Goal: Task Accomplishment & Management: Complete application form

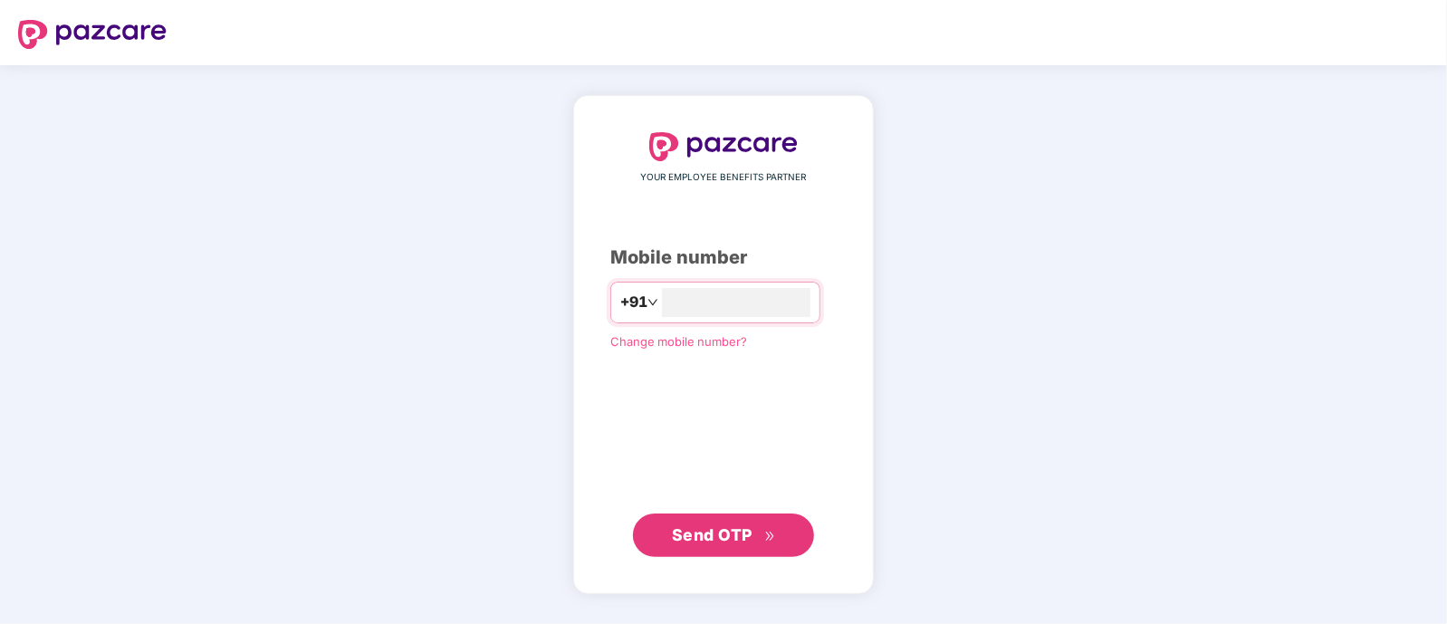
type input "**********"
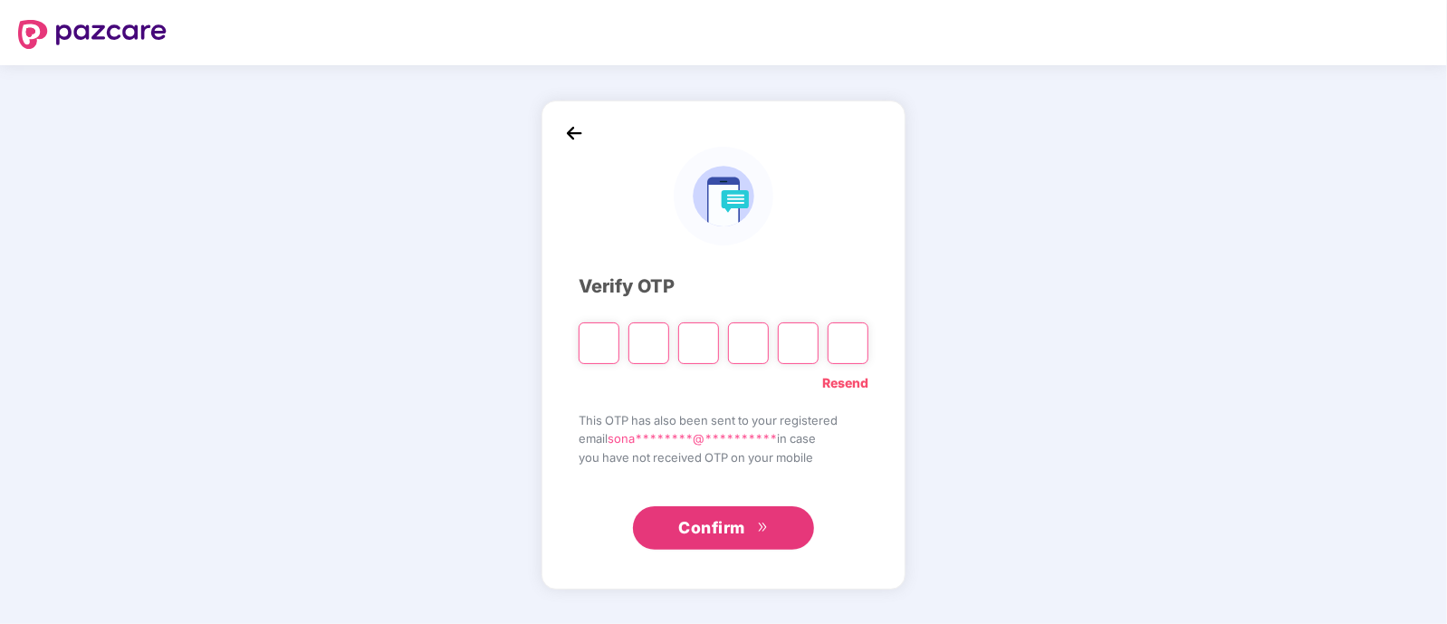
click at [607, 344] on input "Please enter verification code. Digit 1" at bounding box center [598, 343] width 41 height 42
type input "*"
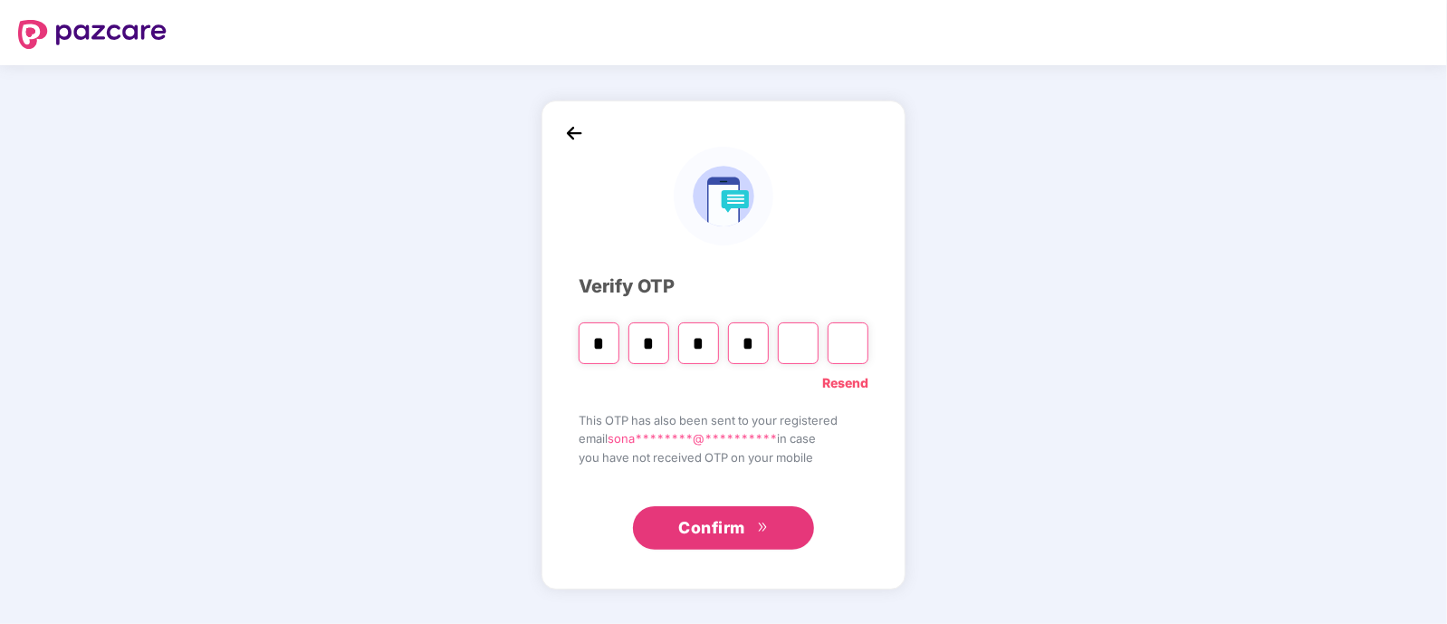
type input "*"
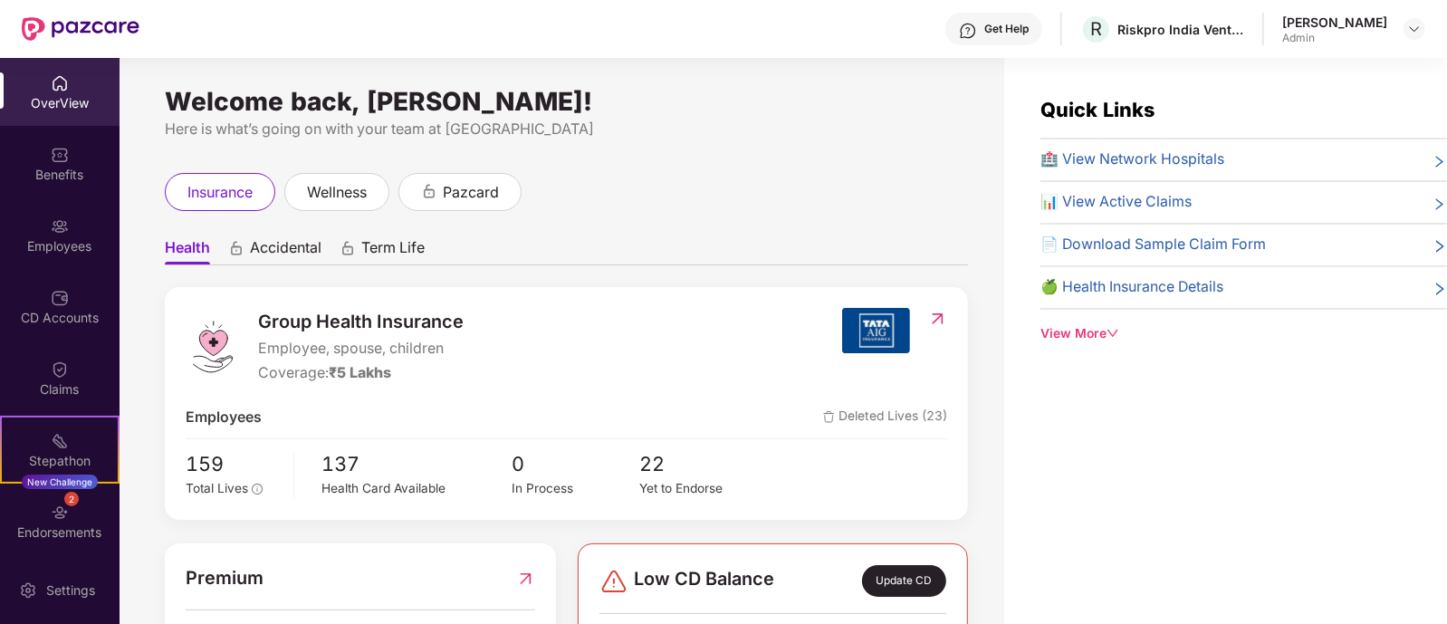
click at [962, 165] on div "Welcome back, [PERSON_NAME]! Here is what’s going on with your team at Pazcare …" at bounding box center [561, 352] width 884 height 588
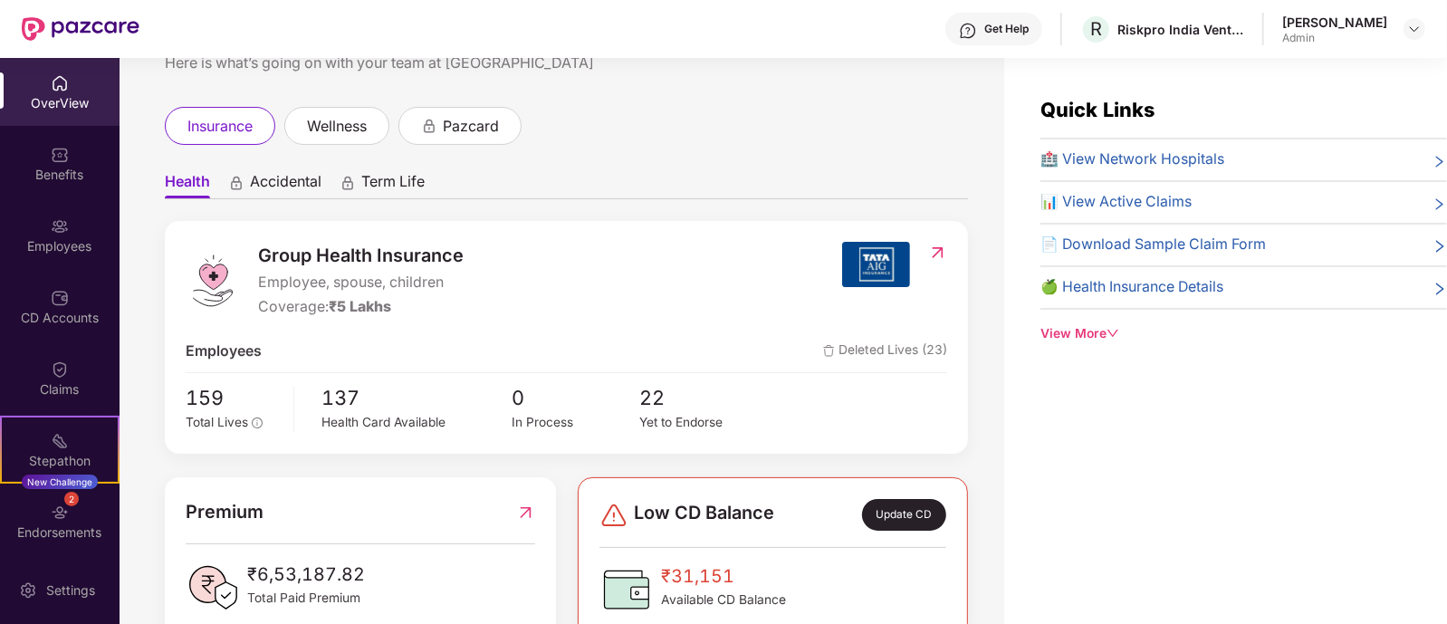
scroll to position [112, 0]
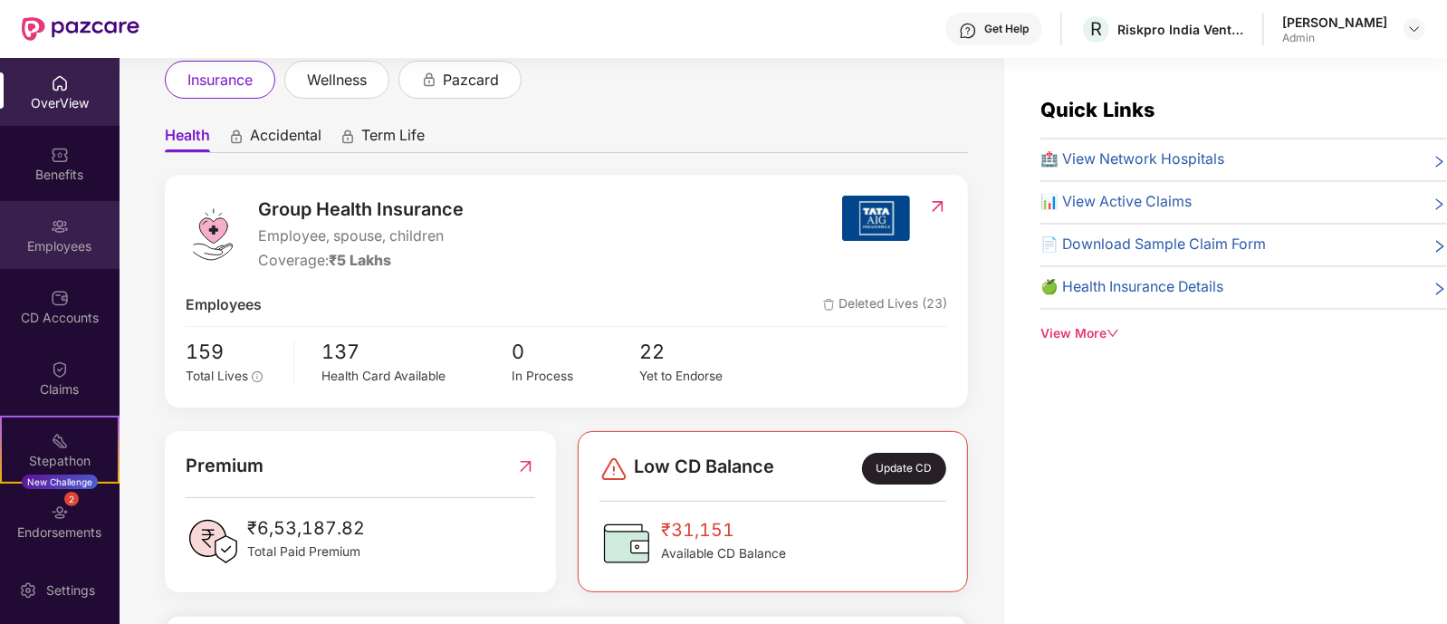
click at [54, 248] on div "Employees" at bounding box center [59, 246] width 119 height 18
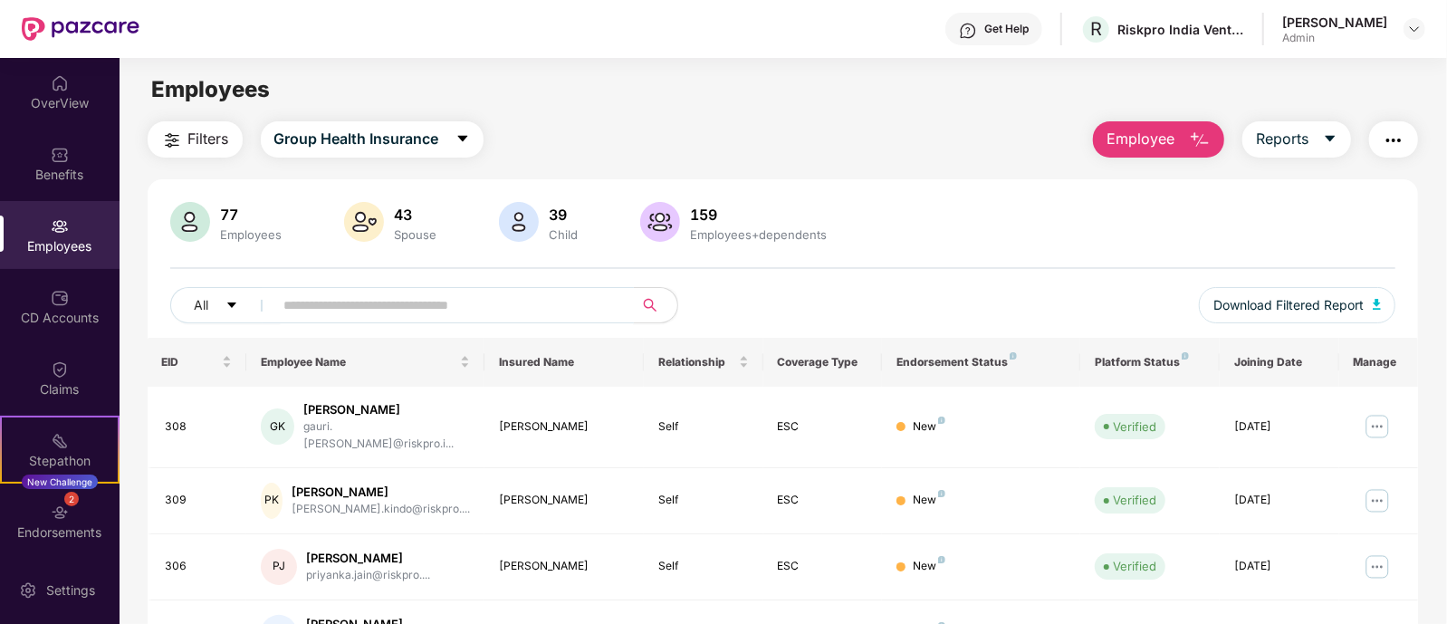
click at [396, 313] on input "text" at bounding box center [446, 304] width 325 height 27
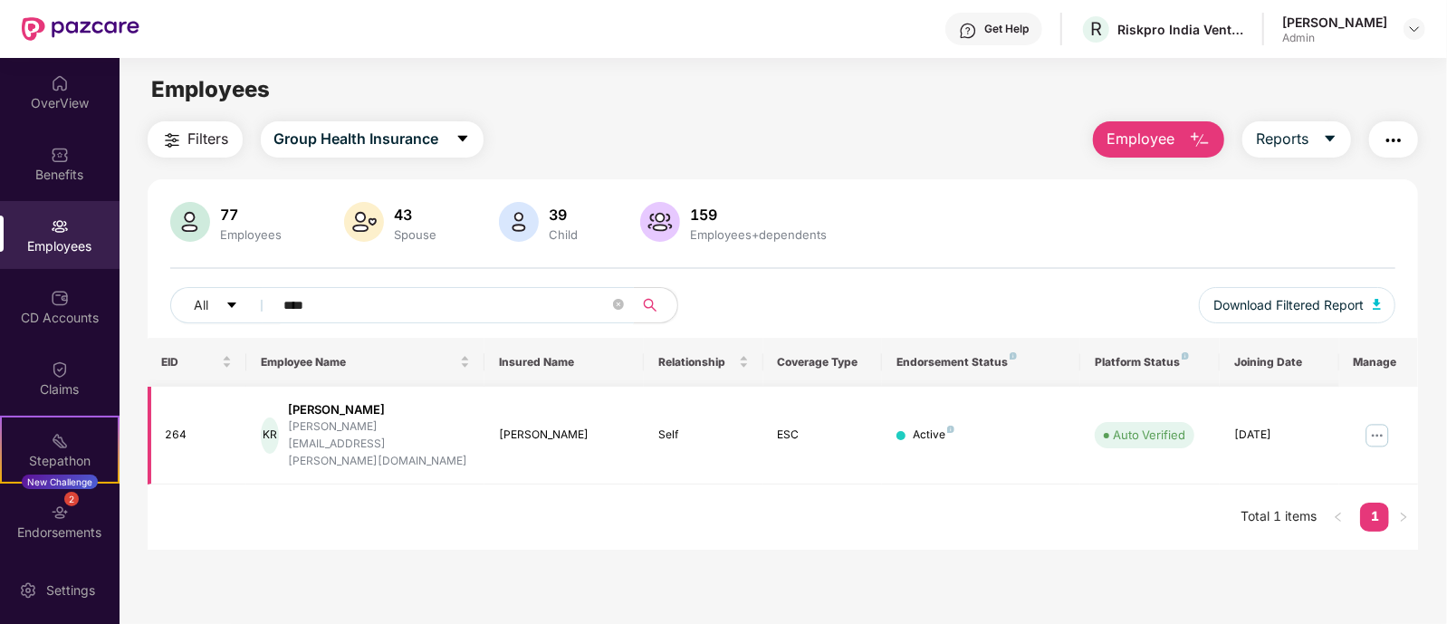
type input "****"
click at [1373, 421] on img at bounding box center [1376, 435] width 29 height 29
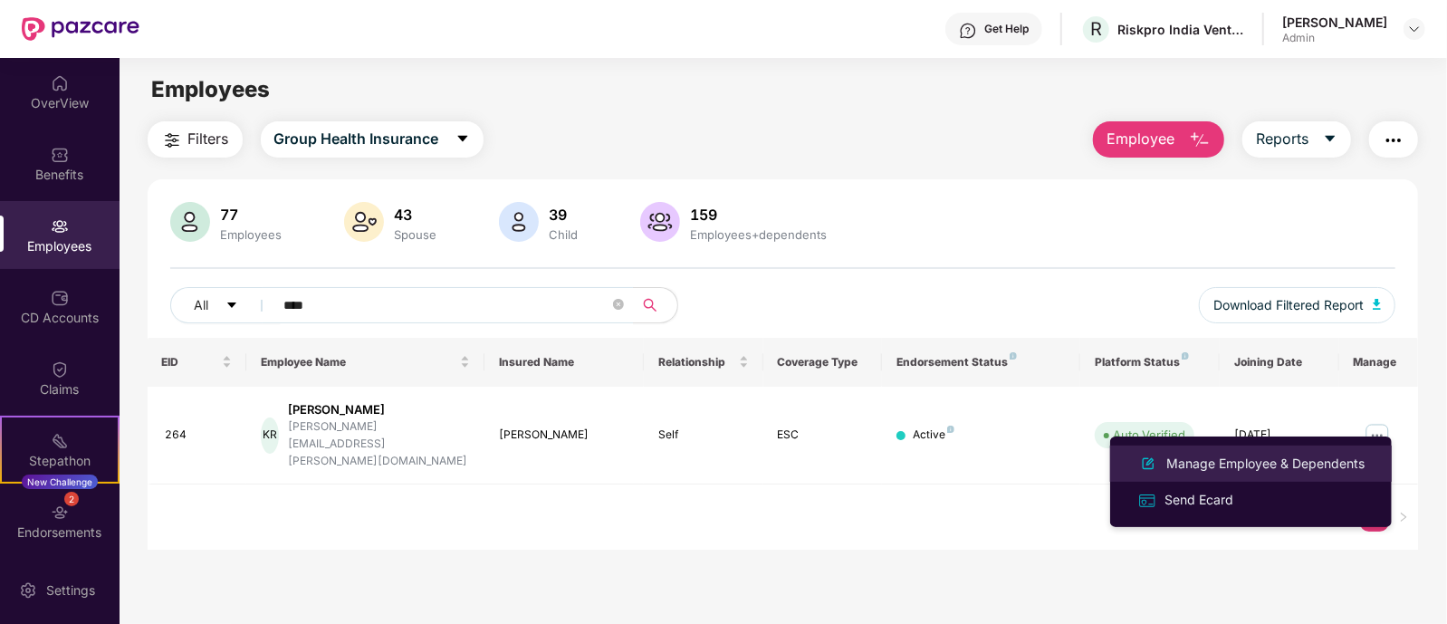
click at [1238, 458] on div "Manage Employee & Dependents" at bounding box center [1264, 464] width 205 height 20
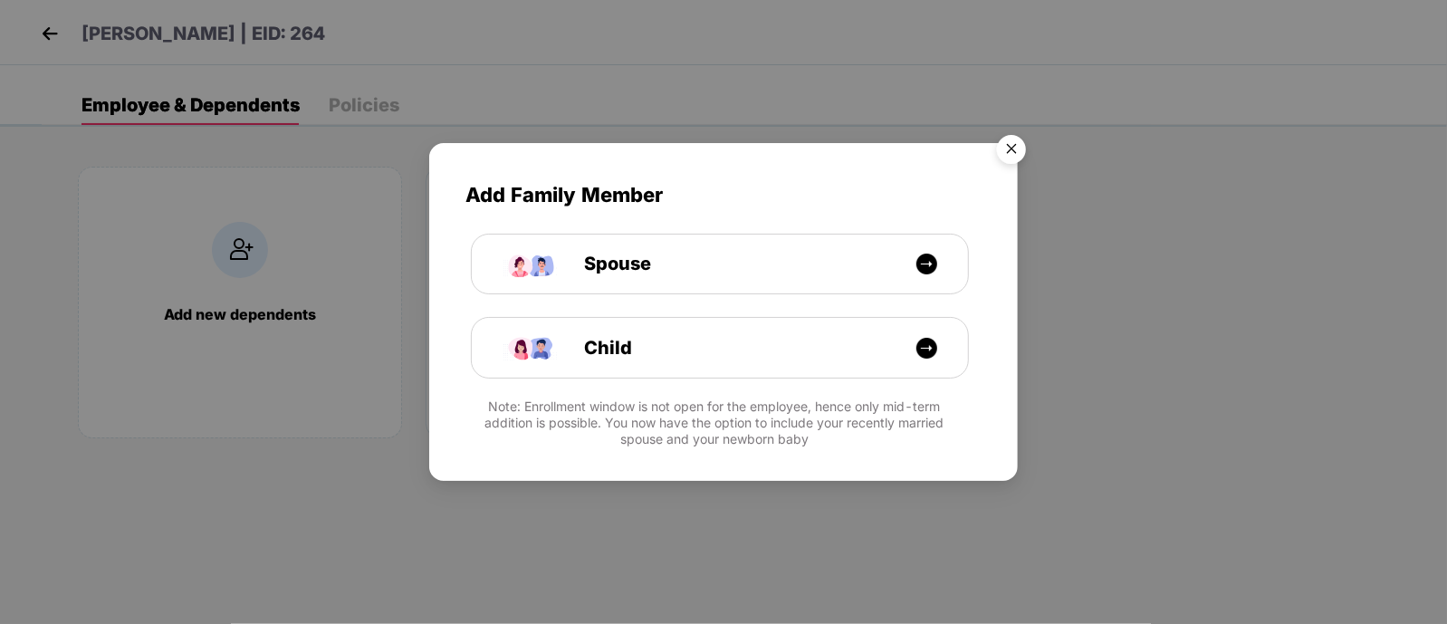
click at [1004, 148] on img "Close" at bounding box center [1011, 152] width 51 height 51
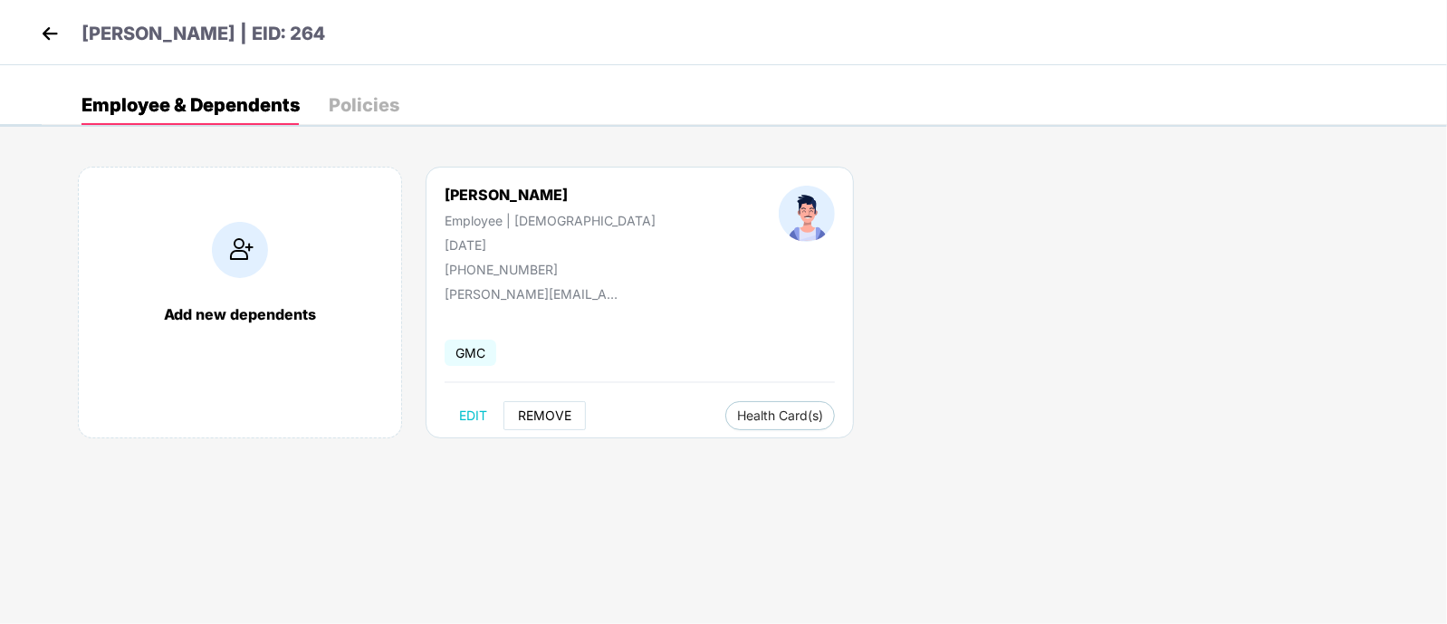
click at [549, 414] on span "REMOVE" at bounding box center [544, 415] width 53 height 14
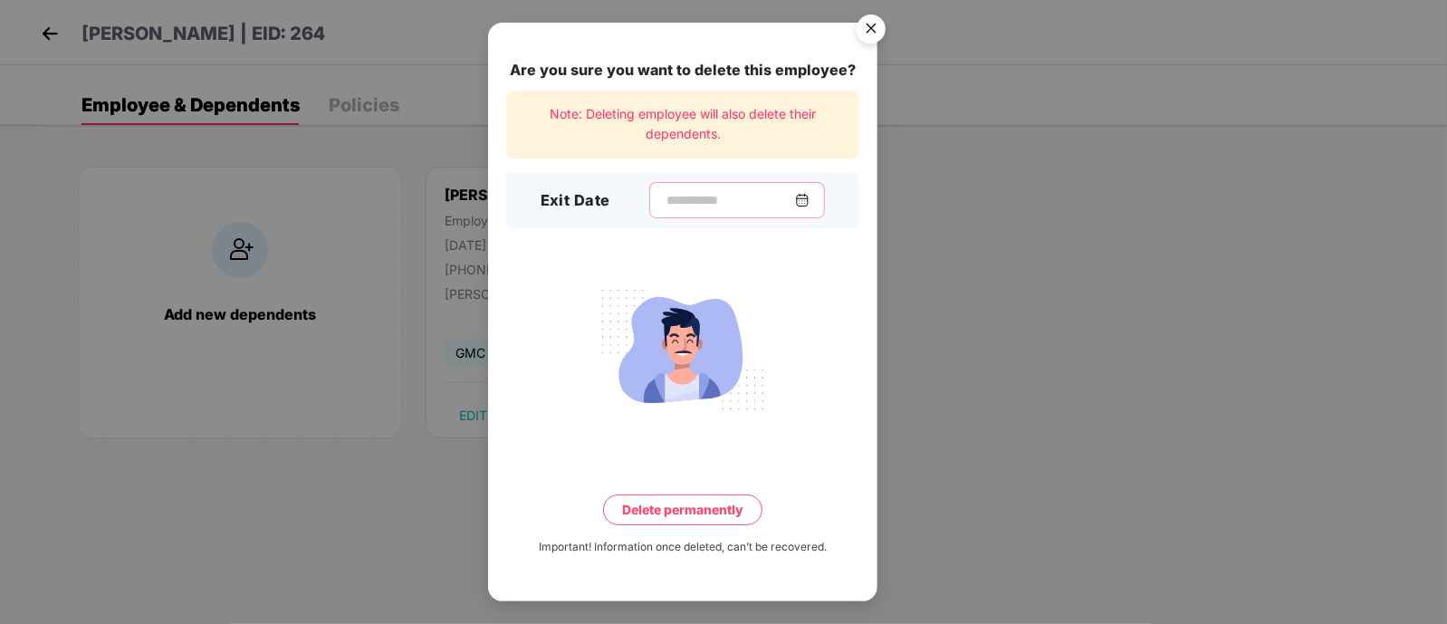
click at [681, 205] on input at bounding box center [729, 200] width 130 height 19
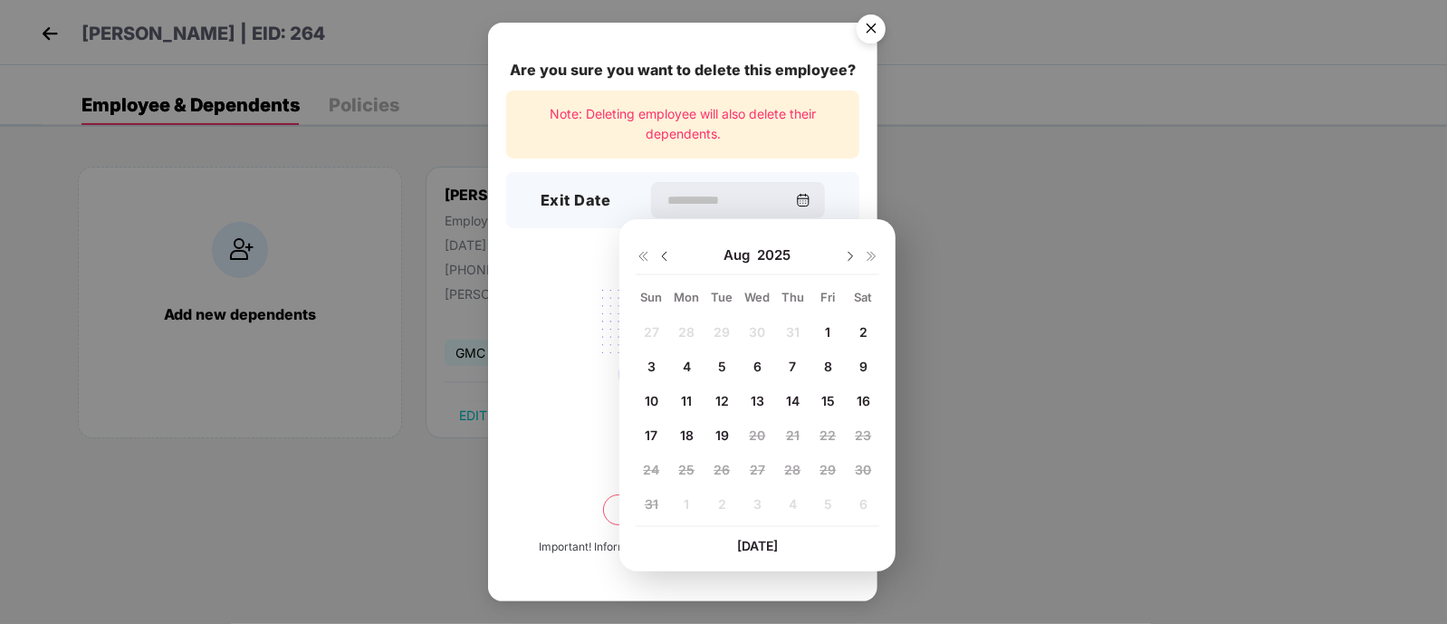
click at [792, 402] on span "14" at bounding box center [793, 400] width 14 height 15
type input "**********"
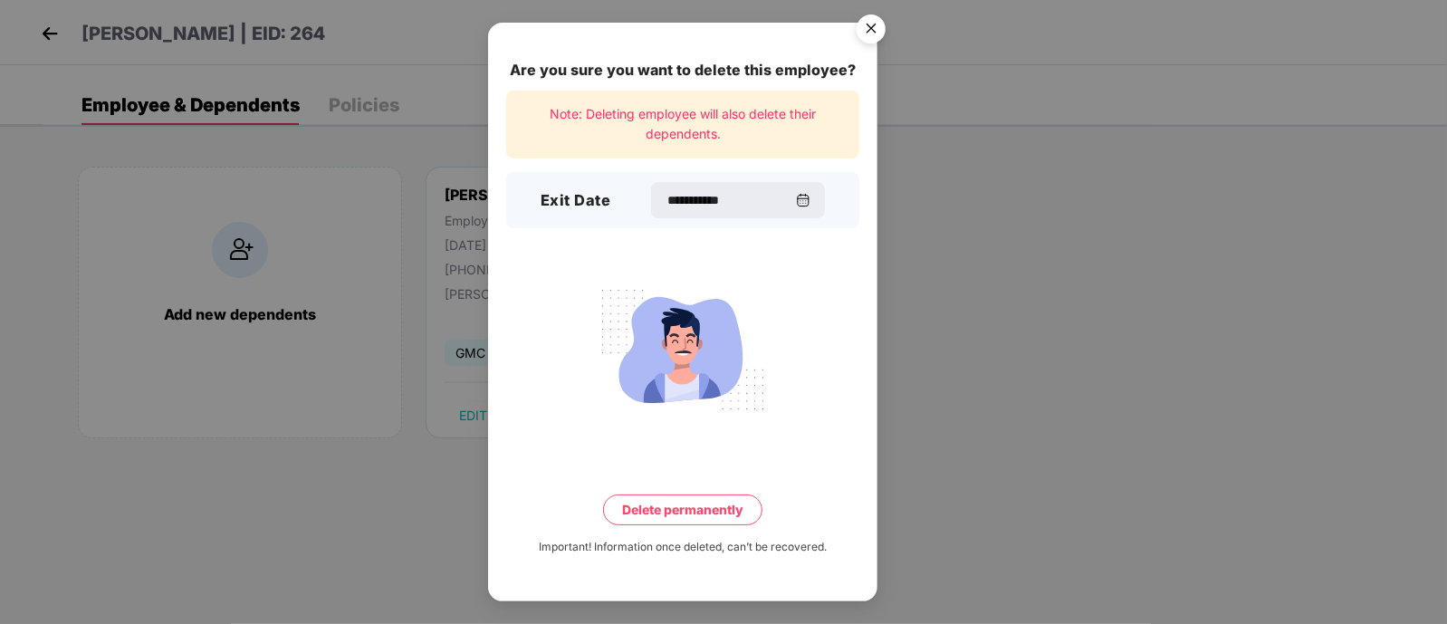
click at [683, 514] on button "Delete permanently" at bounding box center [682, 509] width 159 height 31
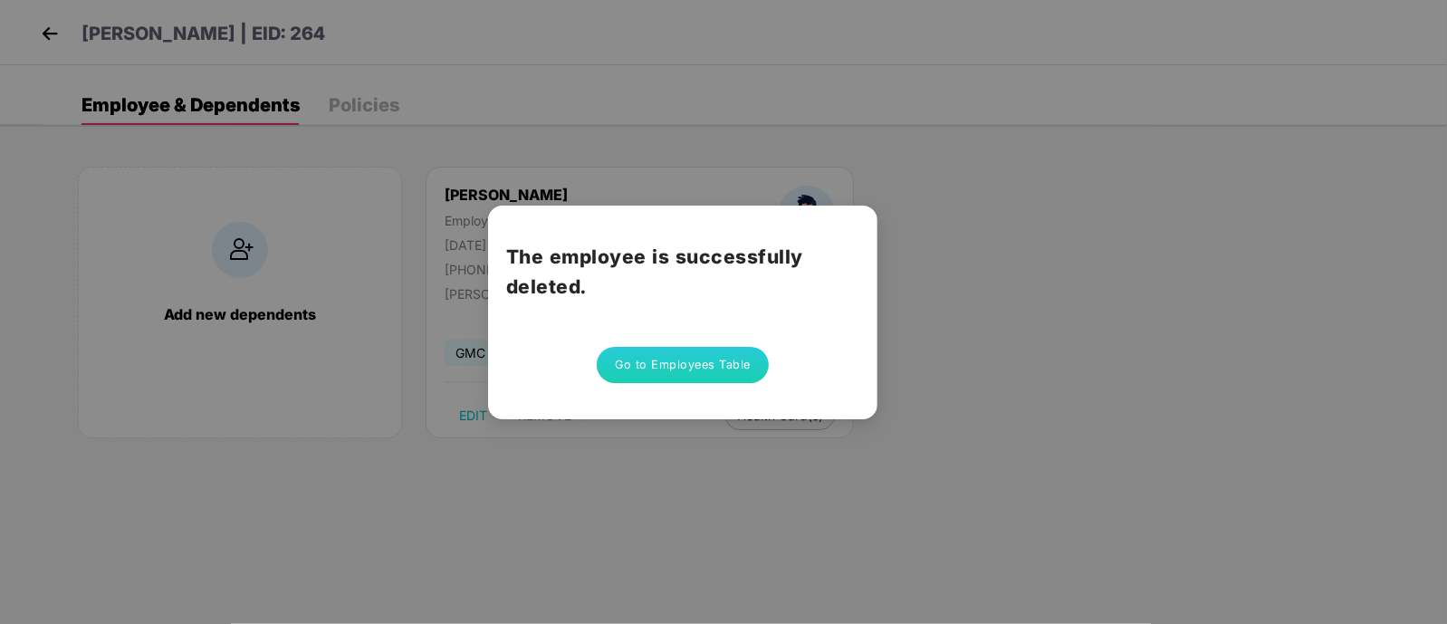
click at [679, 364] on button "Go to Employees Table" at bounding box center [683, 365] width 172 height 36
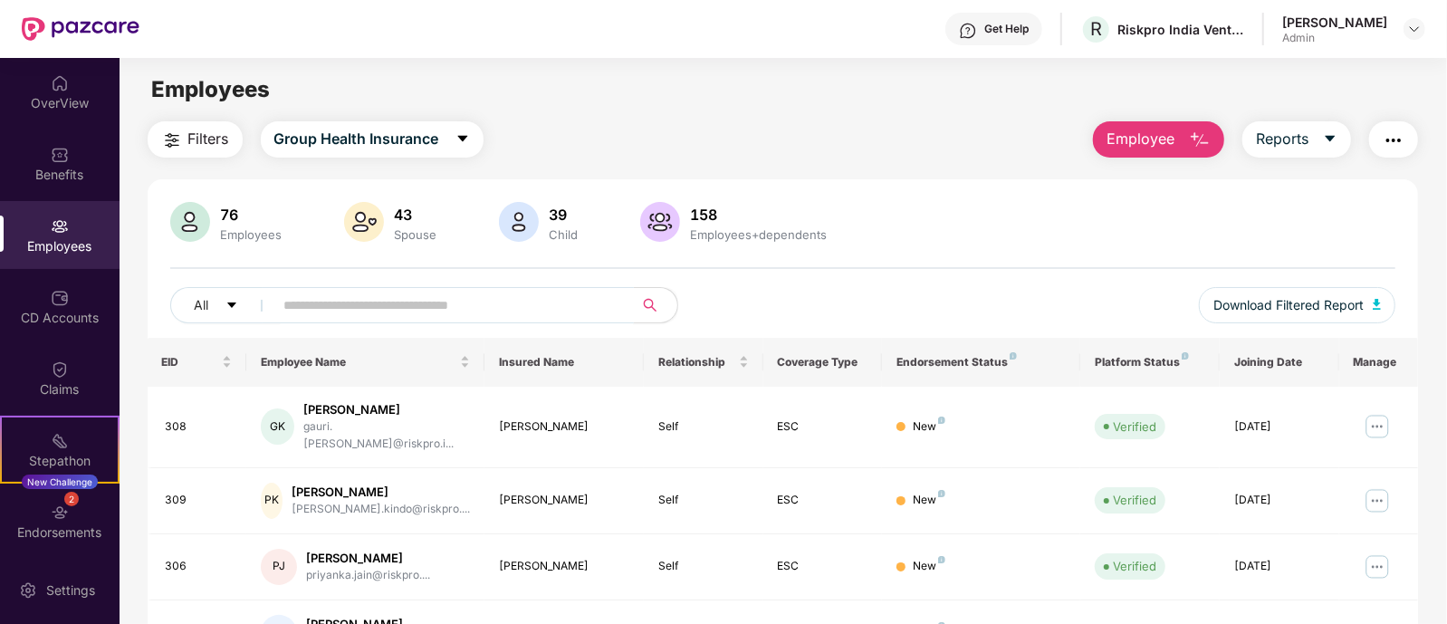
click at [358, 311] on input "text" at bounding box center [446, 304] width 325 height 27
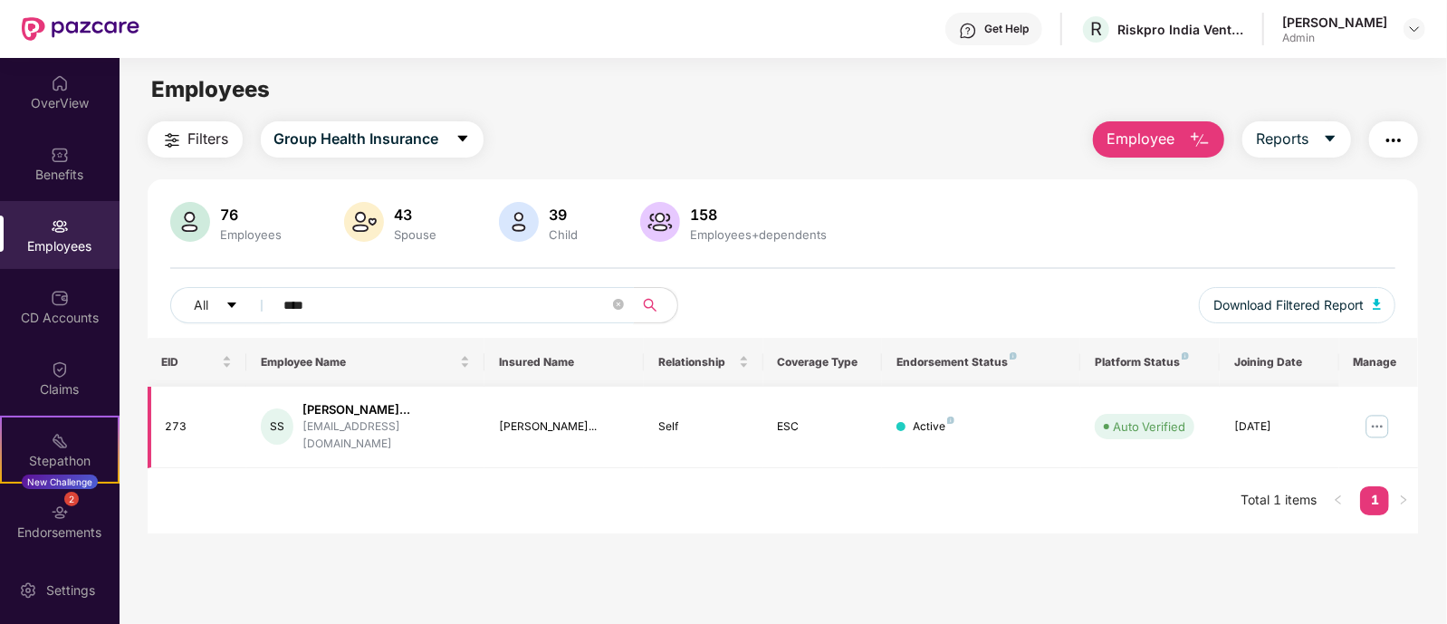
type input "****"
click at [1380, 414] on img at bounding box center [1376, 426] width 29 height 29
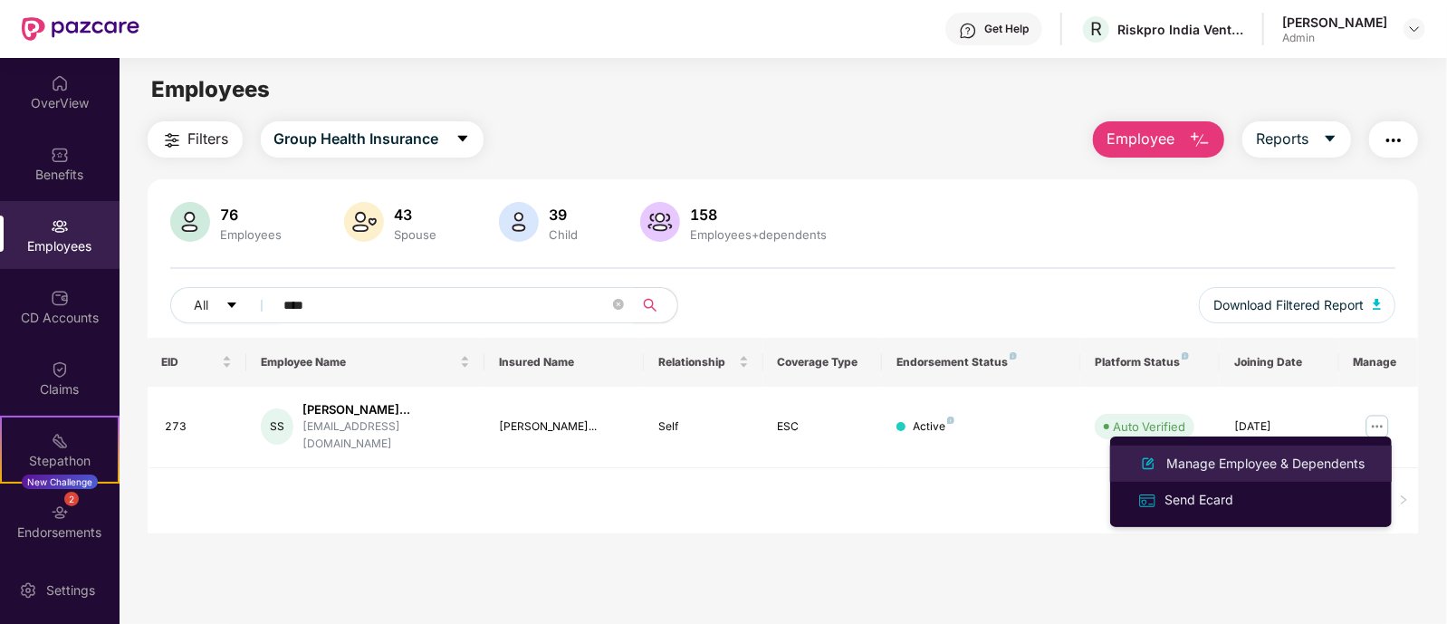
click at [1227, 457] on div "Manage Employee & Dependents" at bounding box center [1264, 464] width 205 height 20
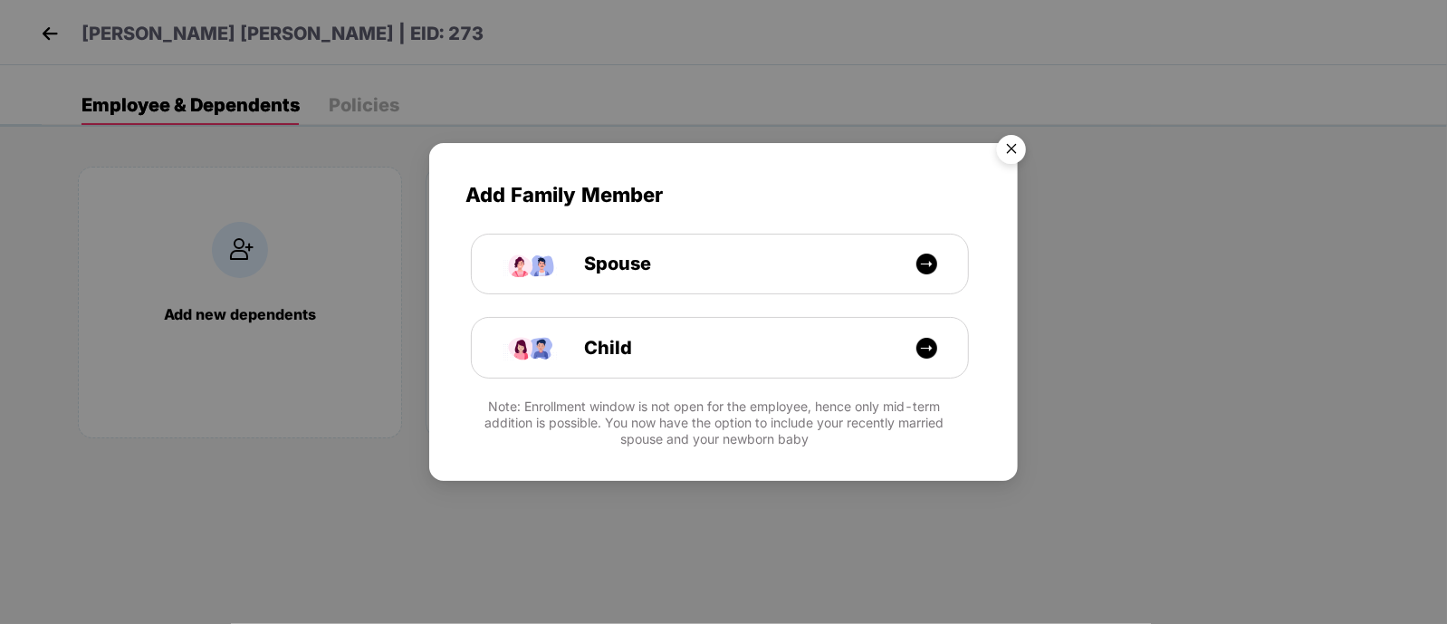
click at [1008, 143] on img "Close" at bounding box center [1011, 152] width 51 height 51
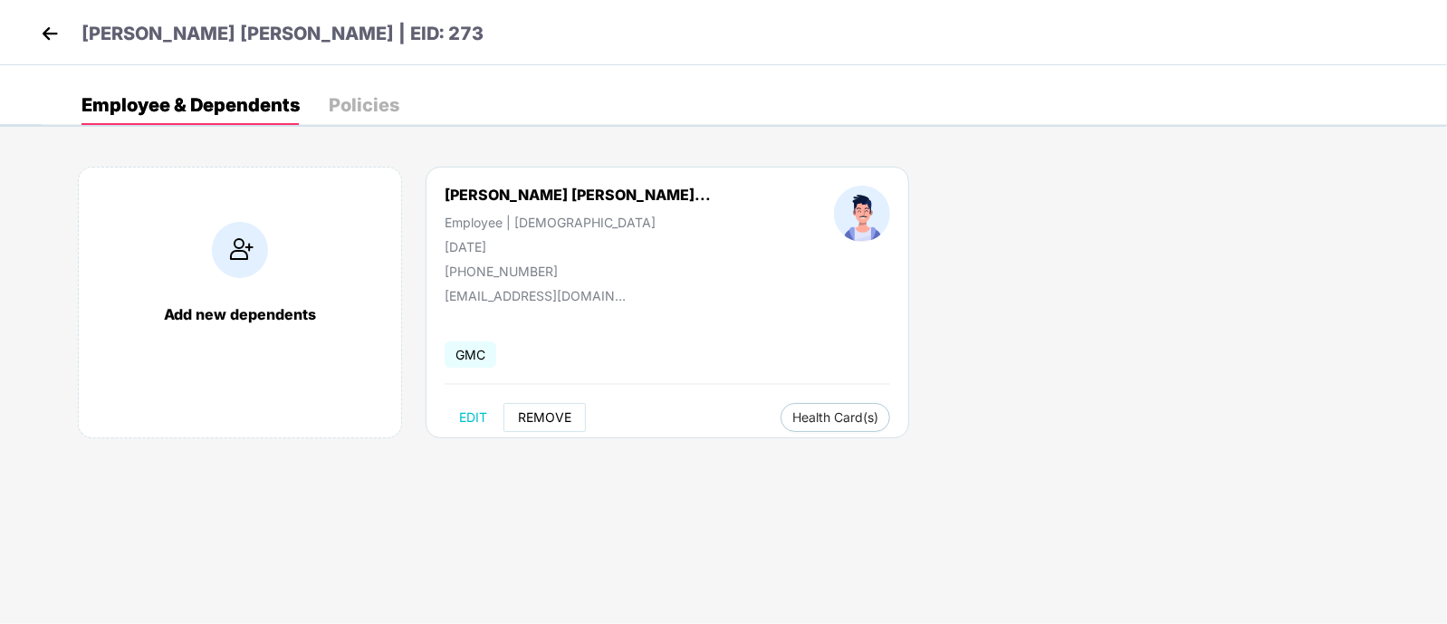
click at [530, 411] on span "REMOVE" at bounding box center [544, 417] width 53 height 14
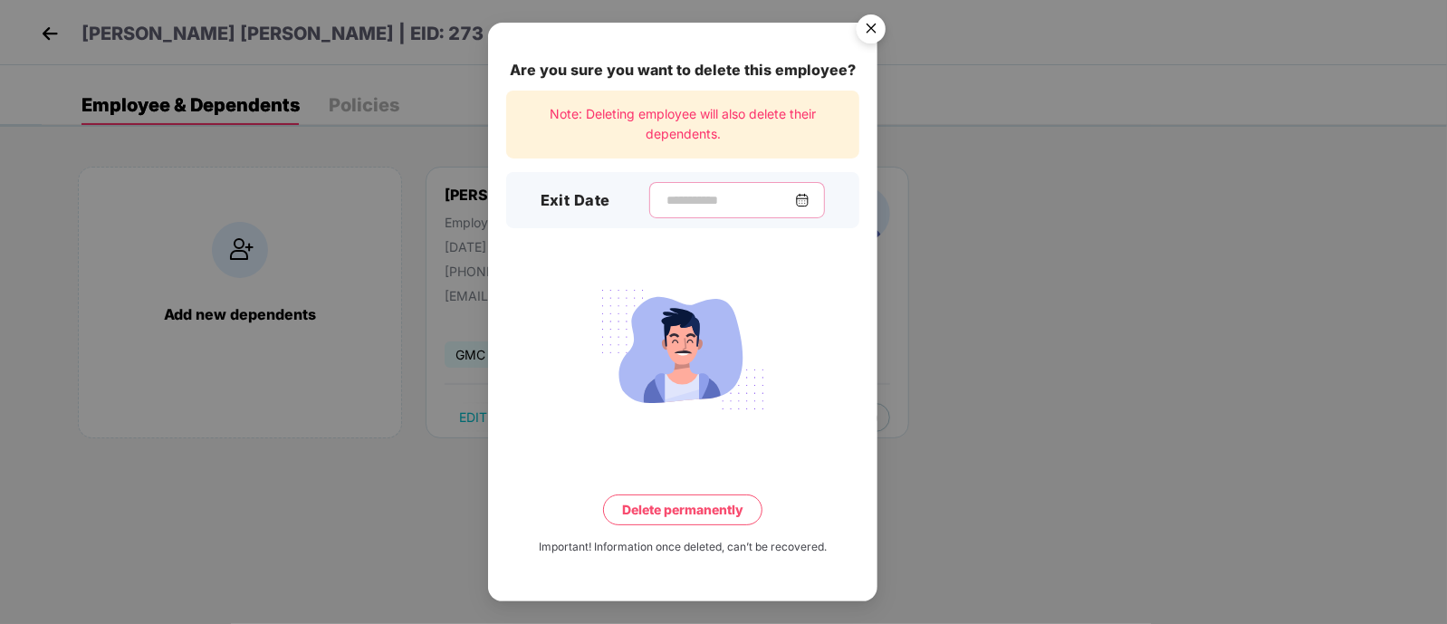
click at [664, 194] on input at bounding box center [729, 200] width 130 height 19
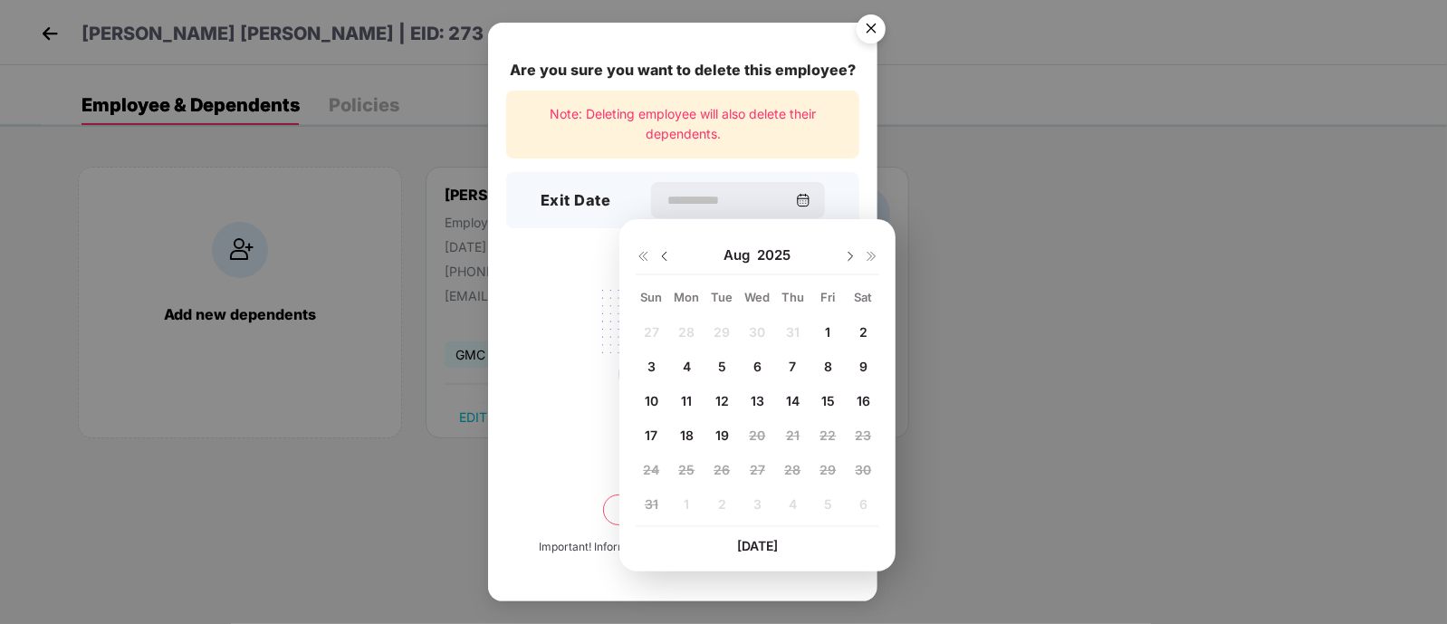
click at [797, 400] on span "14" at bounding box center [793, 400] width 14 height 15
type input "**********"
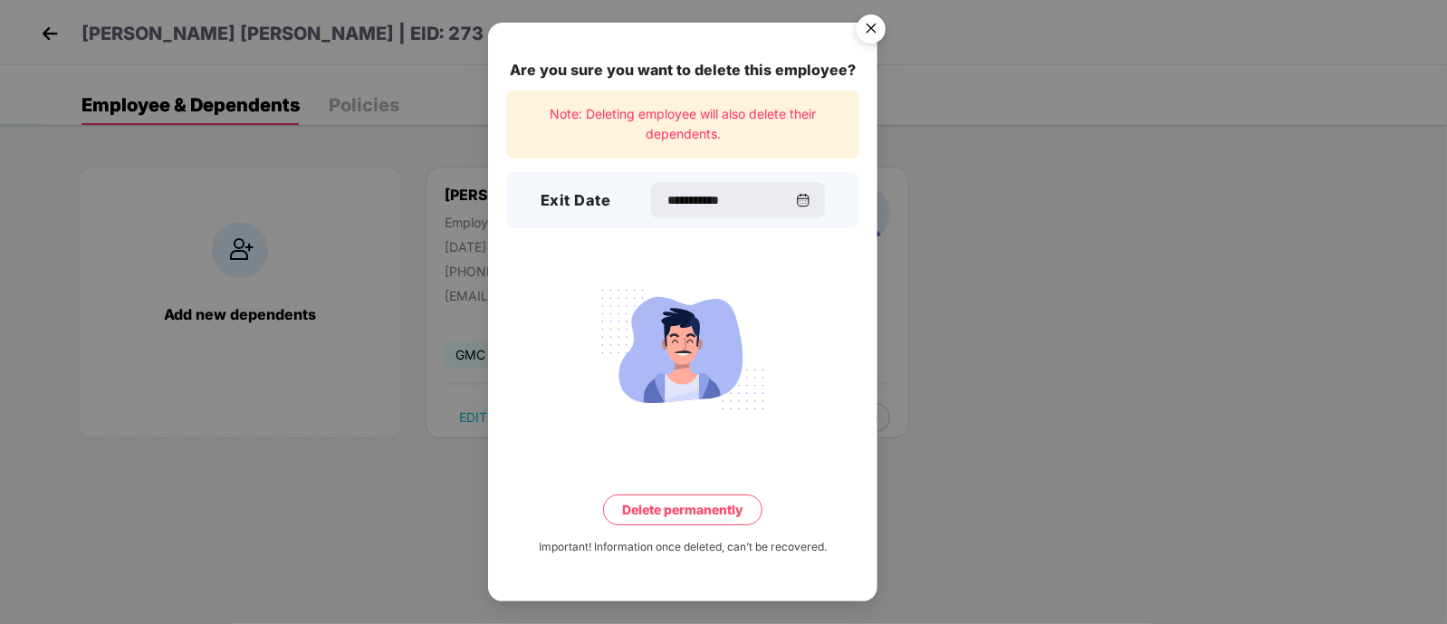
click at [642, 514] on button "Delete permanently" at bounding box center [682, 509] width 159 height 31
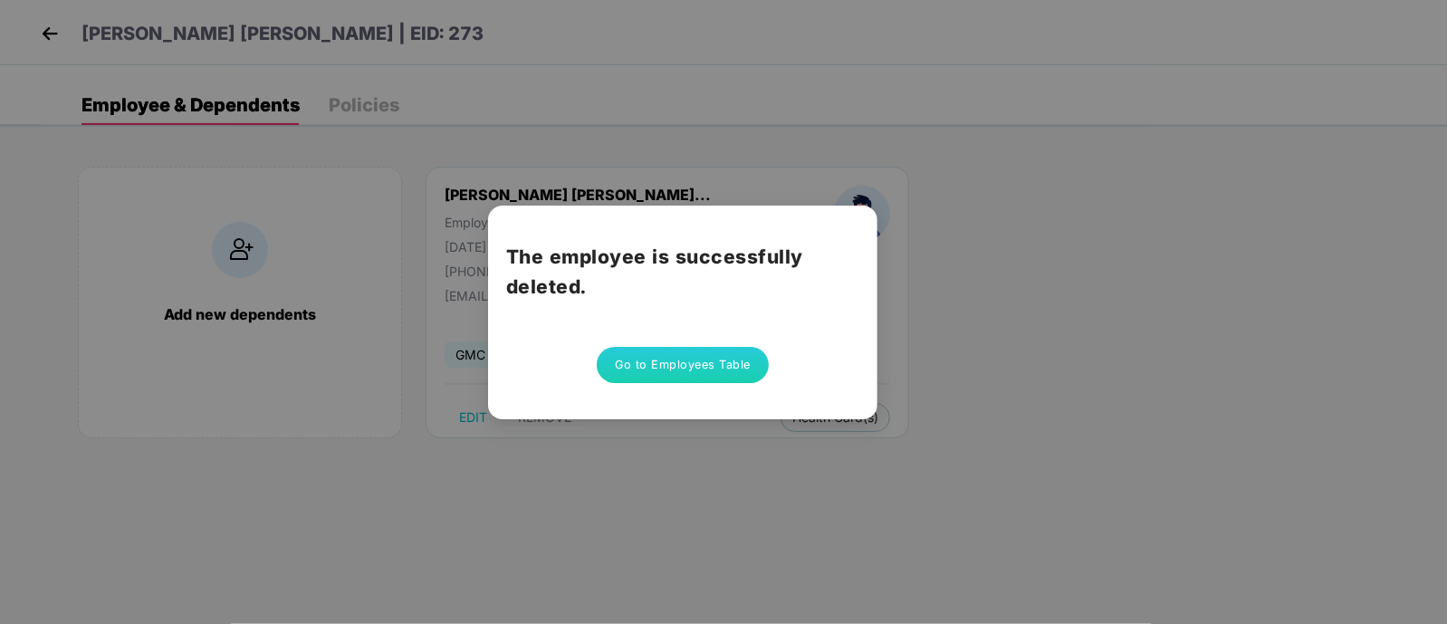
click at [665, 362] on button "Go to Employees Table" at bounding box center [683, 365] width 172 height 36
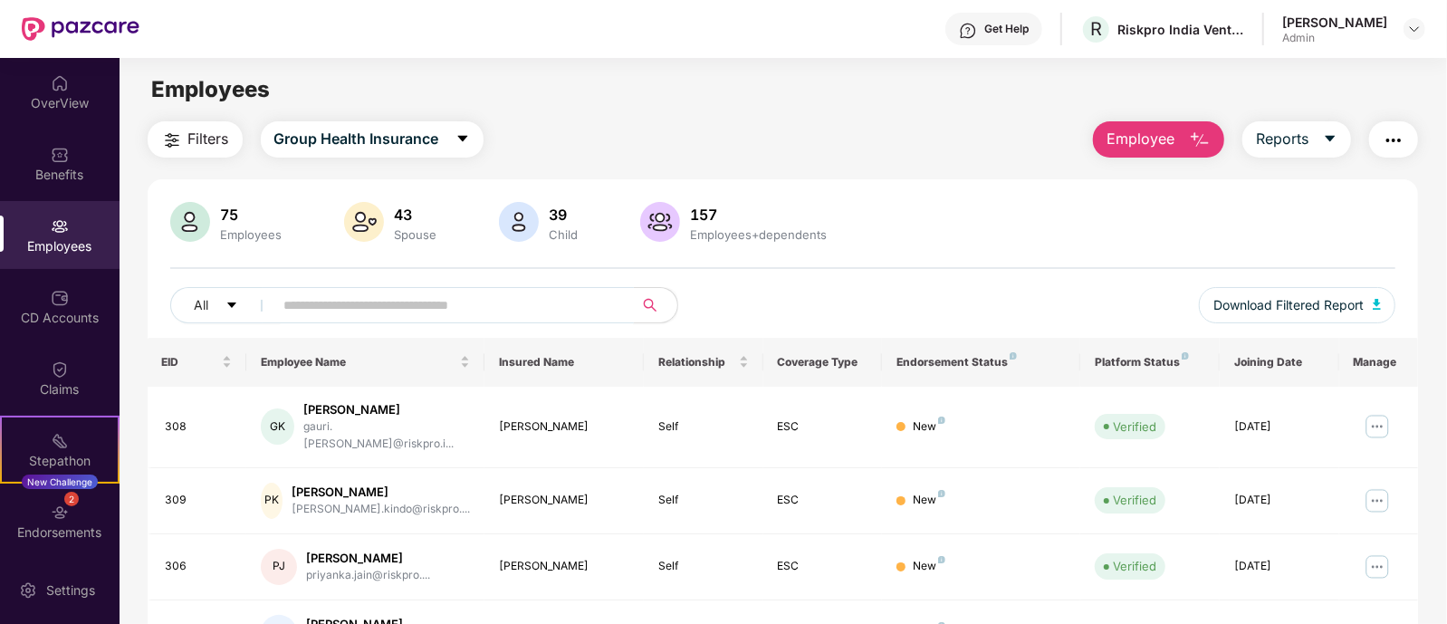
click at [368, 308] on input "text" at bounding box center [446, 304] width 325 height 27
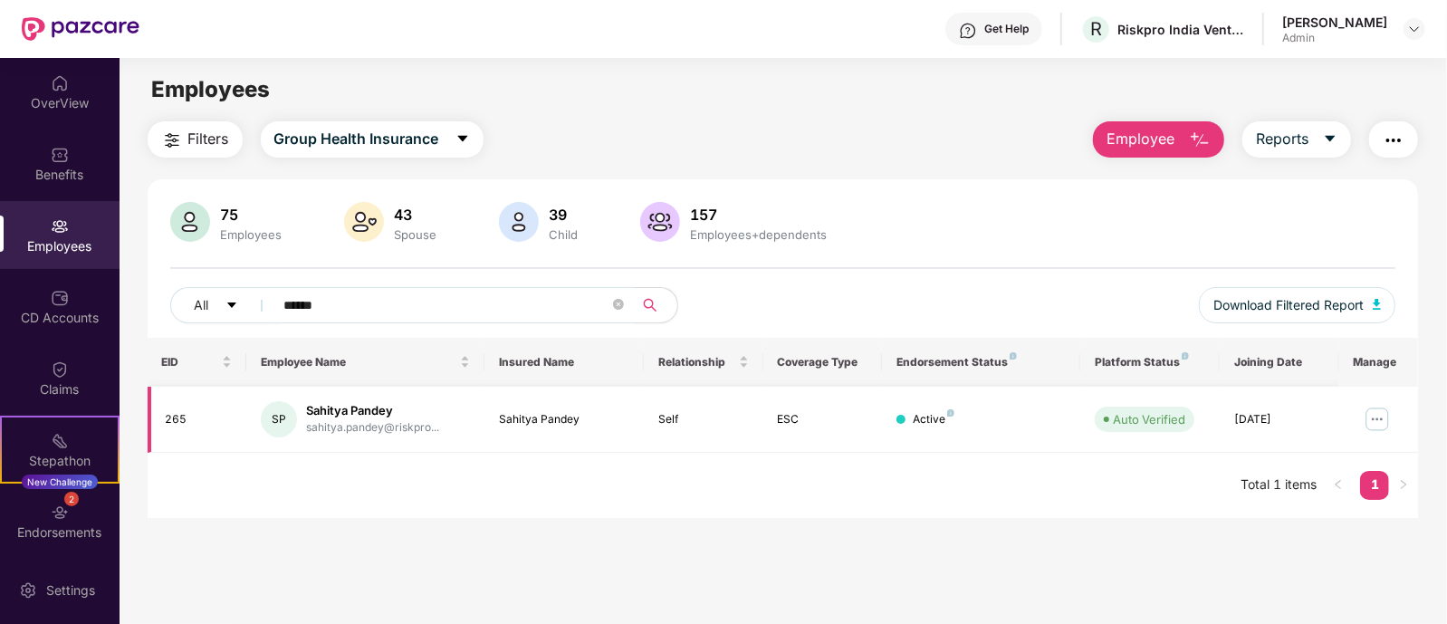
type input "******"
click at [1370, 411] on img at bounding box center [1376, 419] width 29 height 29
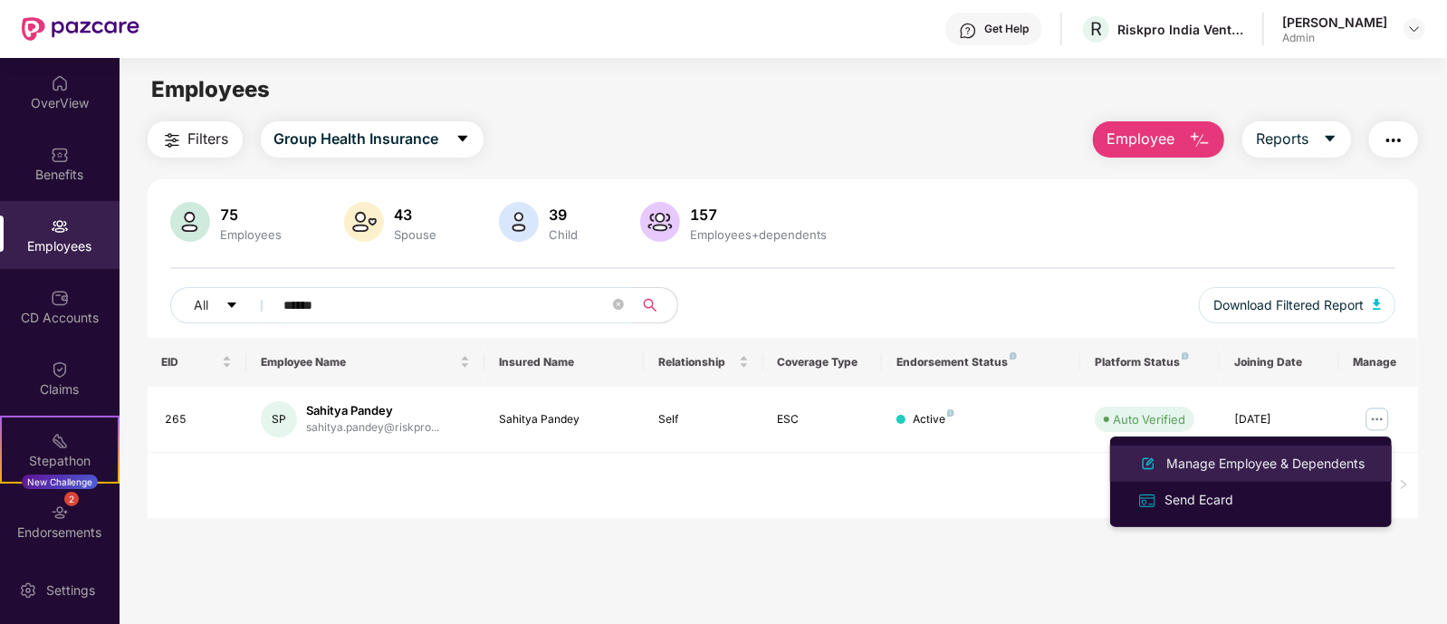
click at [1322, 466] on div "Manage Employee & Dependents" at bounding box center [1264, 464] width 205 height 20
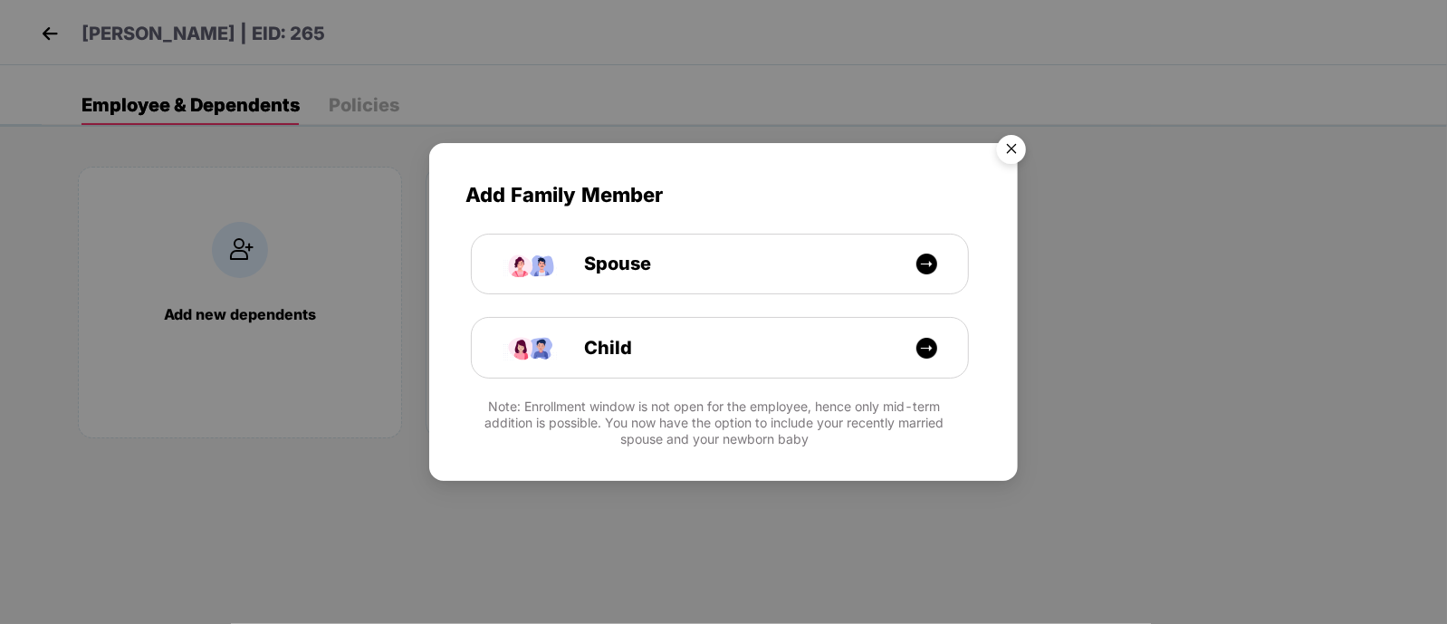
click at [1013, 146] on img "Close" at bounding box center [1011, 152] width 51 height 51
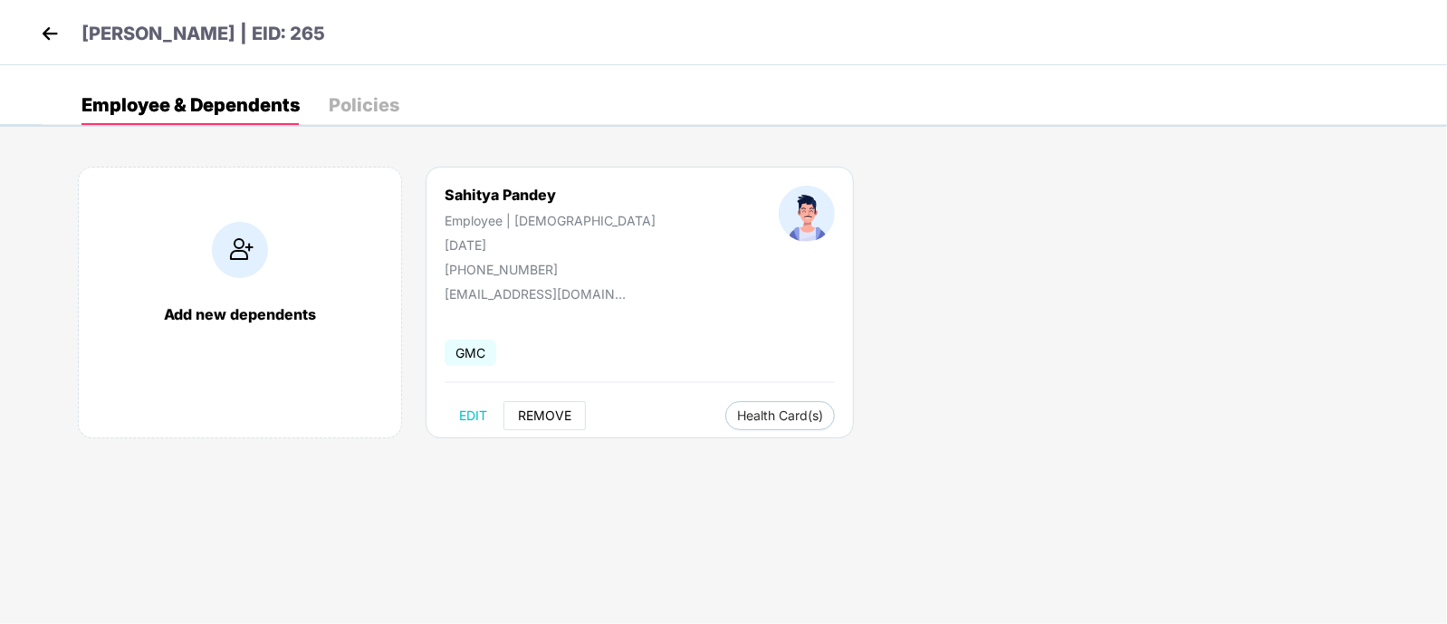
click at [542, 416] on span "REMOVE" at bounding box center [544, 415] width 53 height 14
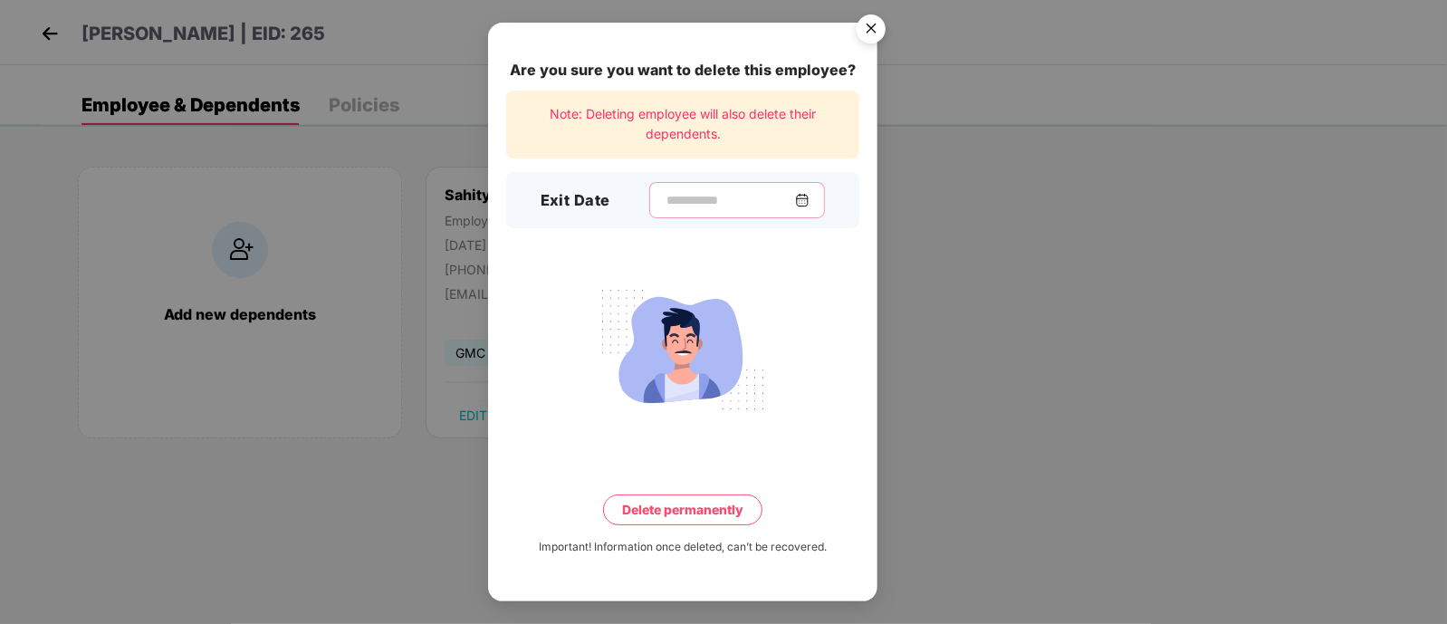
click at [704, 195] on input at bounding box center [729, 200] width 130 height 19
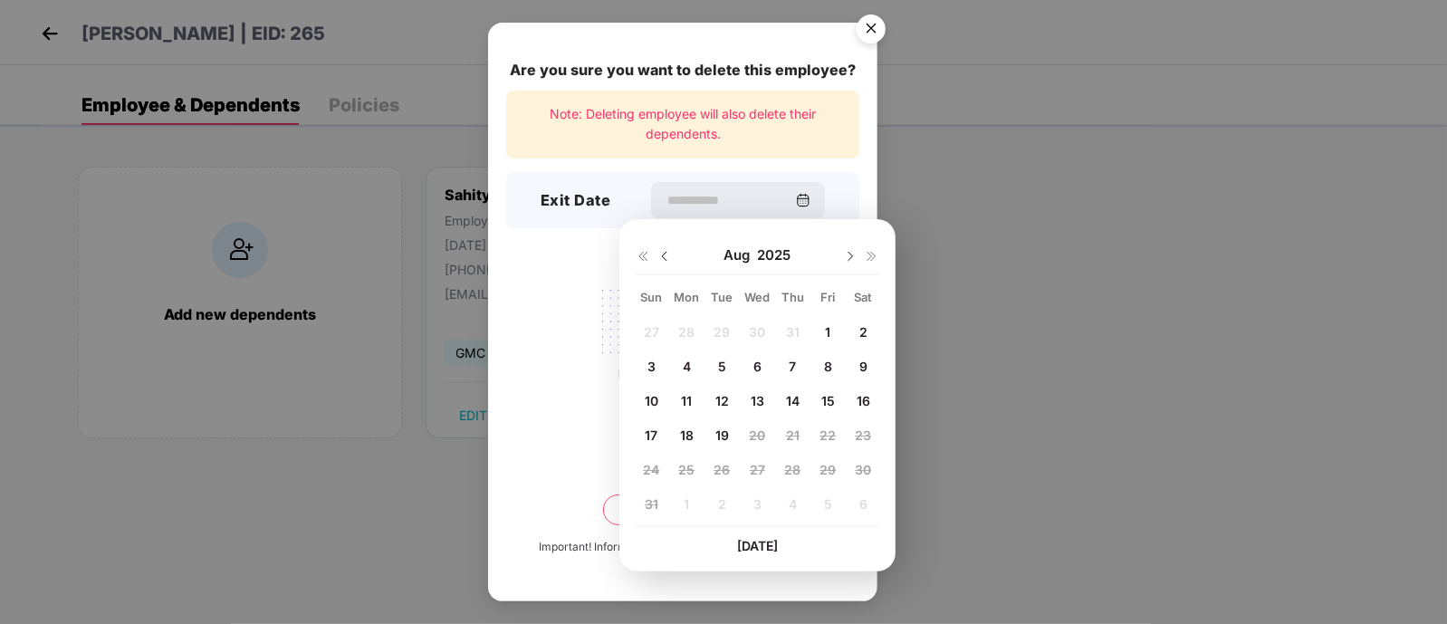
click at [794, 397] on span "14" at bounding box center [793, 400] width 14 height 15
type input "**********"
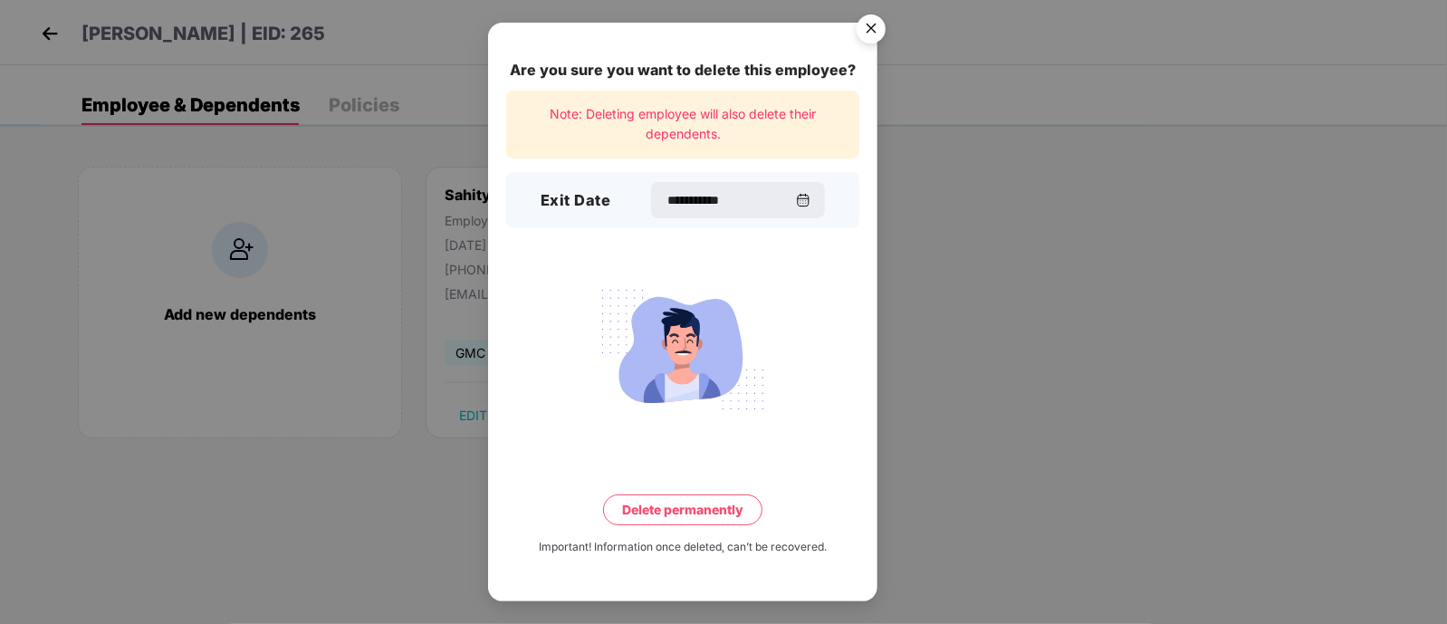
click at [711, 503] on button "Delete permanently" at bounding box center [682, 509] width 159 height 31
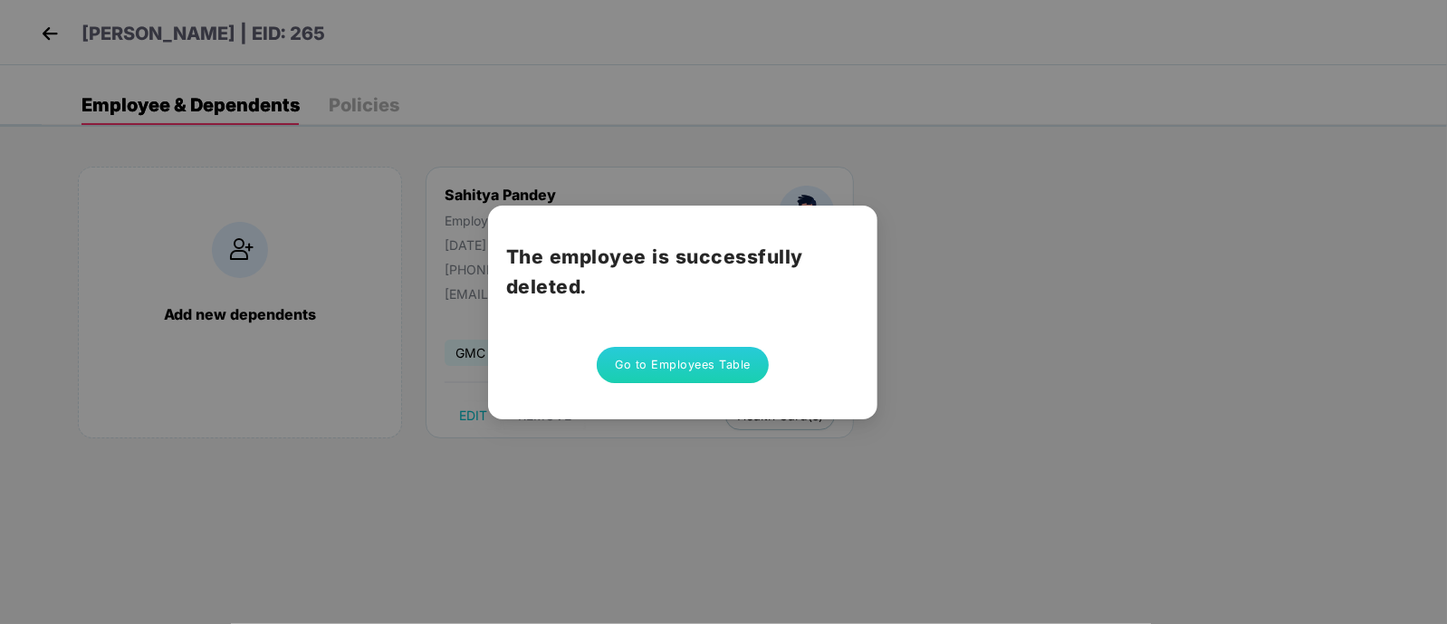
click at [687, 370] on button "Go to Employees Table" at bounding box center [683, 365] width 172 height 36
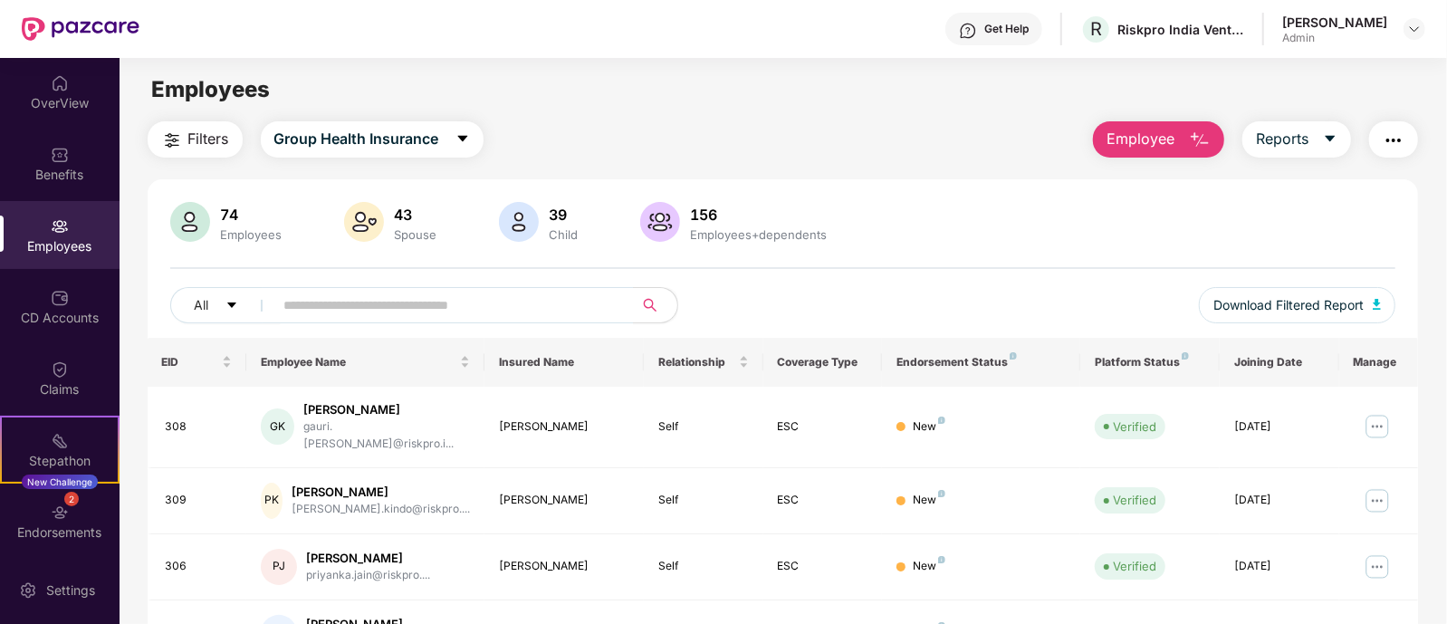
click at [1177, 139] on button "Employee" at bounding box center [1158, 139] width 131 height 36
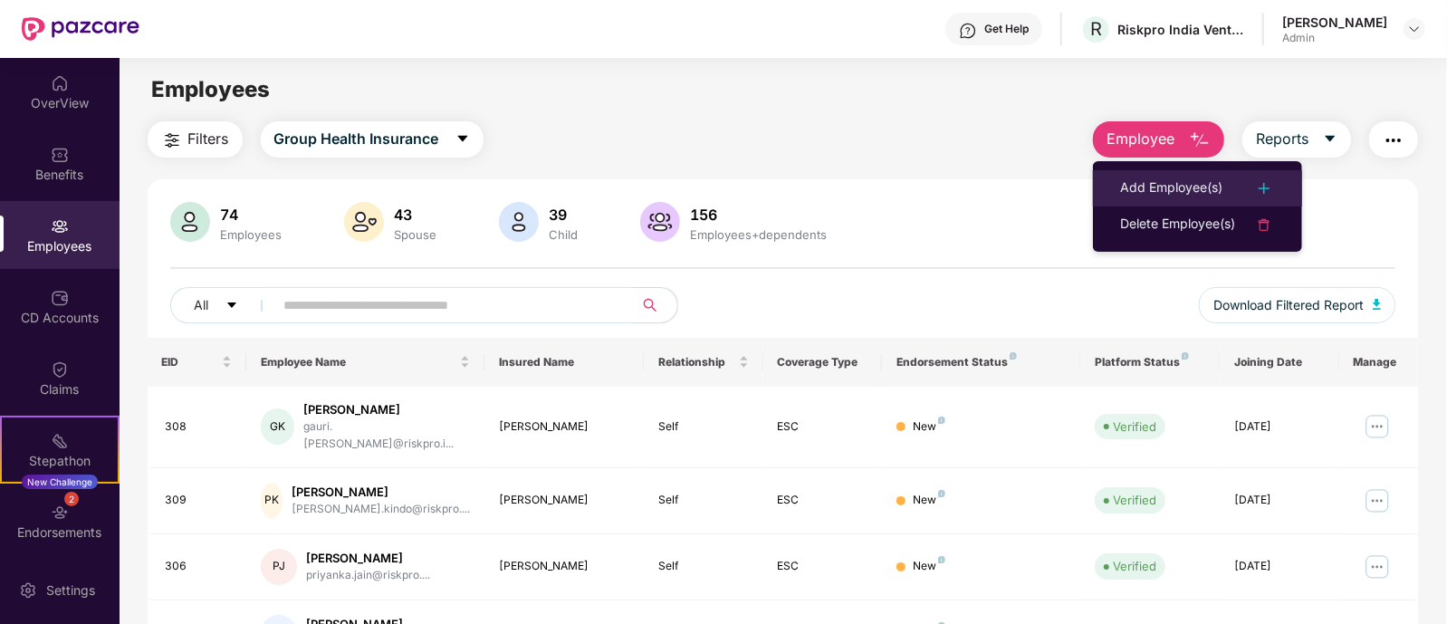
click at [1161, 191] on div "Add Employee(s)" at bounding box center [1171, 188] width 102 height 22
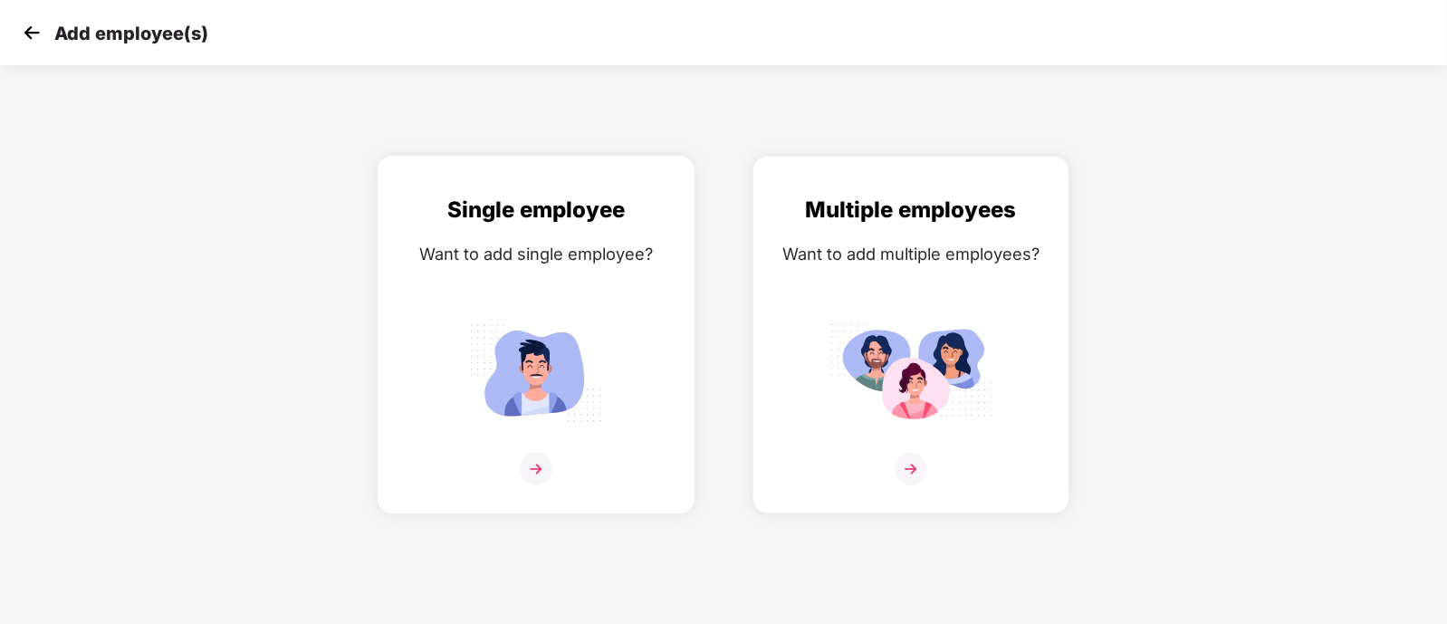
click at [467, 342] on img at bounding box center [535, 372] width 163 height 113
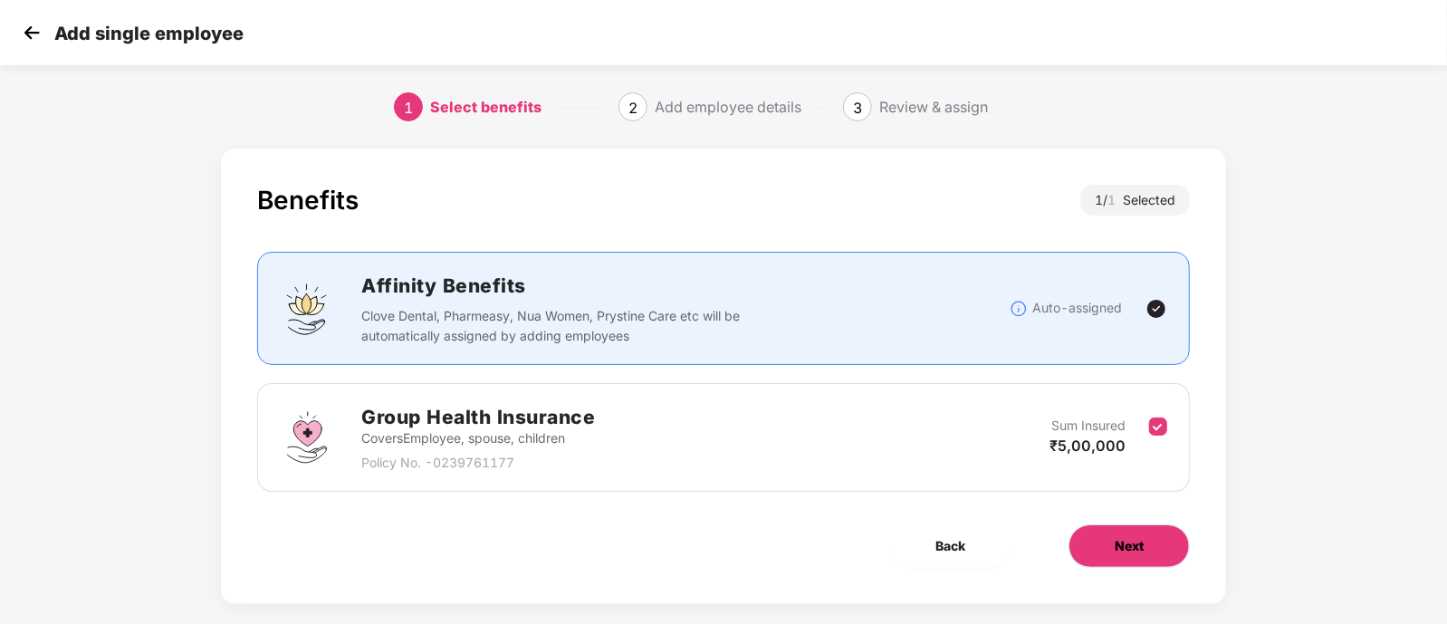
click at [1153, 549] on button "Next" at bounding box center [1128, 545] width 121 height 43
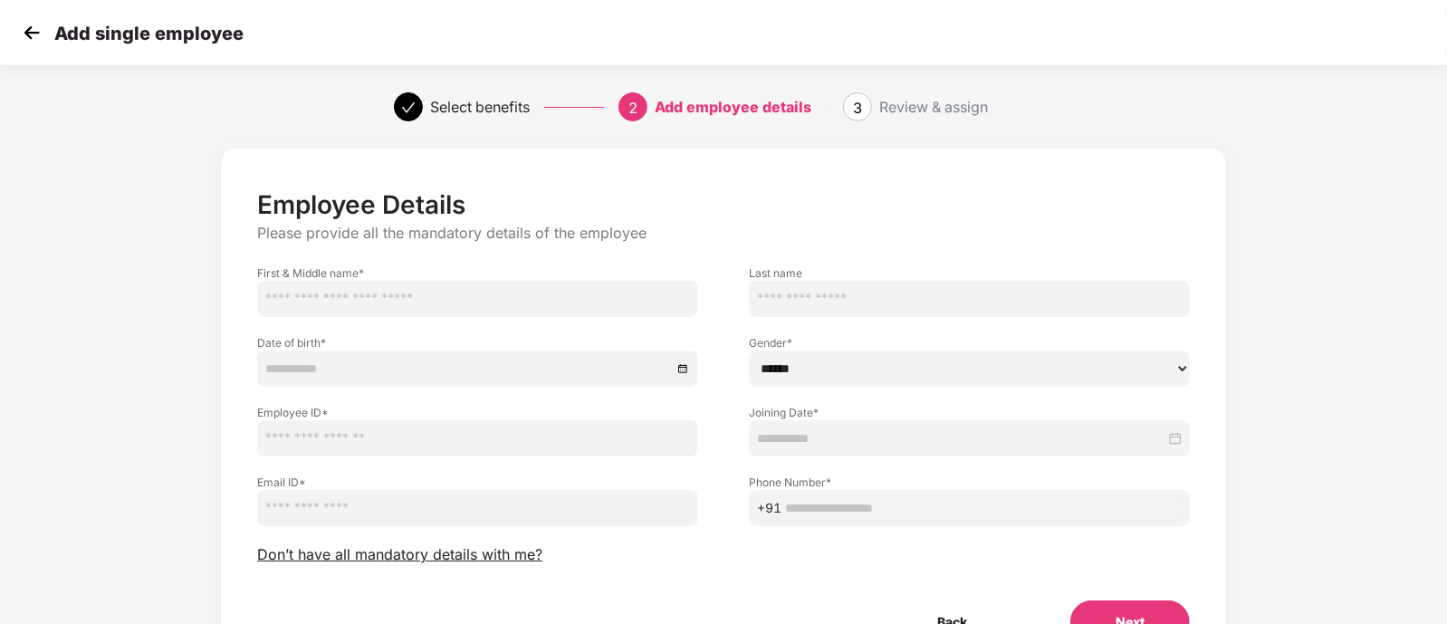
click at [469, 290] on input "text" at bounding box center [477, 299] width 441 height 36
paste input "**********"
click at [330, 301] on input "**********" at bounding box center [477, 299] width 441 height 36
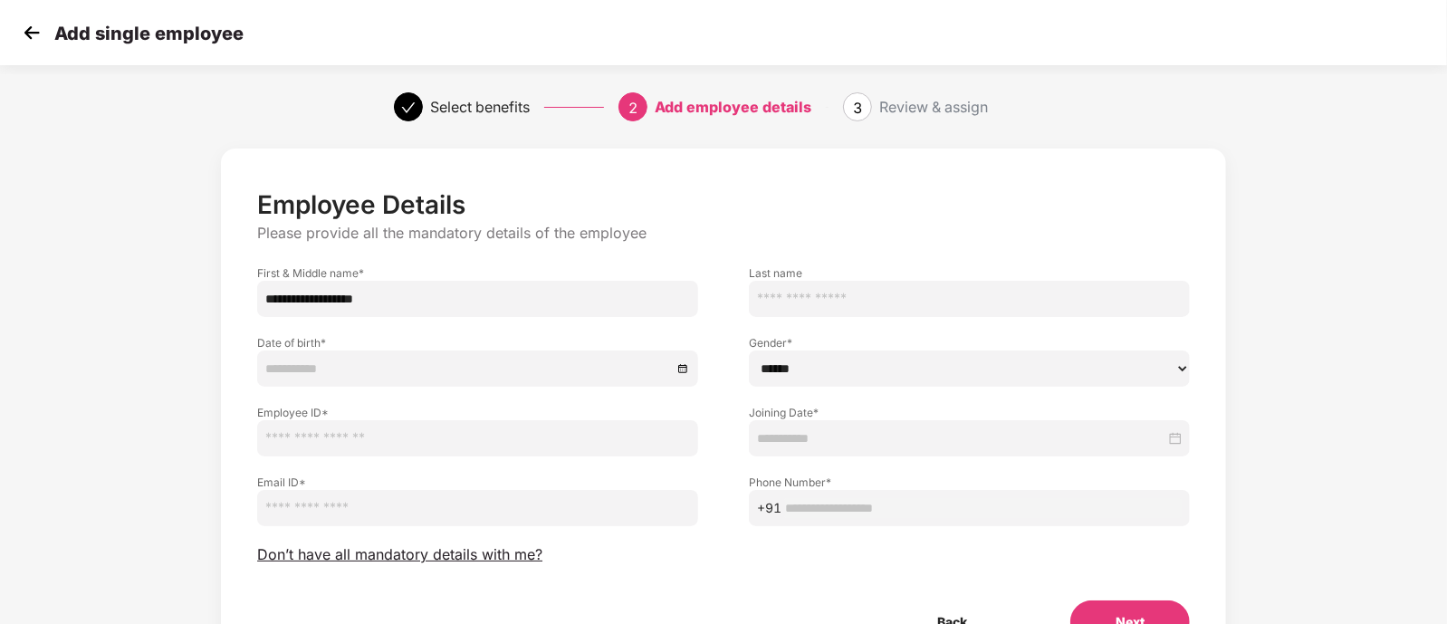
paste input "text"
drag, startPoint x: 348, startPoint y: 299, endPoint x: 412, endPoint y: 298, distance: 64.3
click at [412, 298] on input "**********" at bounding box center [477, 299] width 441 height 36
type input "**********"
click at [793, 299] on input "text" at bounding box center [969, 299] width 441 height 36
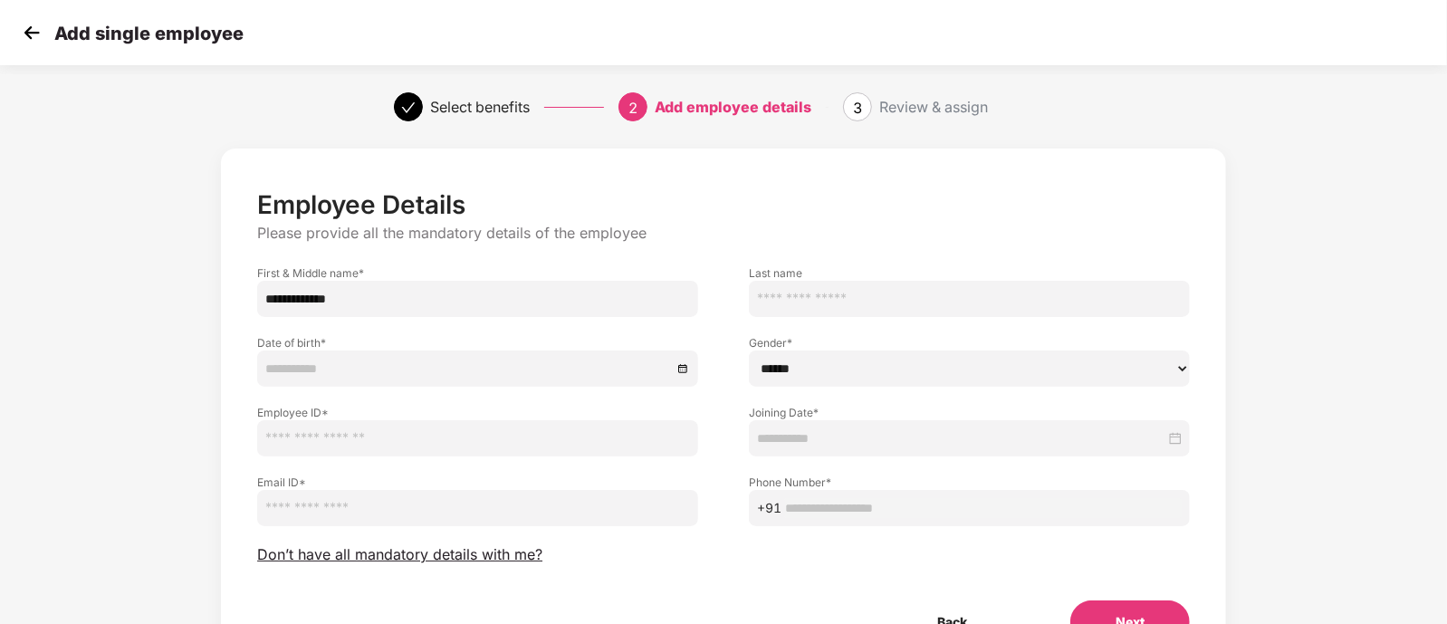
paste input "*****"
type input "*****"
click at [378, 353] on div at bounding box center [477, 368] width 441 height 36
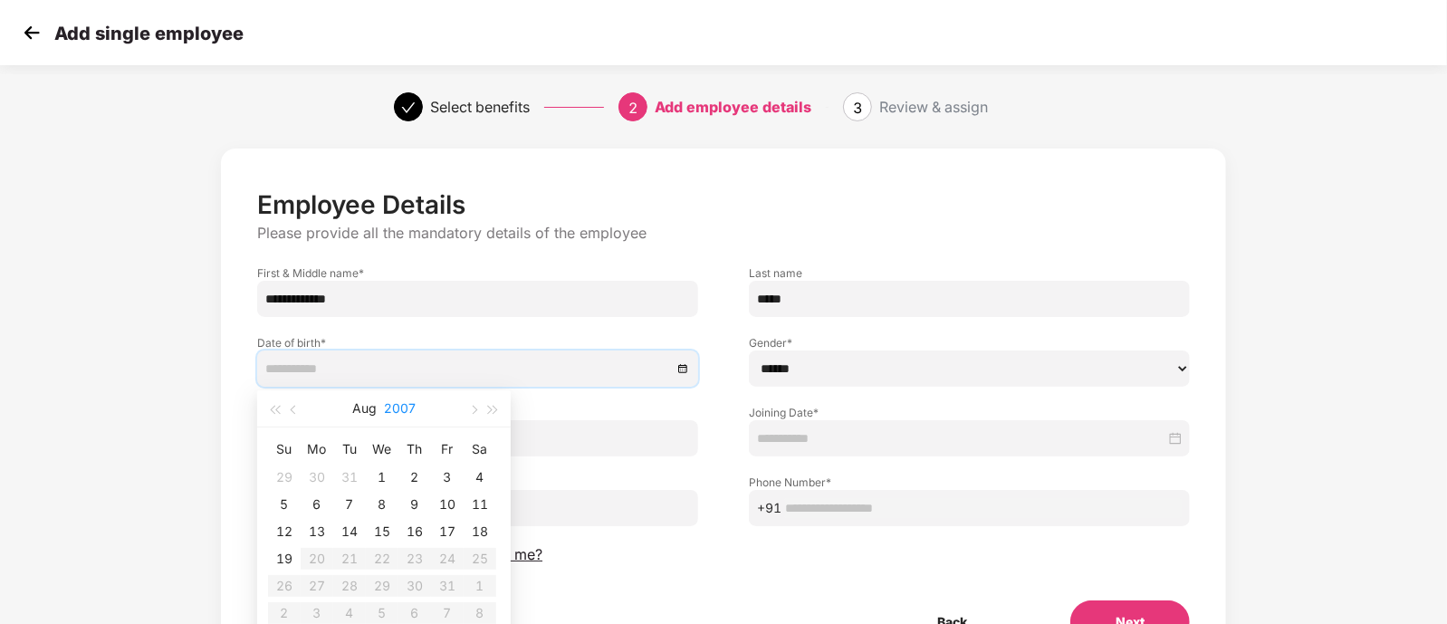
click at [393, 404] on button "2007" at bounding box center [400, 408] width 32 height 36
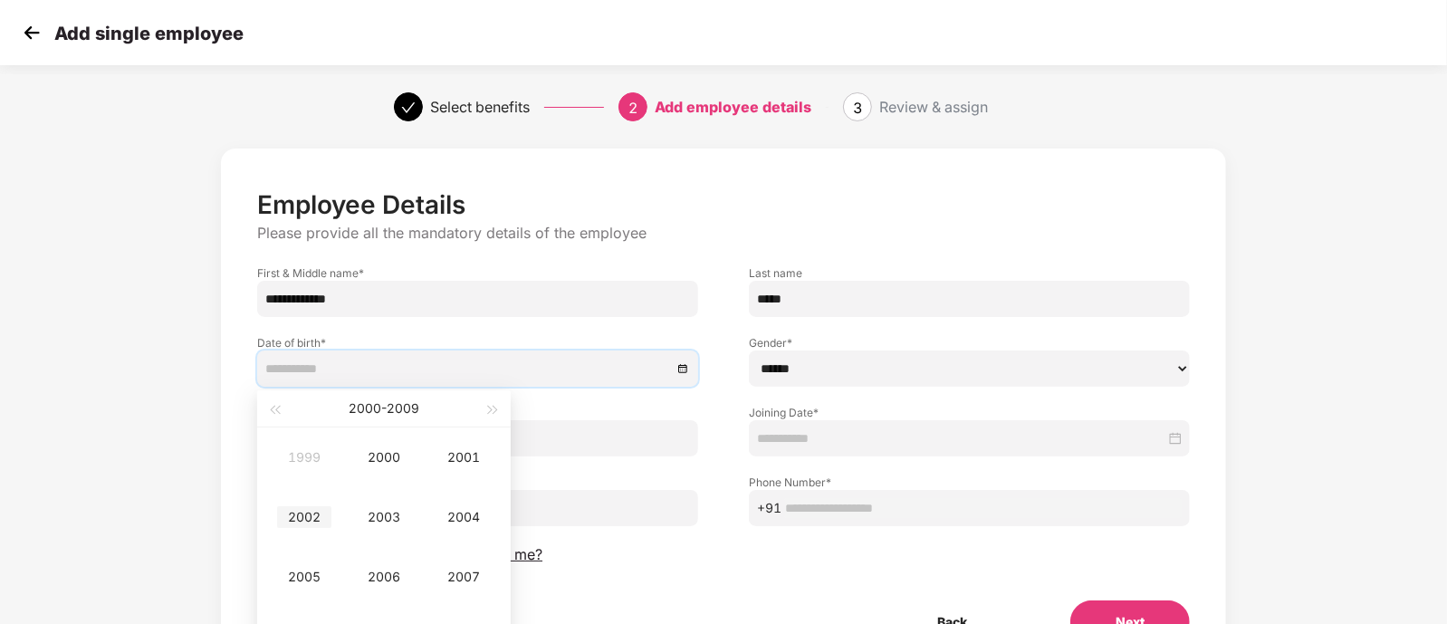
type input "**********"
click at [301, 509] on div "2002" at bounding box center [304, 517] width 54 height 22
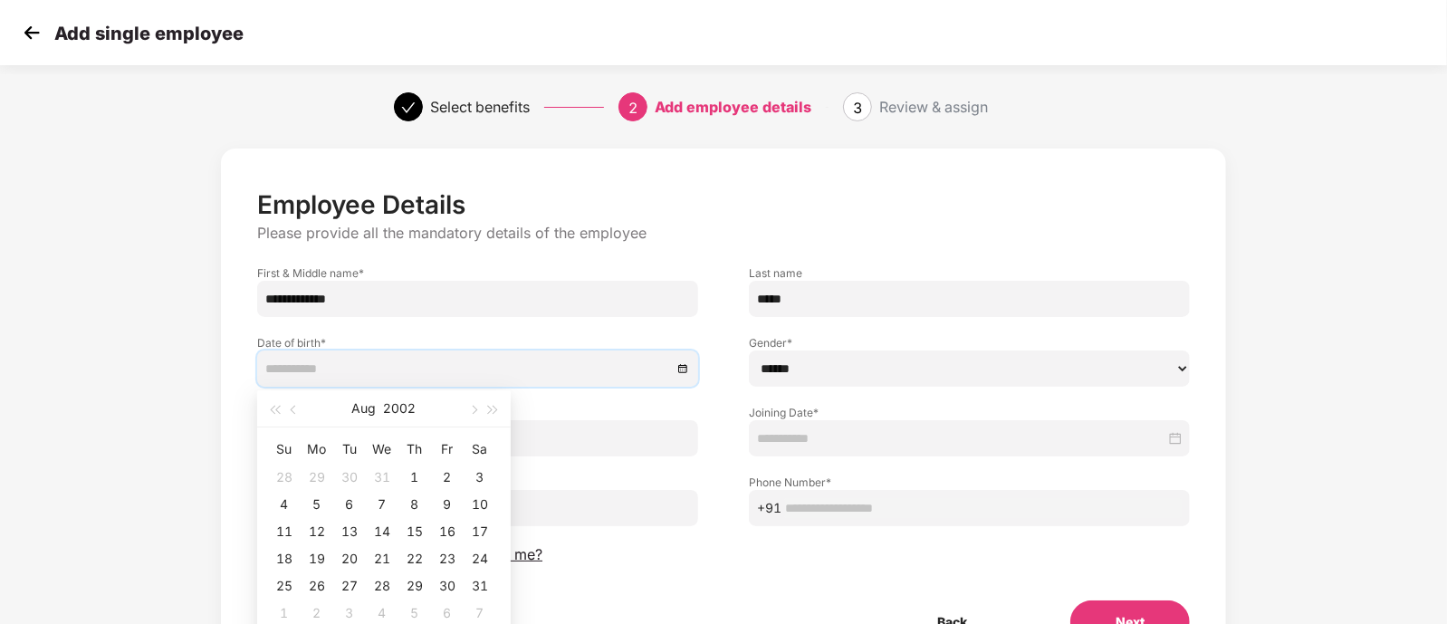
type input "**********"
click at [473, 411] on span "button" at bounding box center [472, 410] width 9 height 9
type input "**********"
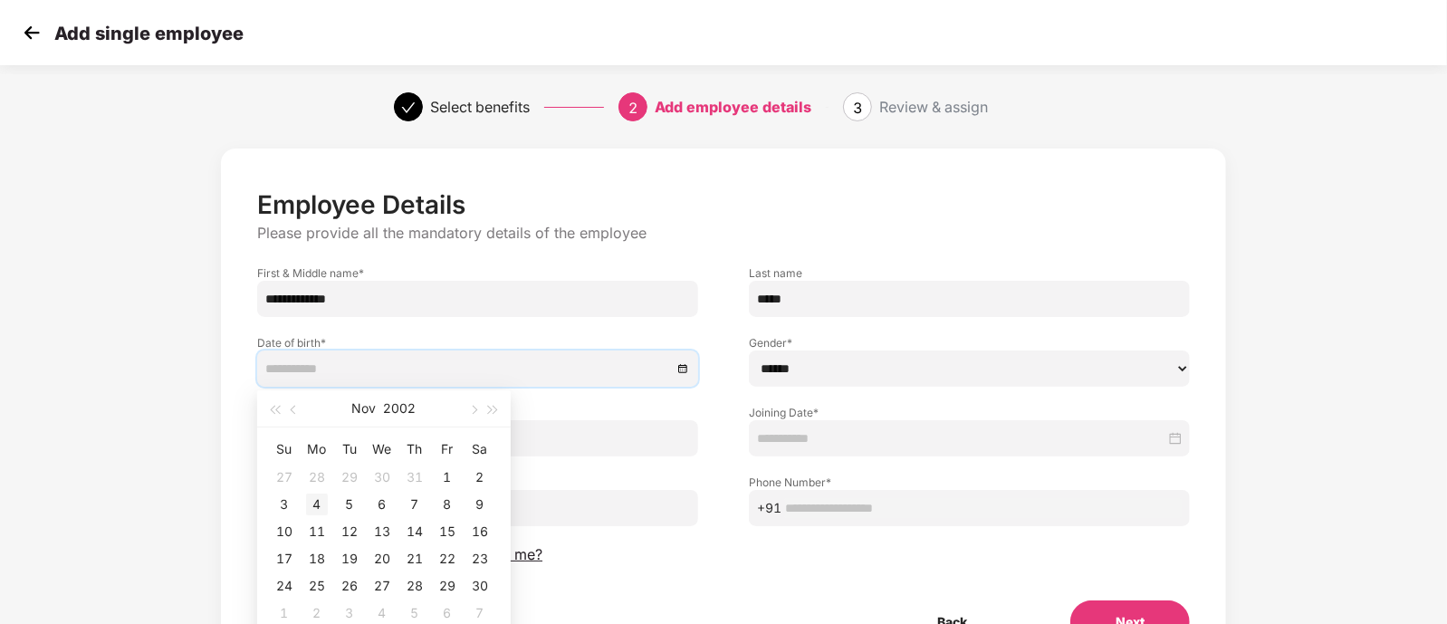
click at [316, 506] on div "4" at bounding box center [317, 504] width 22 height 22
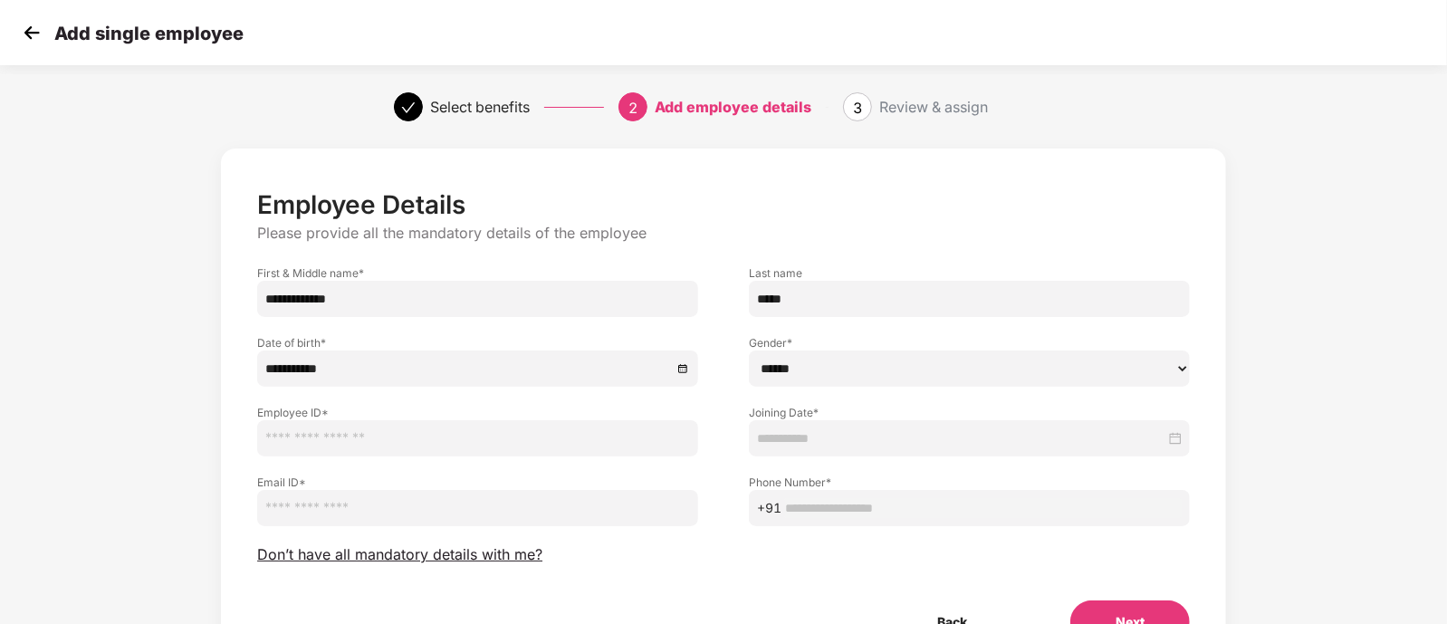
click at [822, 358] on select "****** **** ******" at bounding box center [969, 368] width 441 height 36
select select "****"
click at [749, 350] on select "****** **** ******" at bounding box center [969, 368] width 441 height 36
click at [443, 435] on input "text" at bounding box center [477, 438] width 441 height 36
type input "***"
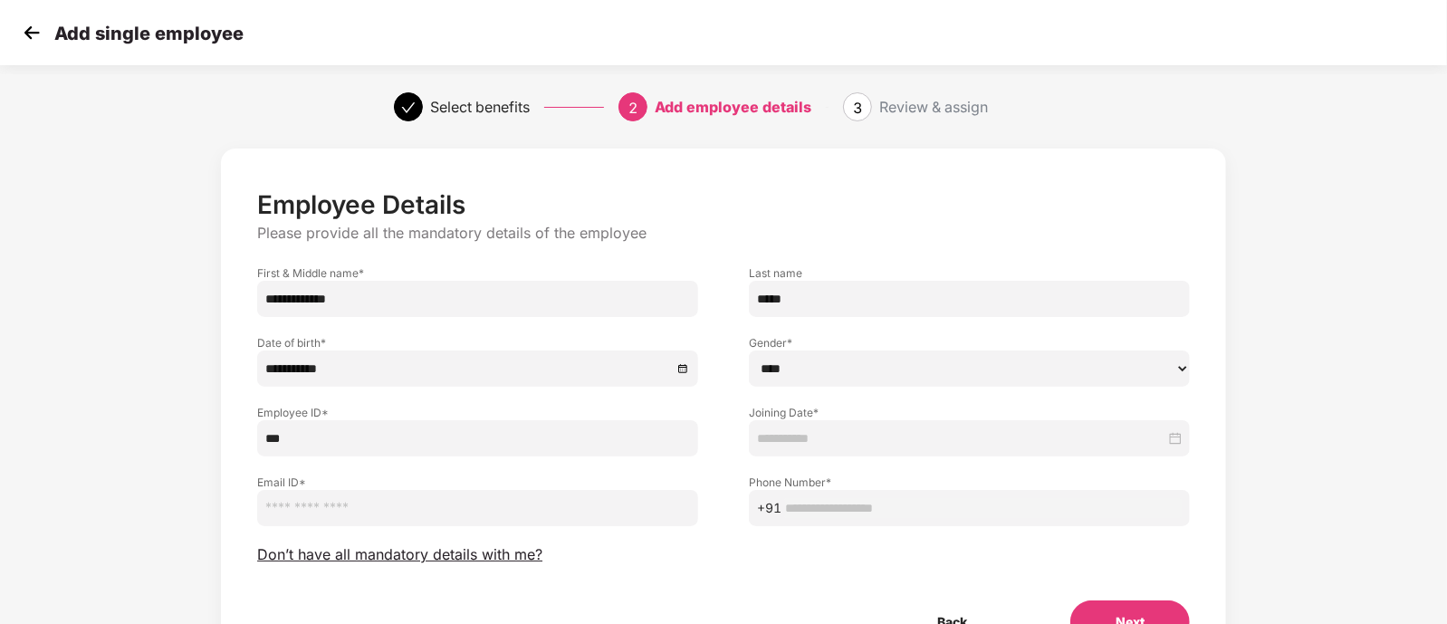
click at [865, 445] on input at bounding box center [961, 438] width 408 height 20
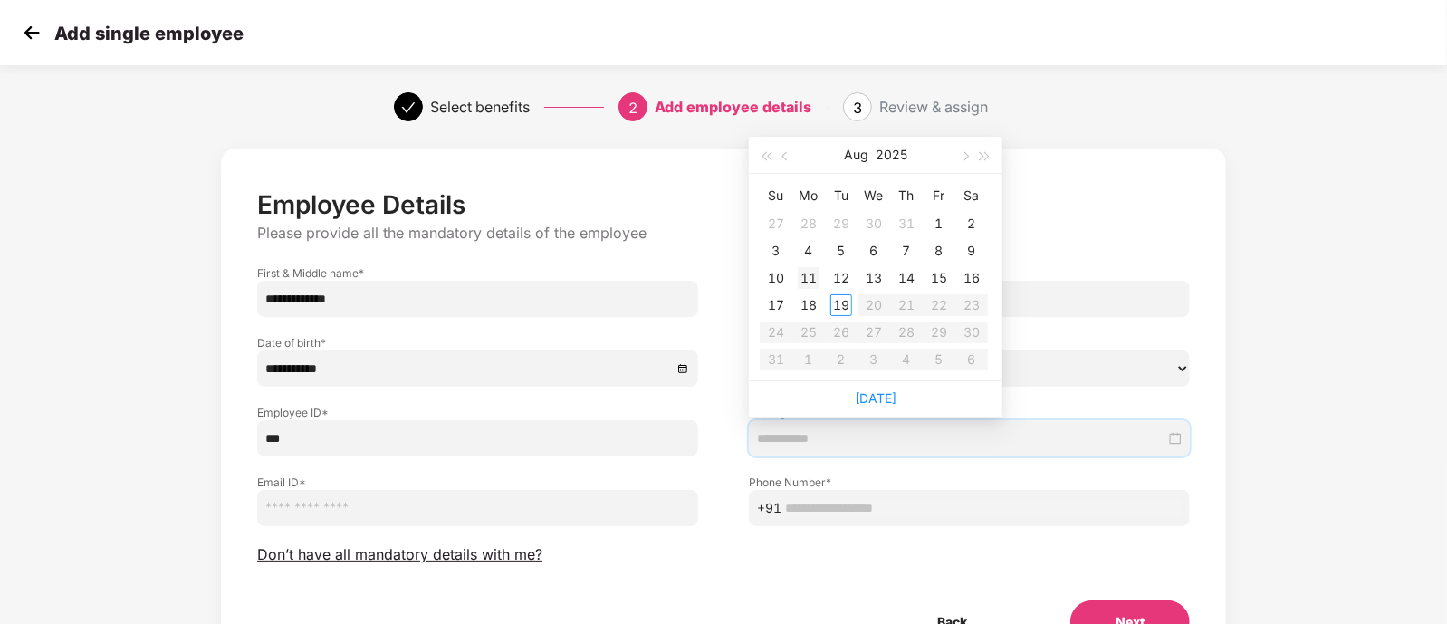
click at [809, 280] on div "11" at bounding box center [809, 278] width 22 height 22
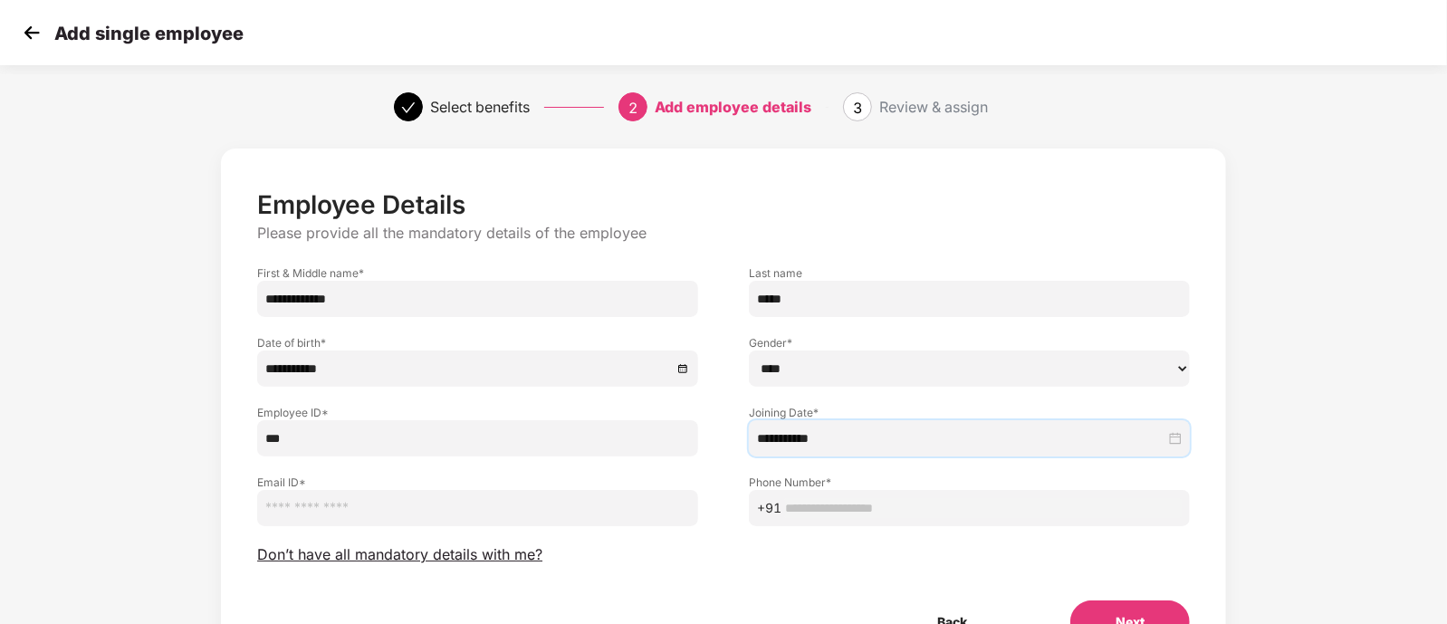
click at [712, 233] on p "Please provide all the mandatory details of the employee" at bounding box center [723, 233] width 932 height 19
click at [798, 444] on input "**********" at bounding box center [961, 438] width 408 height 20
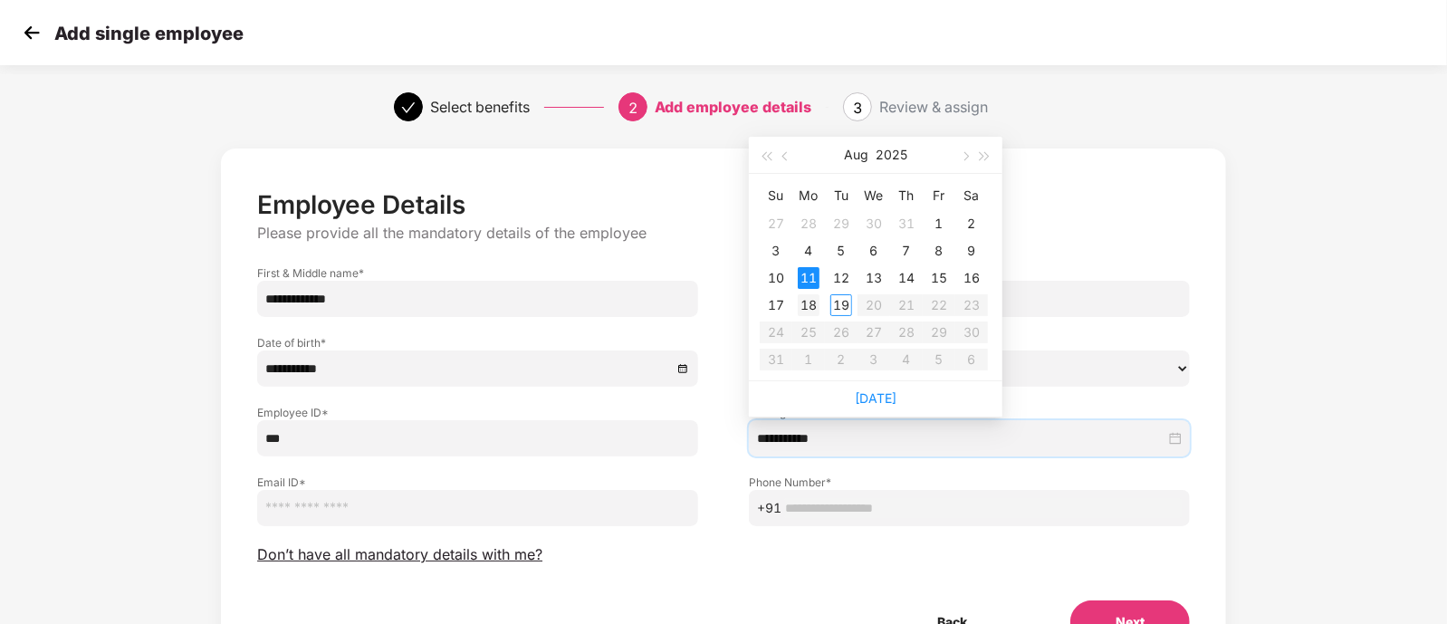
type input "**********"
click at [809, 311] on div "18" at bounding box center [809, 305] width 22 height 22
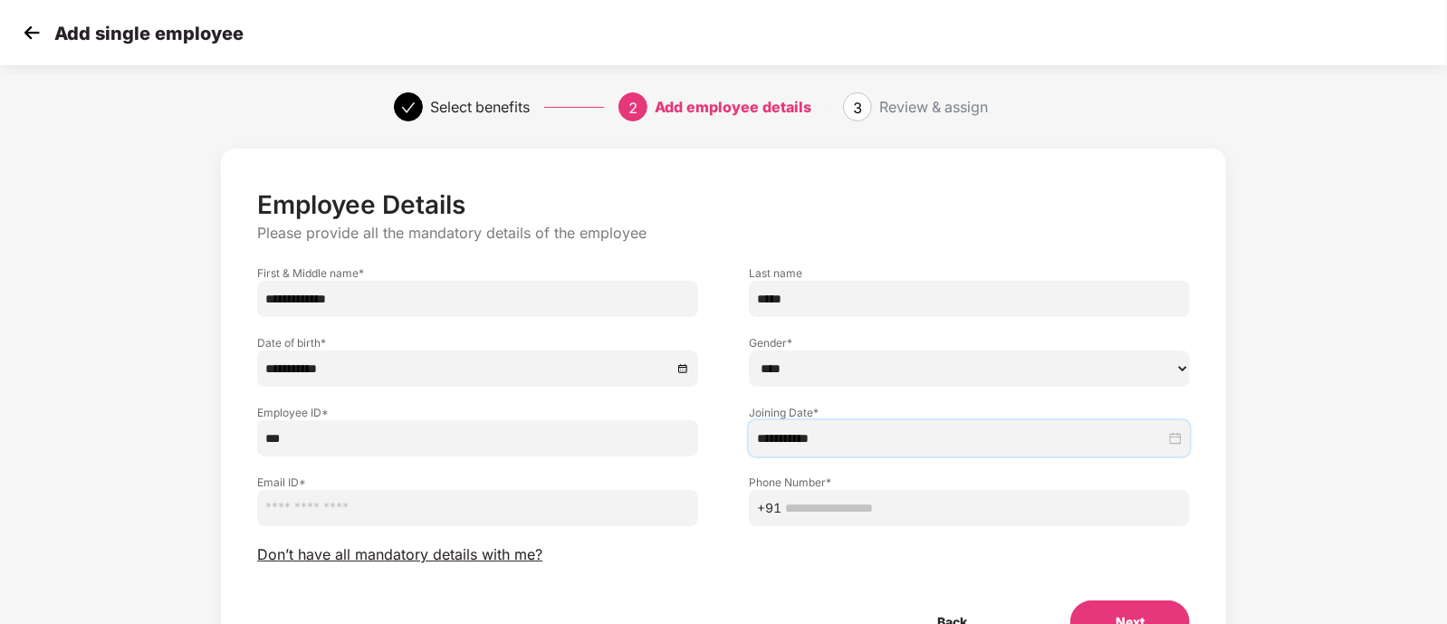
click at [718, 212] on p "Employee Details" at bounding box center [723, 204] width 932 height 31
click at [412, 504] on input "email" at bounding box center [477, 508] width 441 height 36
type input "**********"
paste input "**********"
type input "**********"
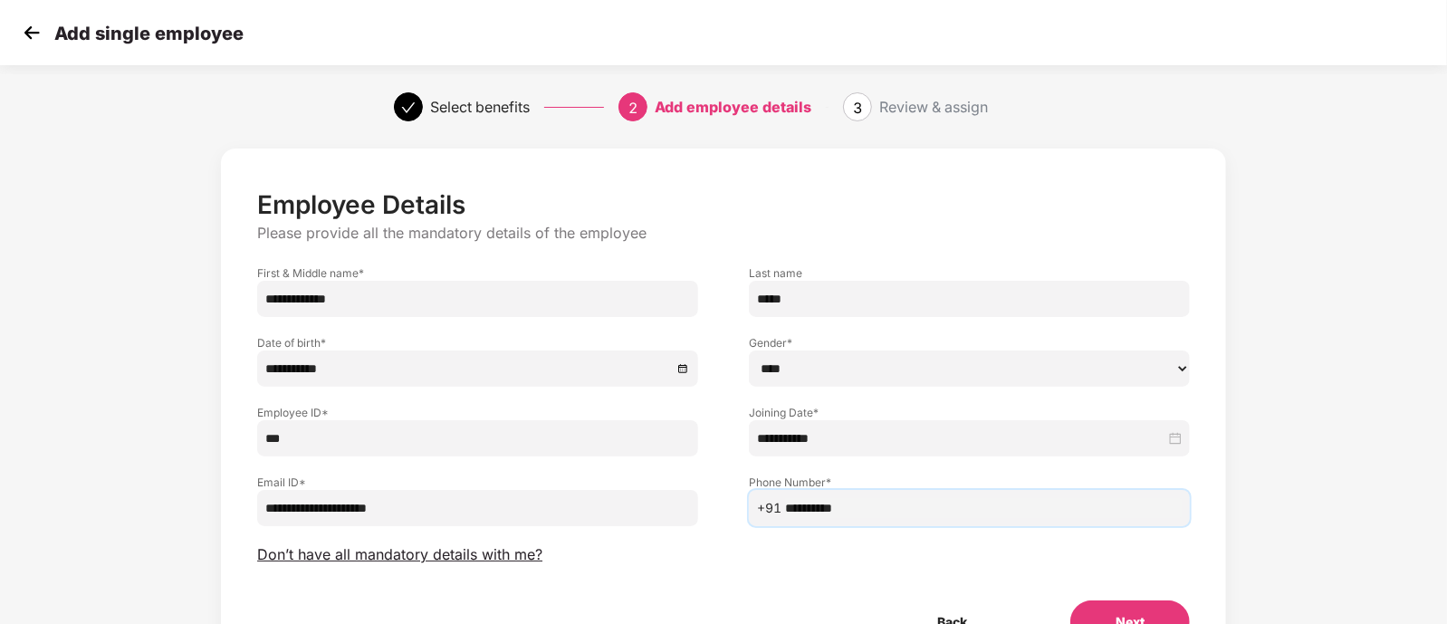
click at [1110, 614] on button "Next" at bounding box center [1129, 621] width 119 height 43
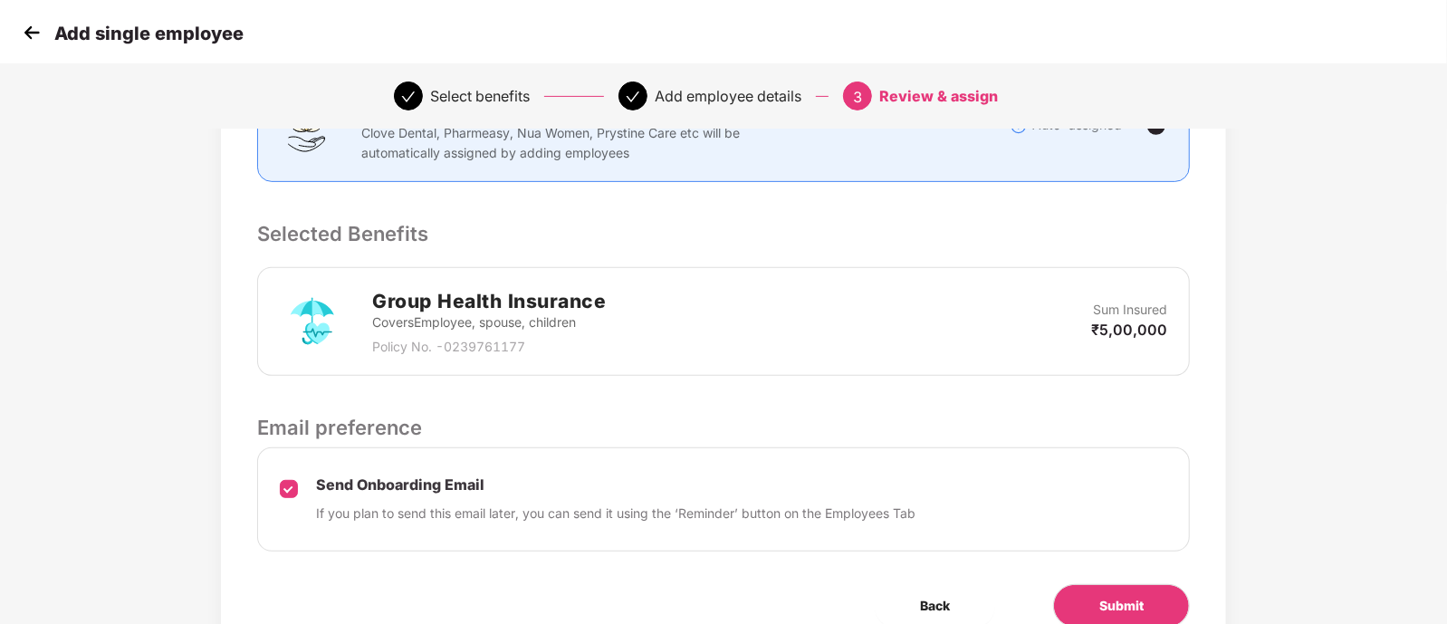
scroll to position [452, 0]
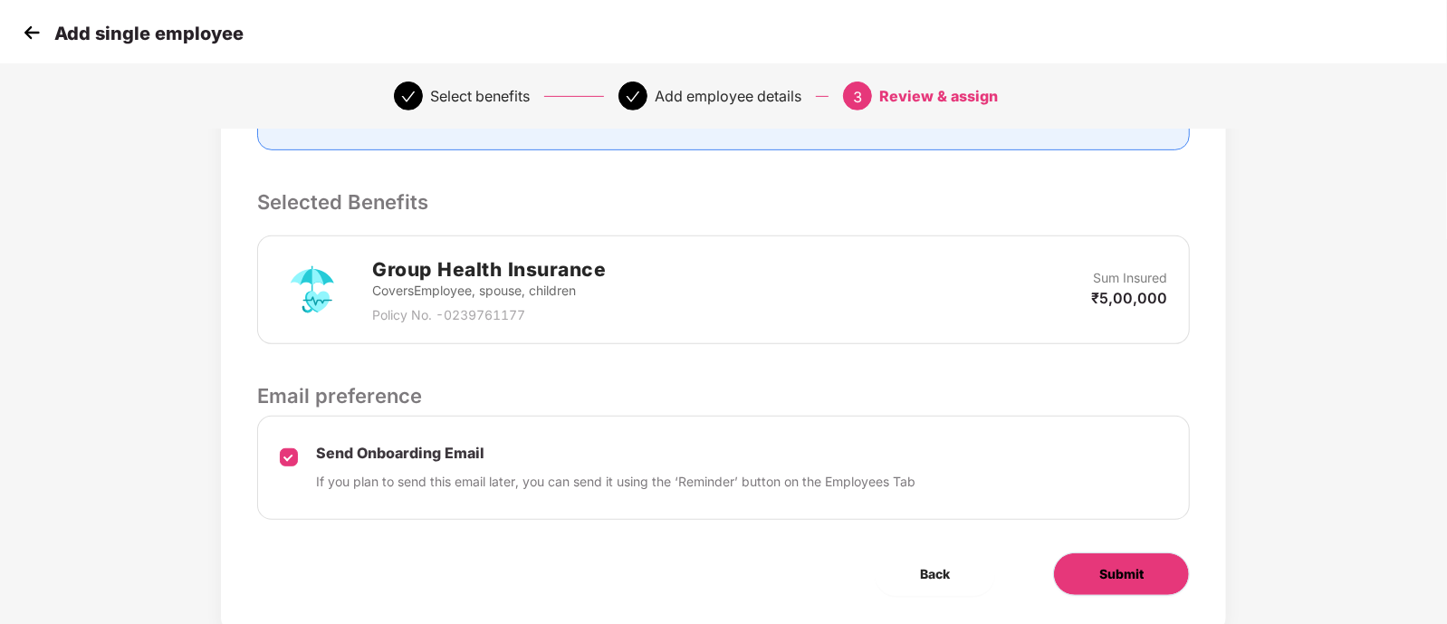
click at [1150, 552] on button "Submit" at bounding box center [1121, 573] width 137 height 43
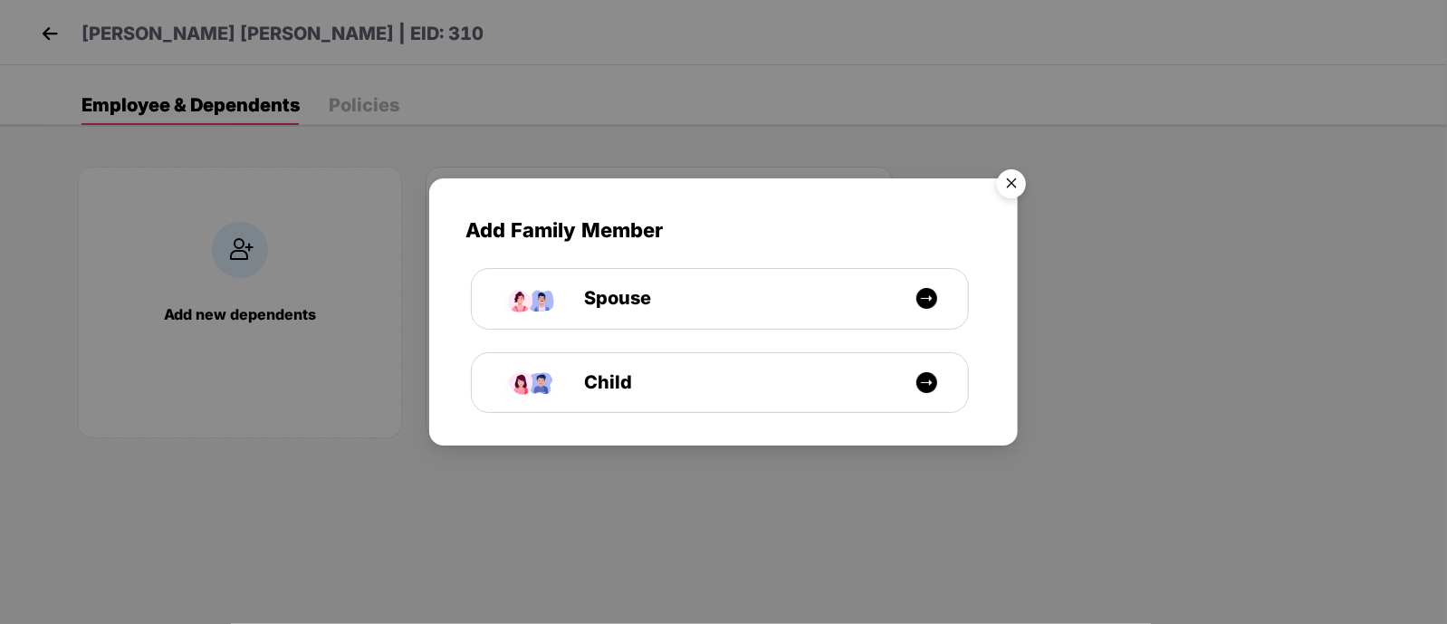
click at [996, 187] on img "Close" at bounding box center [1011, 186] width 51 height 51
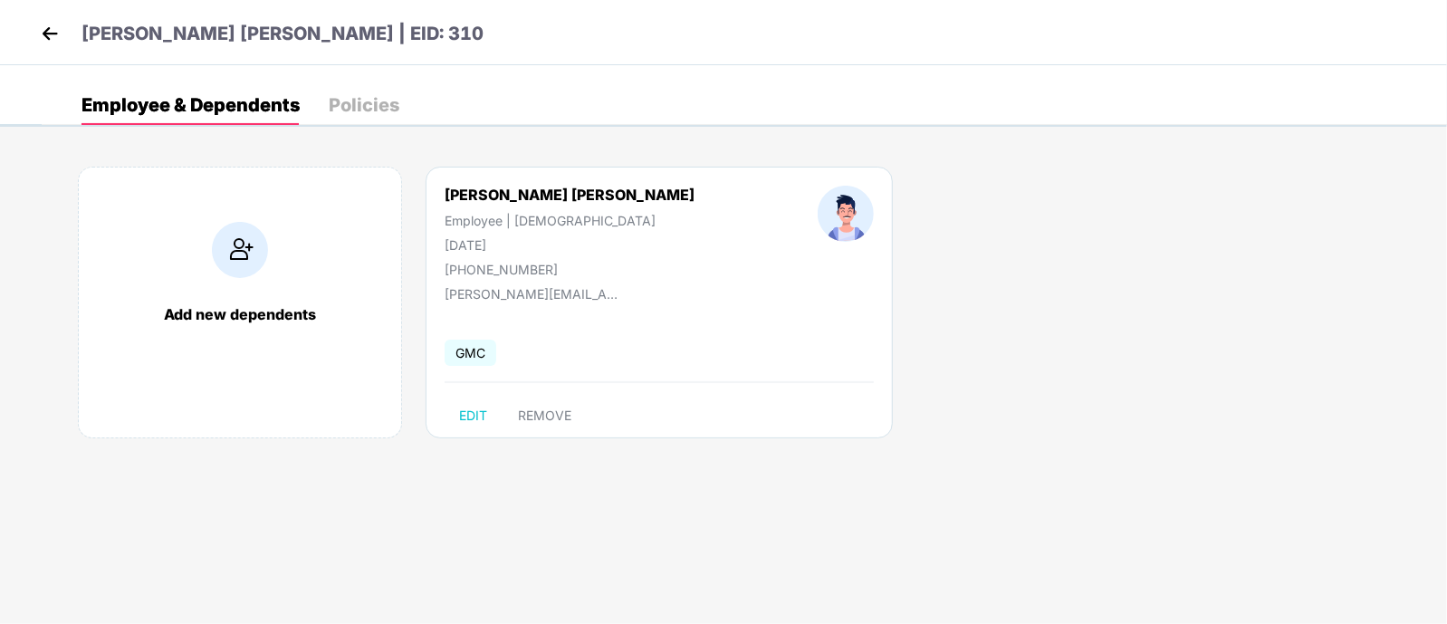
click at [43, 20] on img at bounding box center [49, 33] width 27 height 27
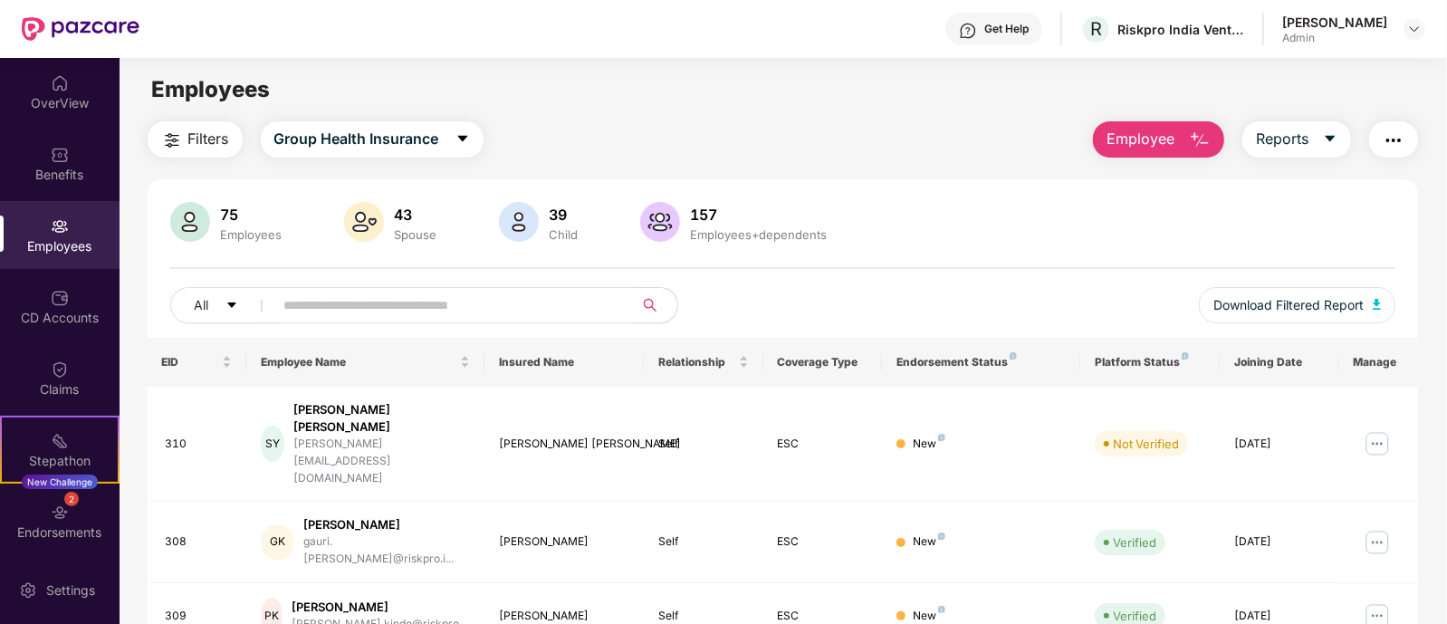
drag, startPoint x: 1444, startPoint y: 249, endPoint x: 1424, endPoint y: 317, distance: 70.8
click at [1446, 320] on html "Get Help R Riskpro India Ventures Private Limited [PERSON_NAME] Admin OverView …" at bounding box center [723, 312] width 1447 height 624
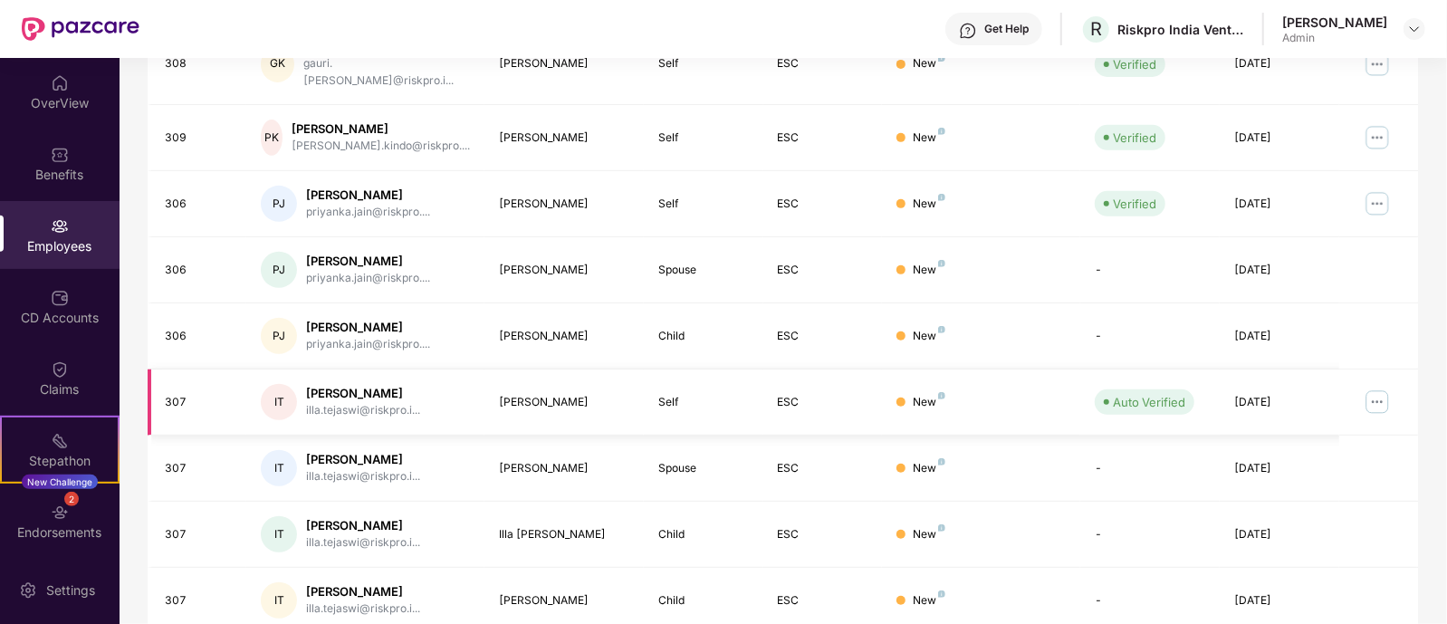
scroll to position [486, 0]
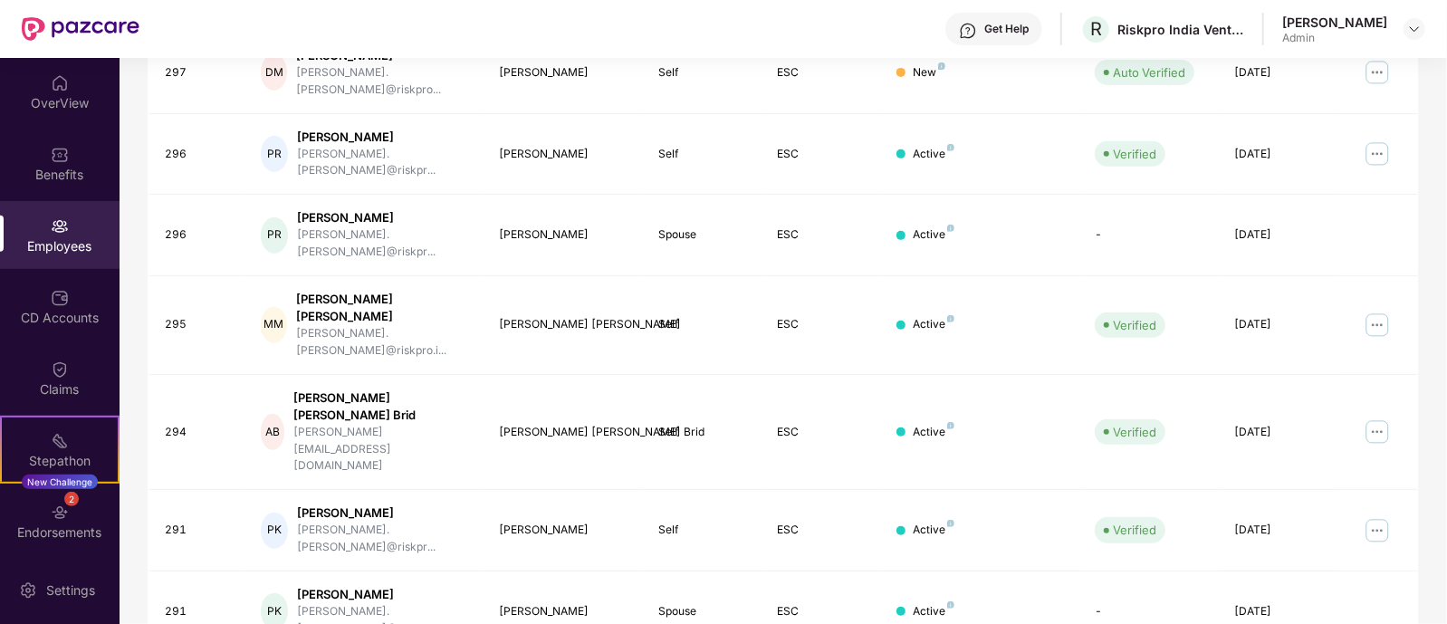
drag, startPoint x: 1444, startPoint y: 505, endPoint x: 1445, endPoint y: 470, distance: 35.3
click at [1445, 472] on div "OverView Benefits Employees CD Accounts Claims Stepathon New Challenge 2 Endors…" at bounding box center [723, 341] width 1447 height 566
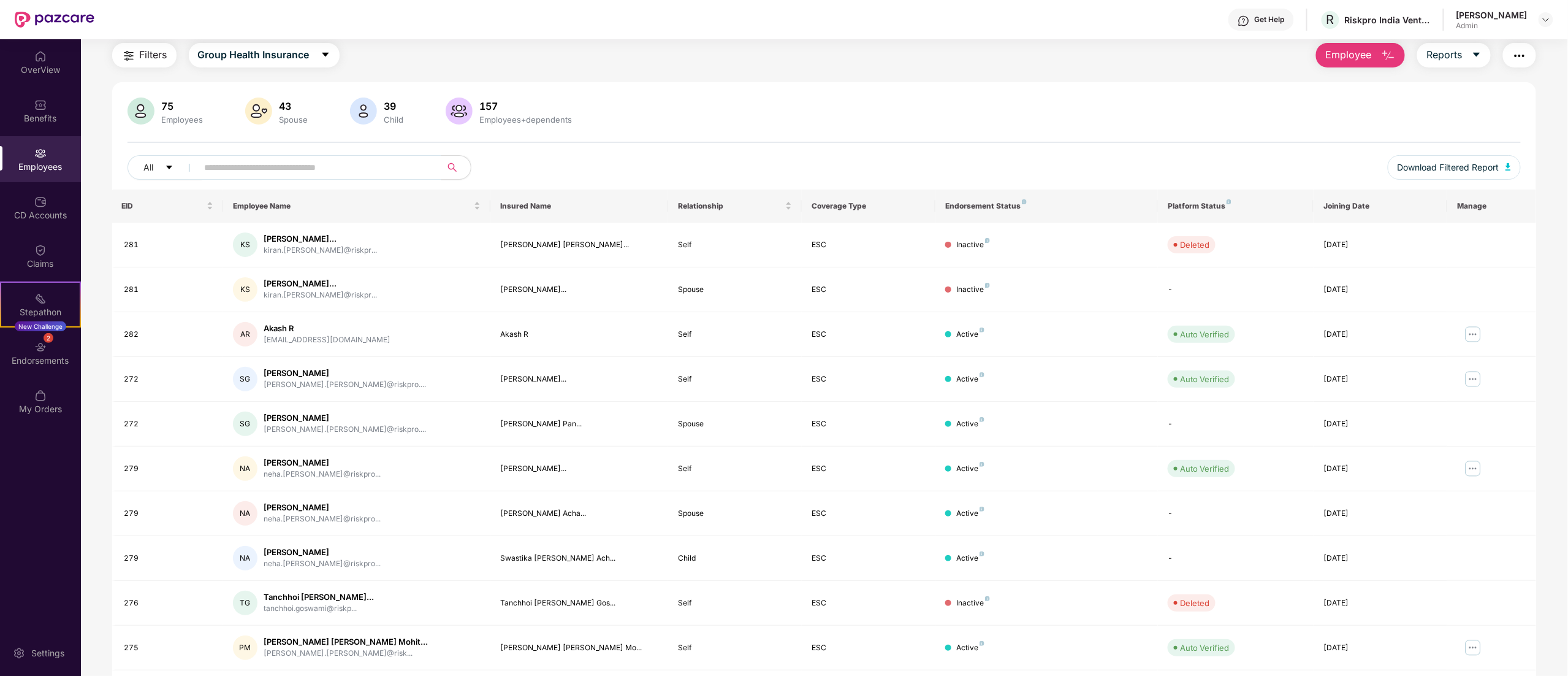
scroll to position [39, 0]
drag, startPoint x: 1567, startPoint y: 236, endPoint x: 1568, endPoint y: 245, distance: 9.1
click at [979, 245] on html "Get Help R Riskpro India Ventures Private Limited [PERSON_NAME] Admin OverView …" at bounding box center [784, 338] width 1568 height 676
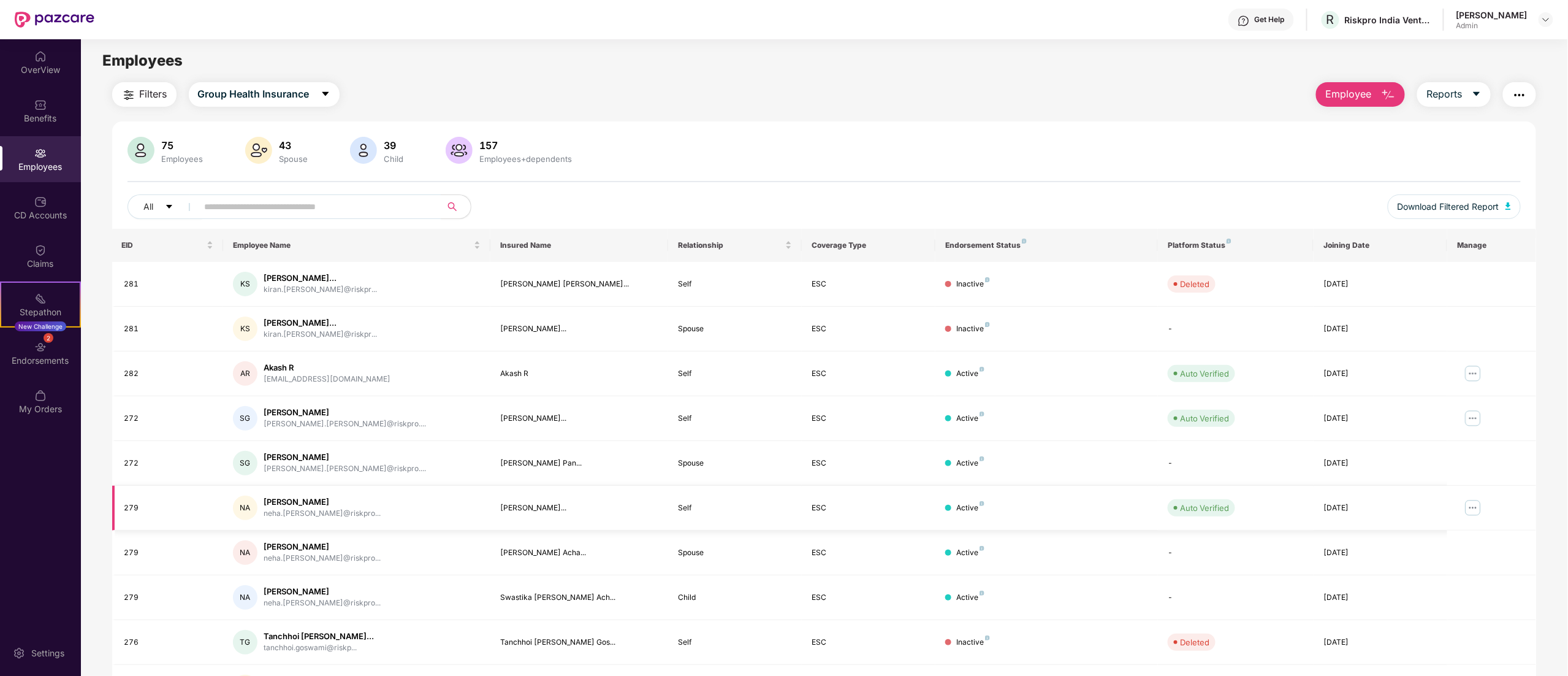
scroll to position [80, 0]
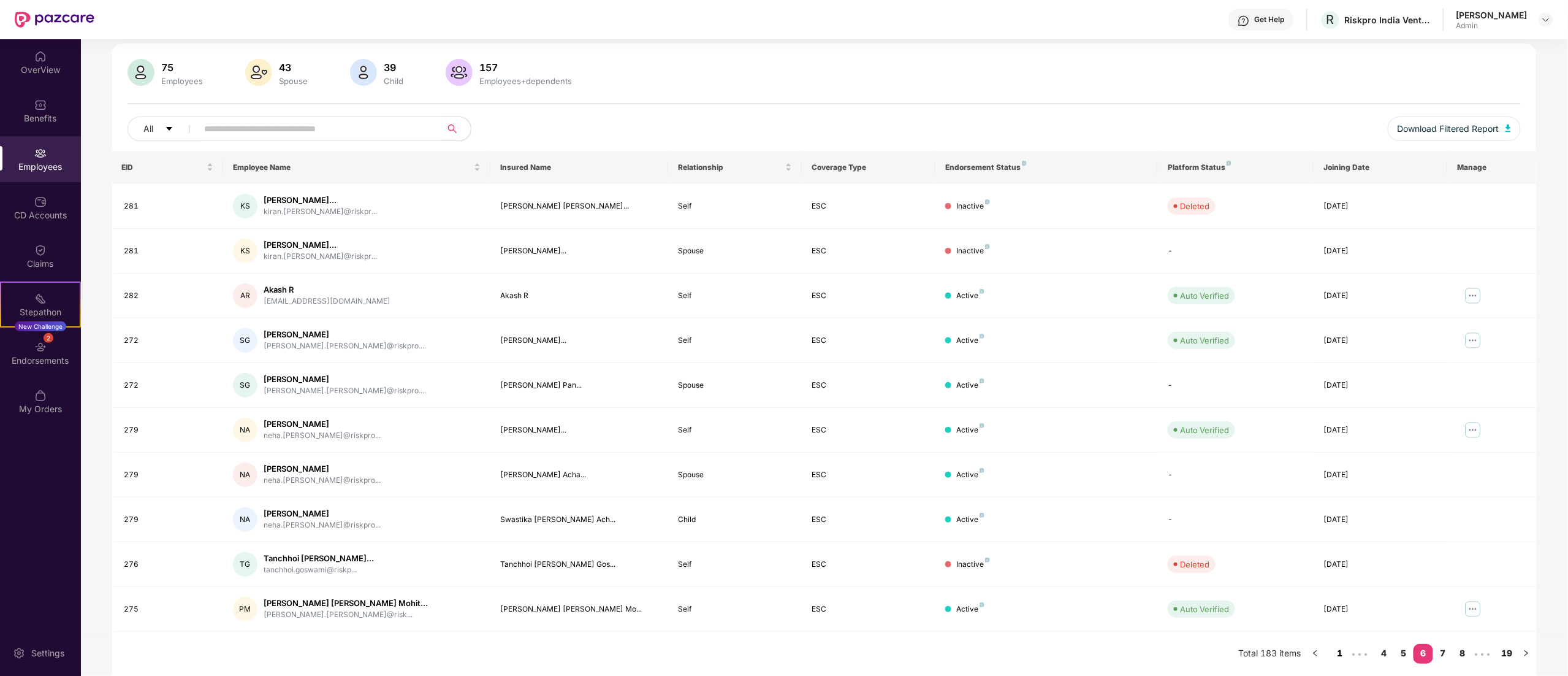
click at [979, 422] on link "1" at bounding box center [1339, 653] width 20 height 18
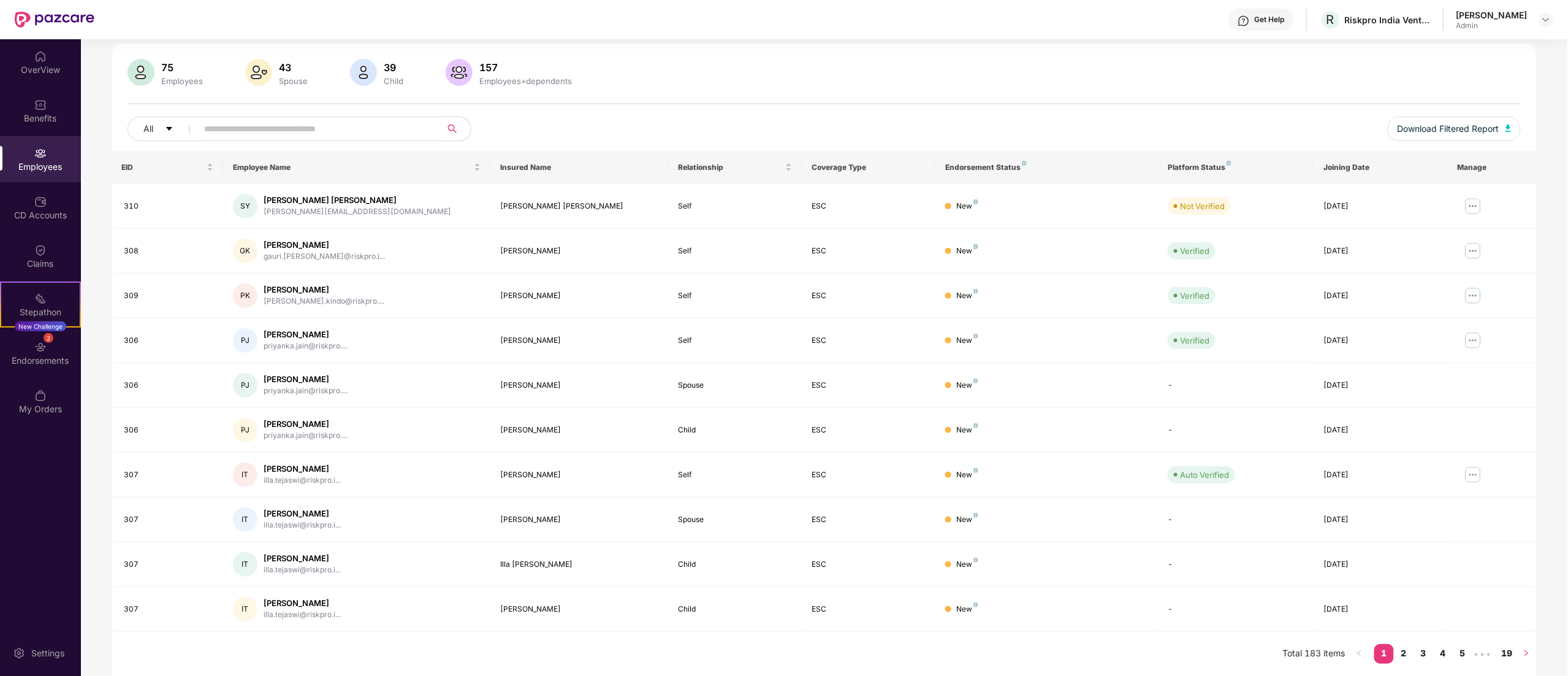
click at [979, 422] on icon "right" at bounding box center [1526, 653] width 7 height 7
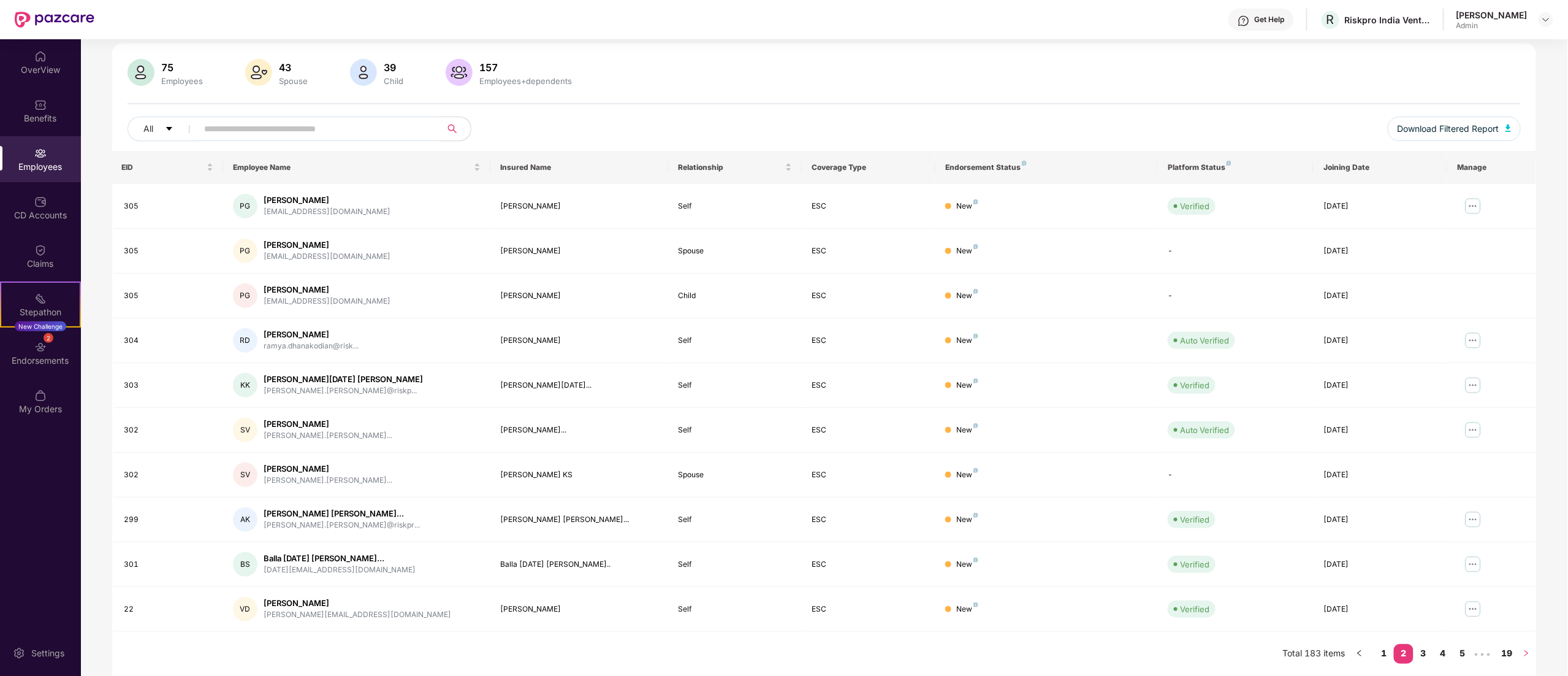
click at [979, 422] on icon "right" at bounding box center [1526, 653] width 7 height 7
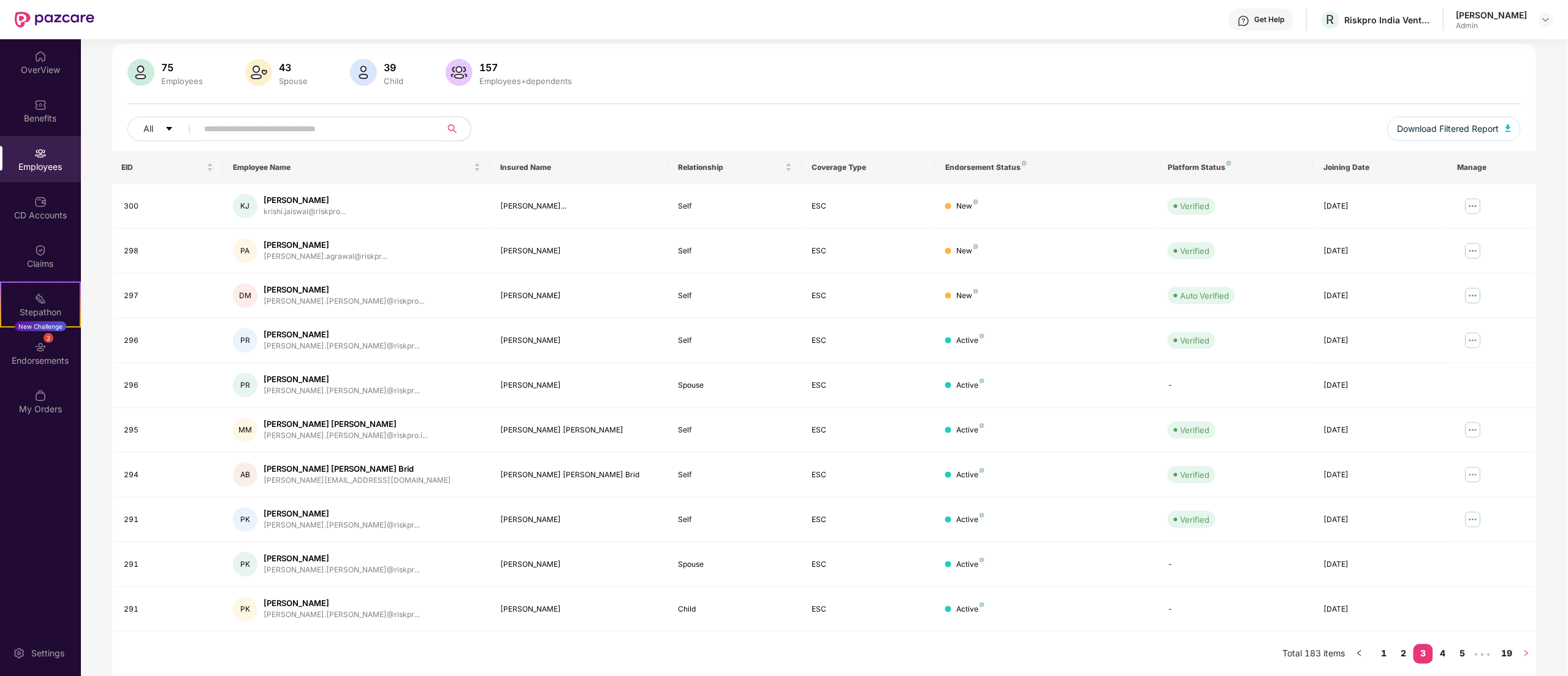
click at [979, 422] on icon "right" at bounding box center [1526, 653] width 7 height 7
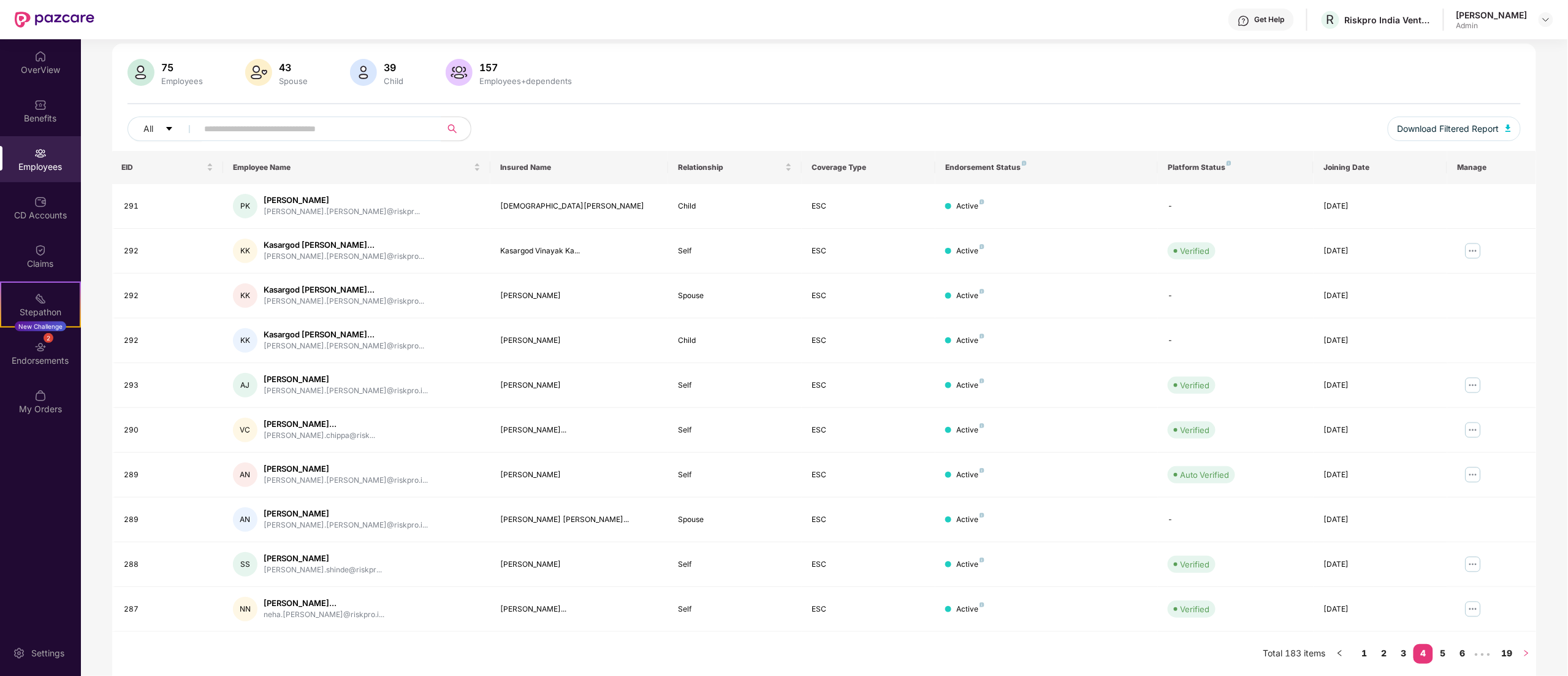
click at [979, 422] on icon "right" at bounding box center [1526, 653] width 7 height 7
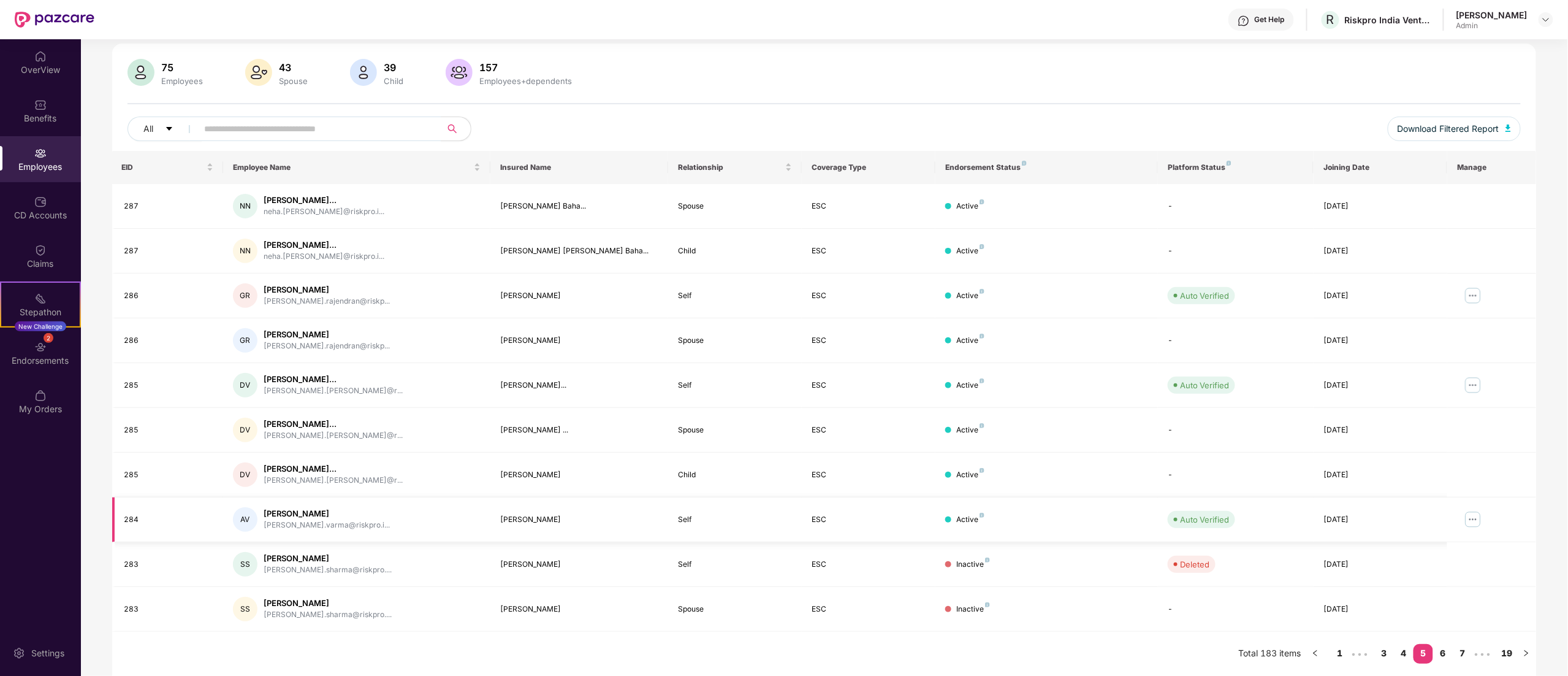
click at [979, 422] on img at bounding box center [1473, 519] width 20 height 20
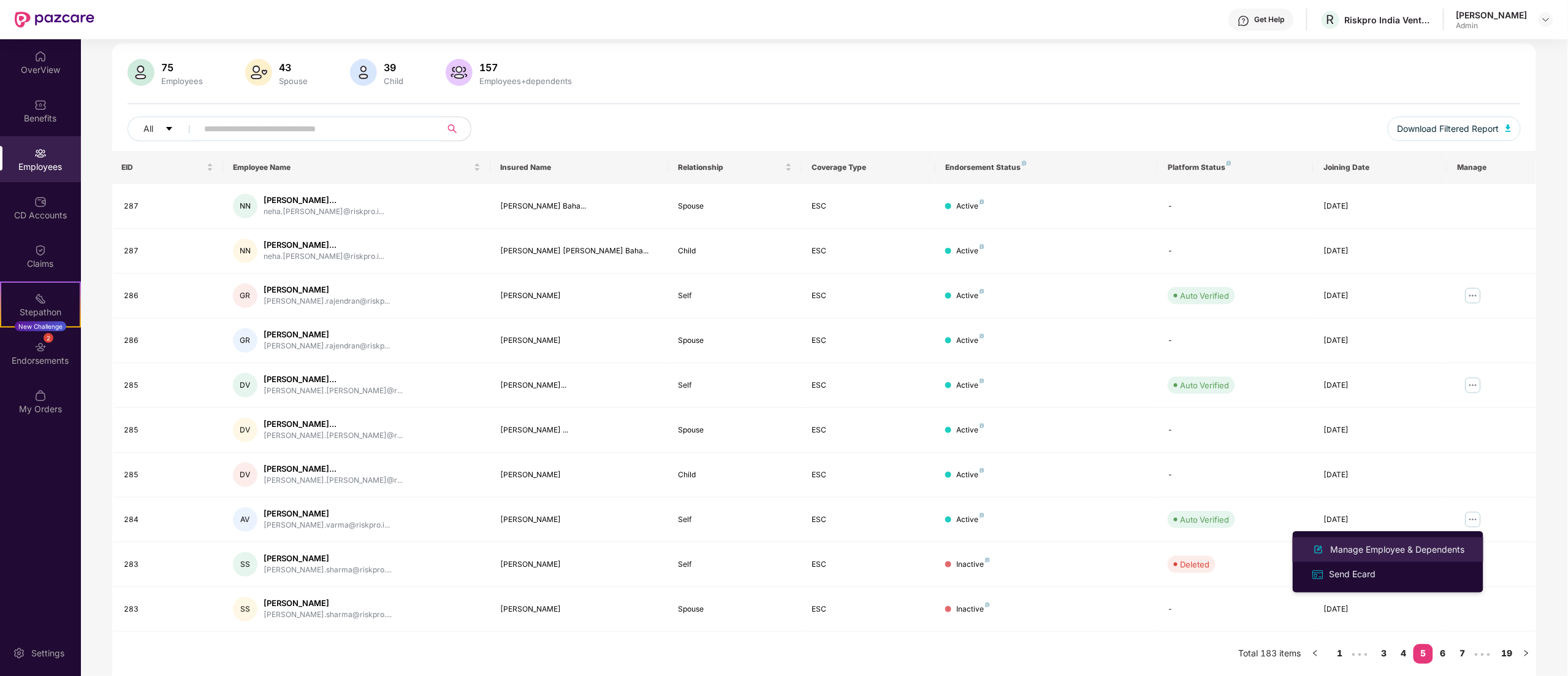
click at [979, 422] on div "Manage Employee & Dependents" at bounding box center [1397, 549] width 139 height 14
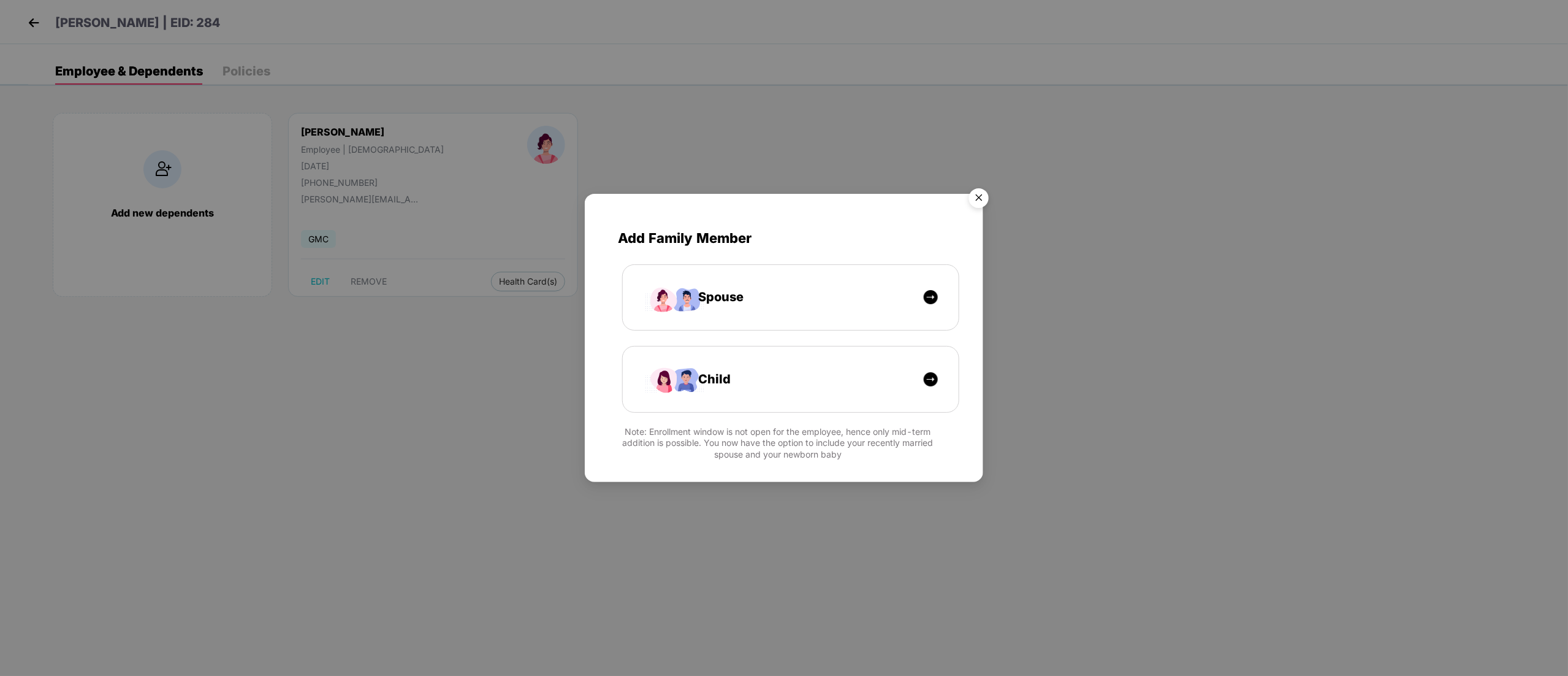
click at [979, 194] on img "Close" at bounding box center [978, 200] width 35 height 35
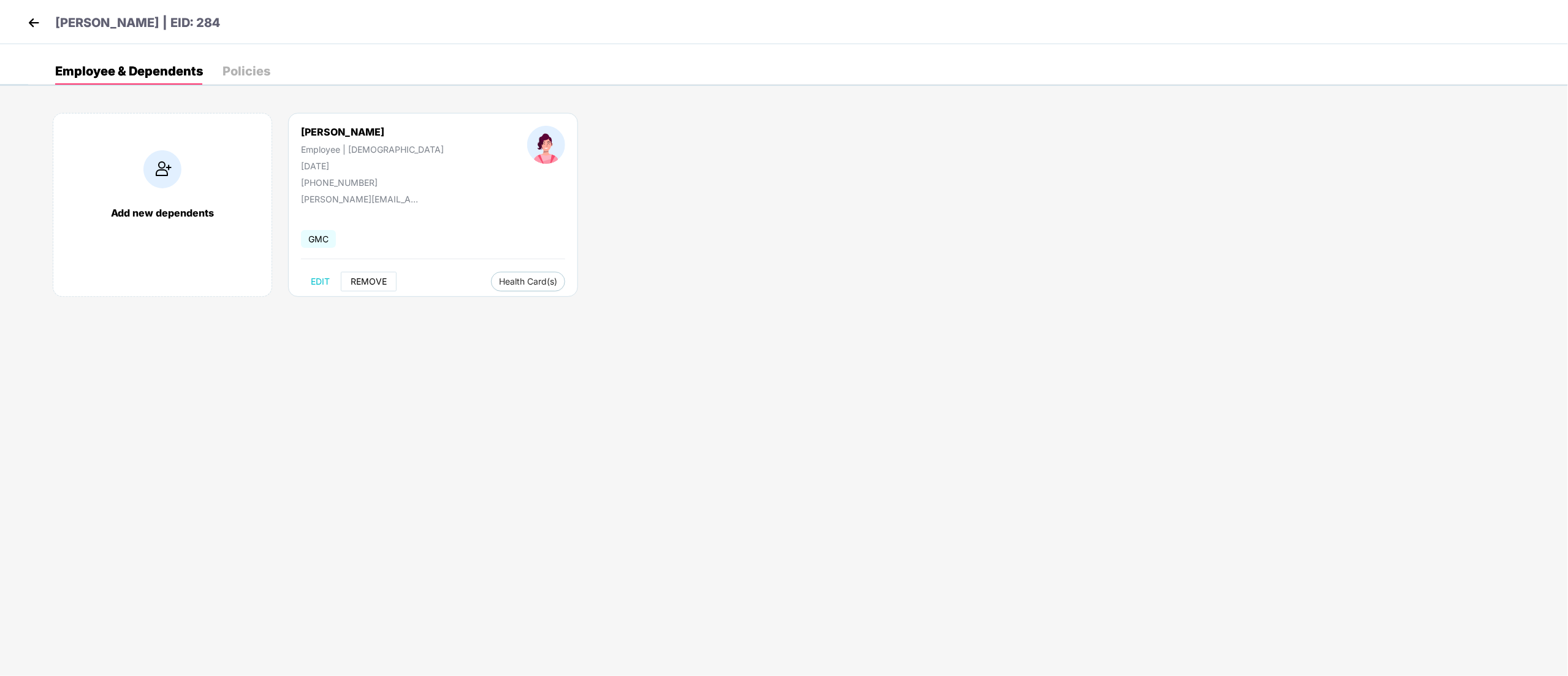
click at [362, 284] on span "REMOVE" at bounding box center [368, 281] width 36 height 9
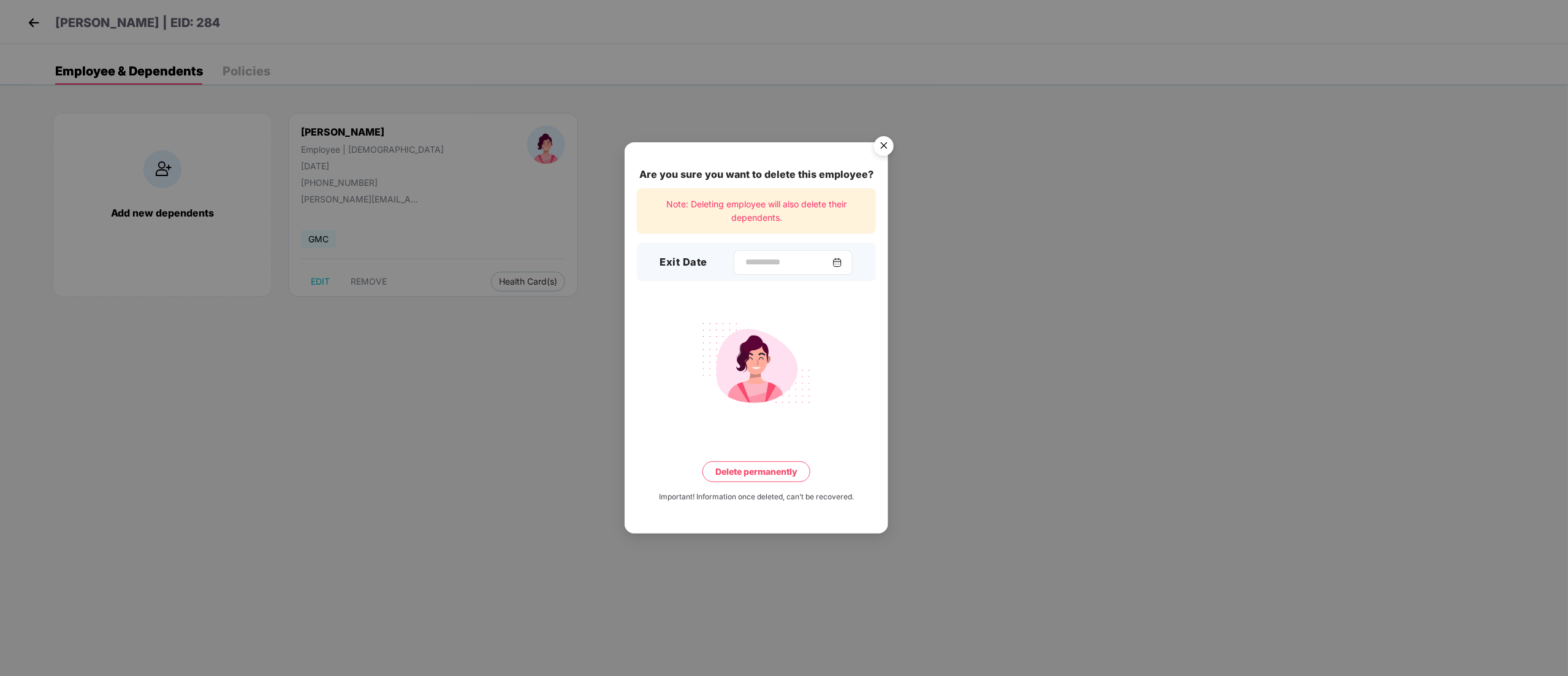
click at [756, 250] on div at bounding box center [793, 262] width 119 height 24
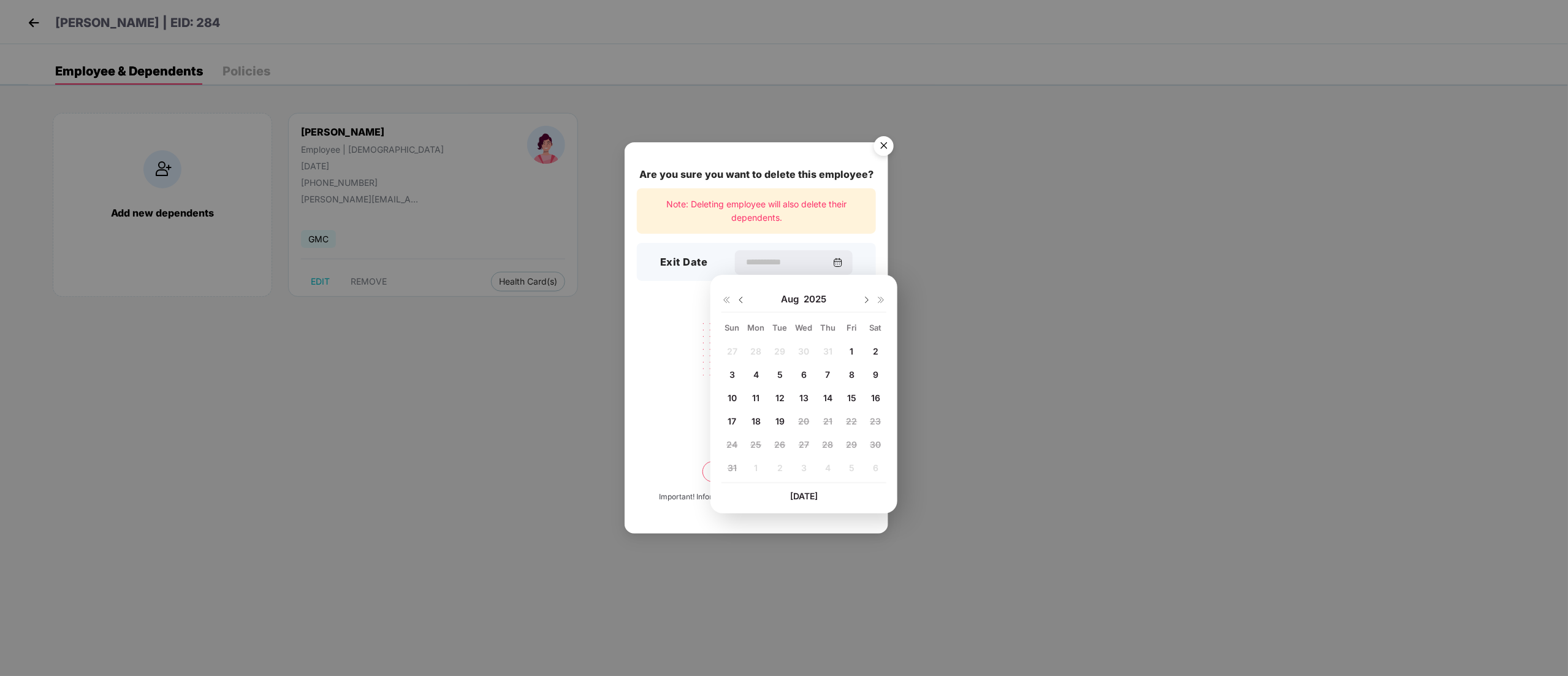
click at [741, 297] on img at bounding box center [741, 299] width 9 height 9
click at [753, 422] on span "21" at bounding box center [756, 421] width 9 height 10
type input "**********"
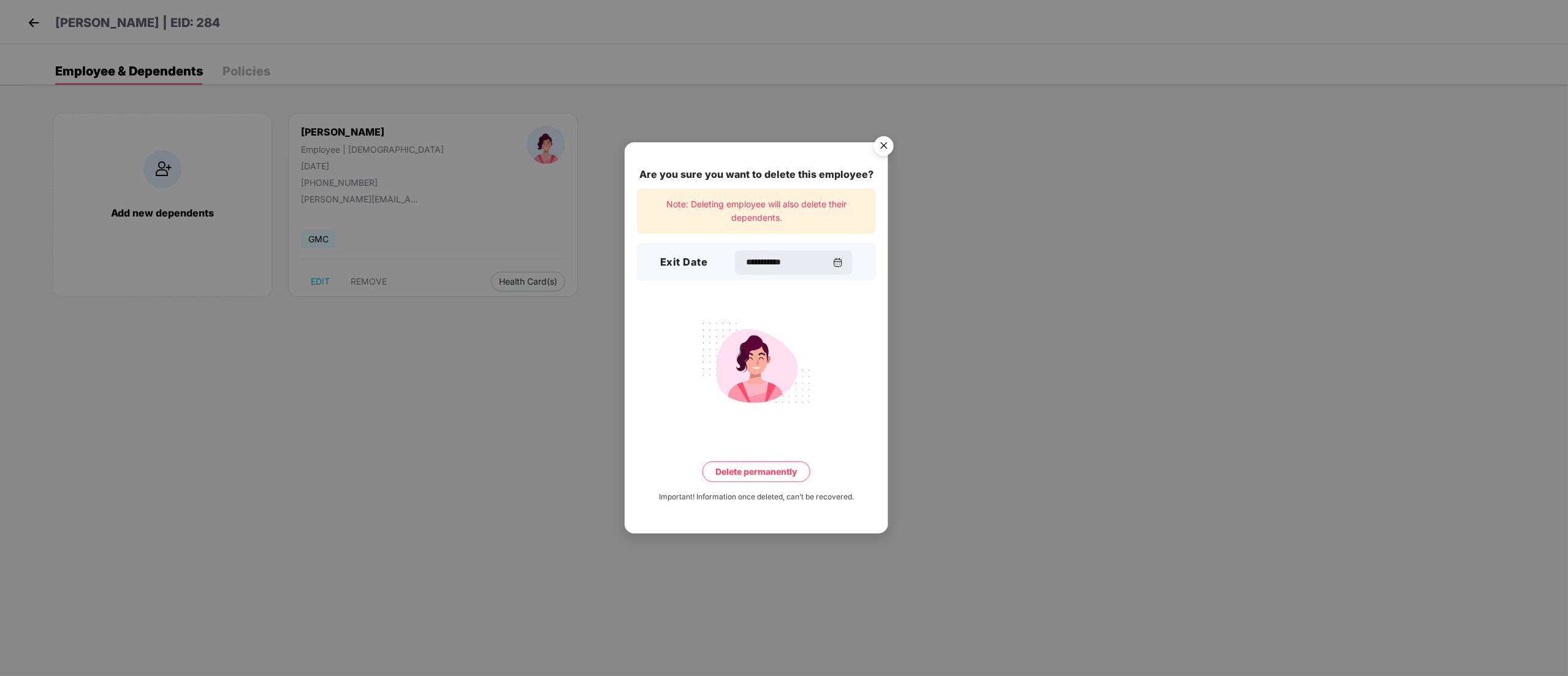
click at [759, 422] on button "Delete permanently" at bounding box center [756, 471] width 108 height 21
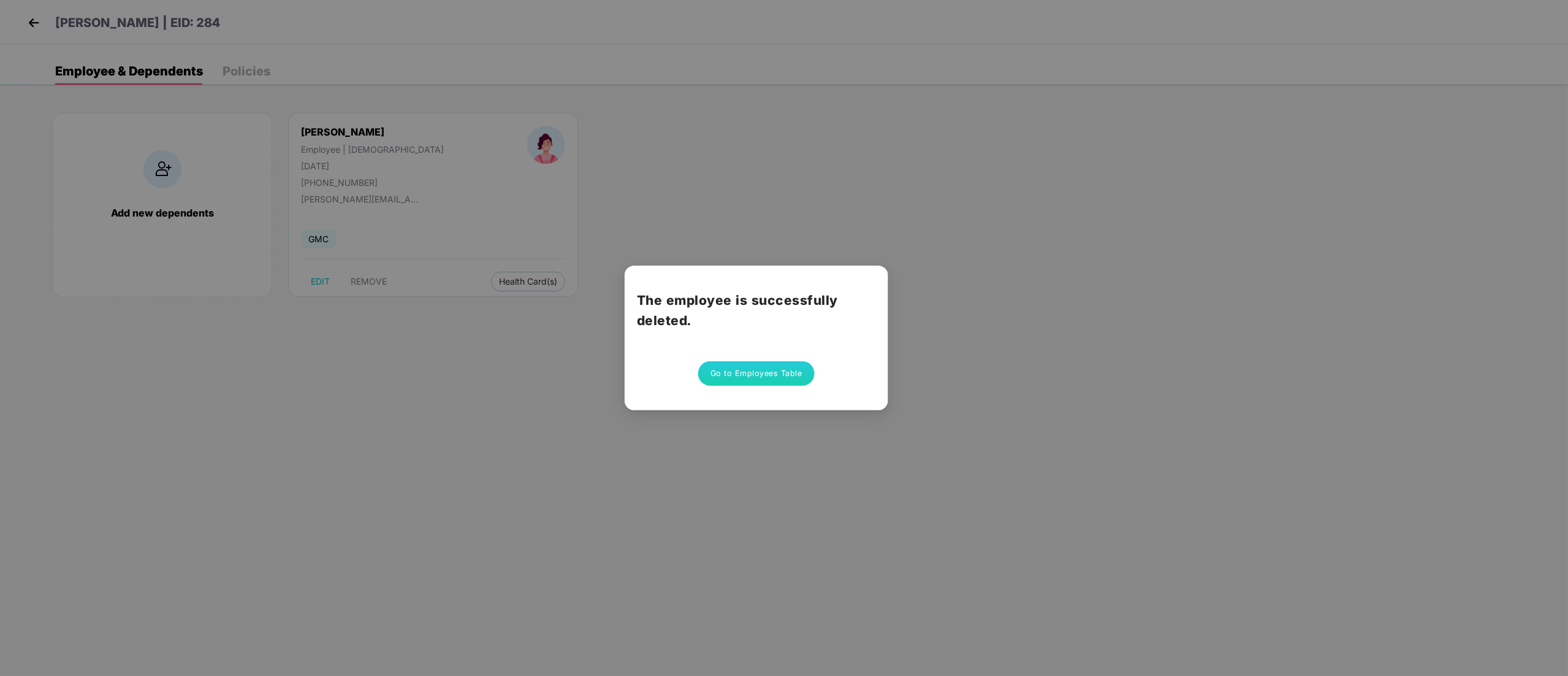
click at [752, 371] on button "Go to Employees Table" at bounding box center [756, 373] width 116 height 24
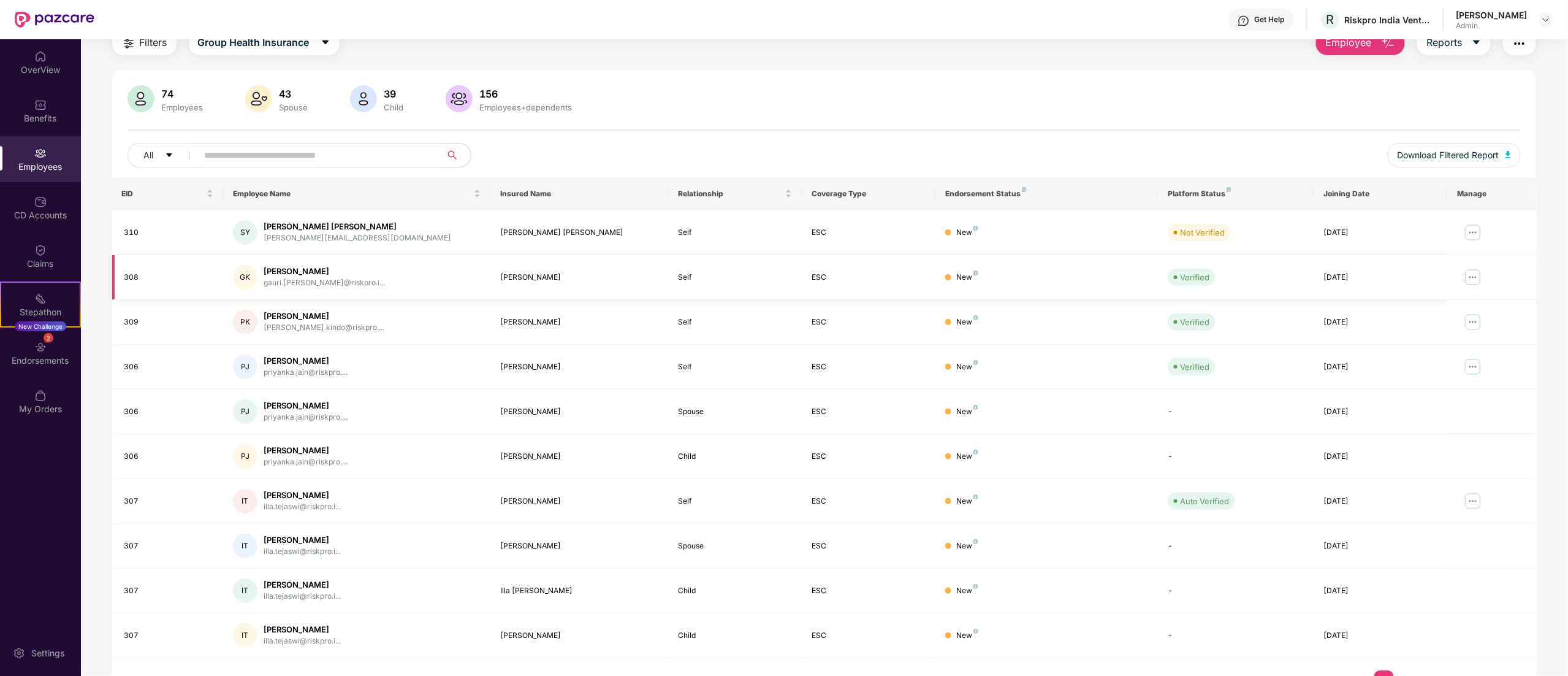
scroll to position [80, 0]
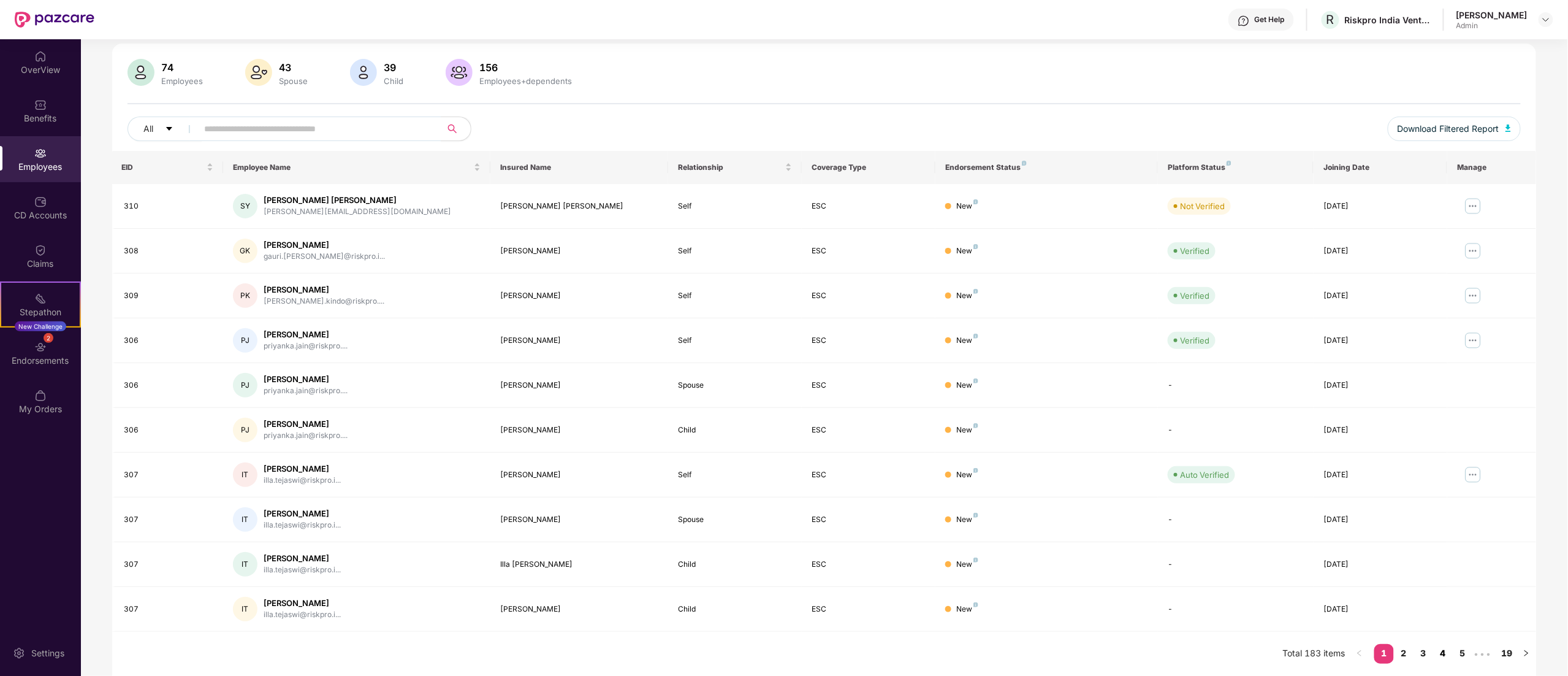
click at [979, 422] on link "4" at bounding box center [1442, 653] width 20 height 18
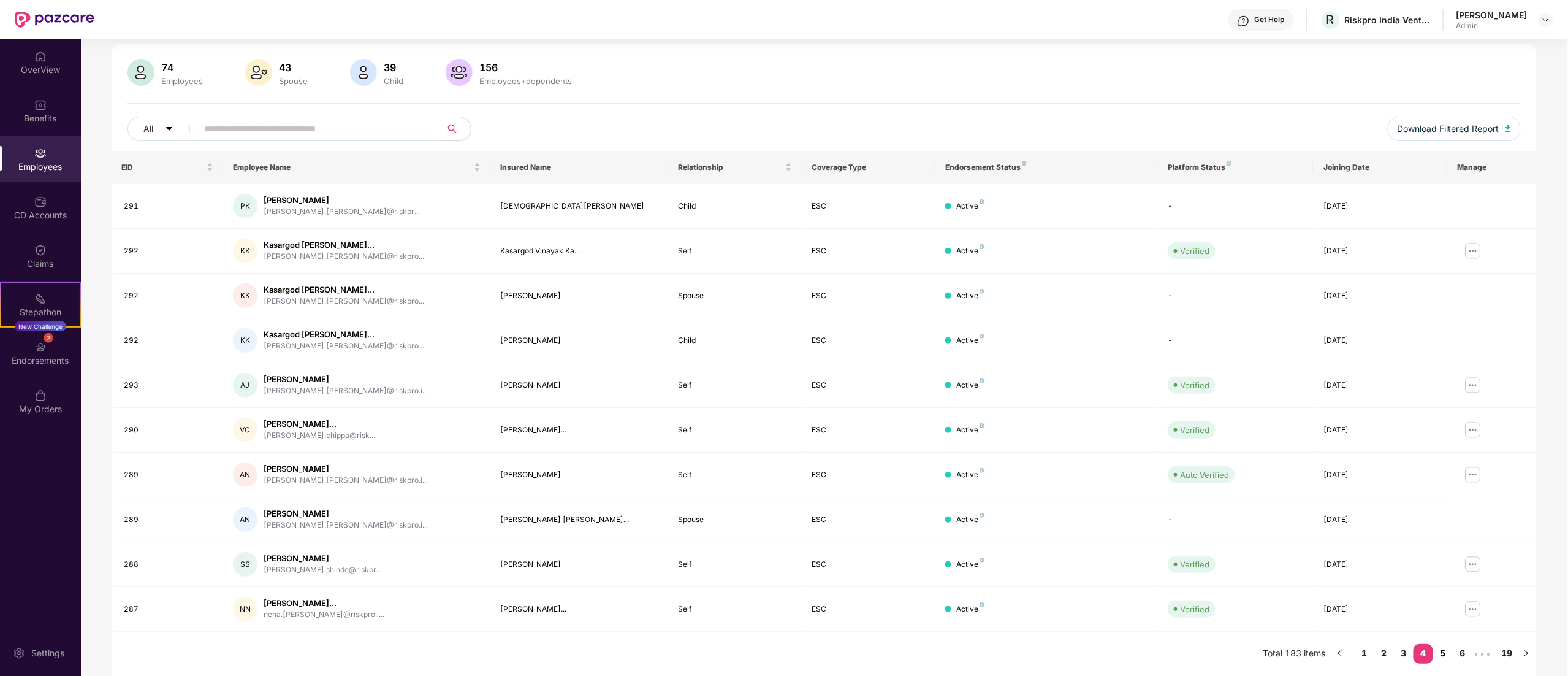
click at [979, 422] on link "5" at bounding box center [1442, 653] width 20 height 18
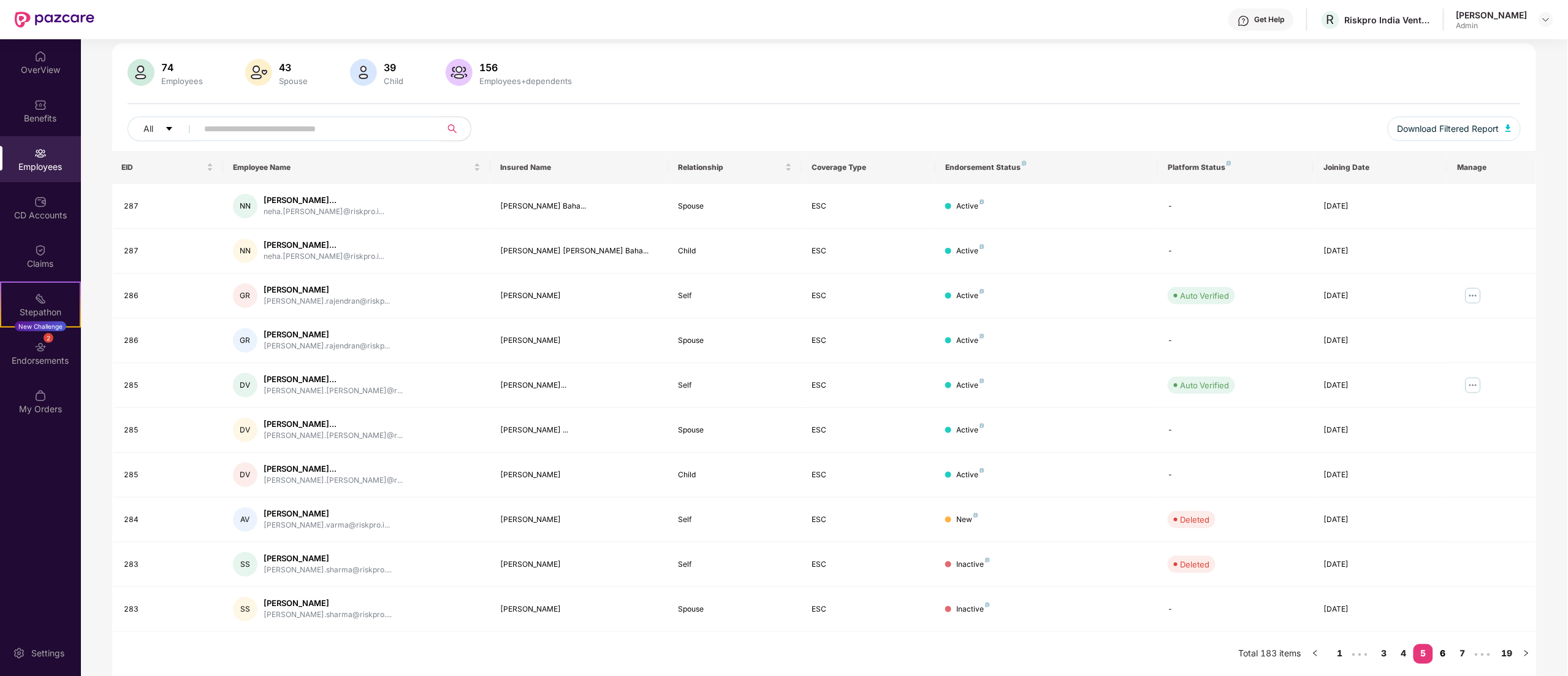
click at [979, 422] on link "6" at bounding box center [1442, 653] width 20 height 18
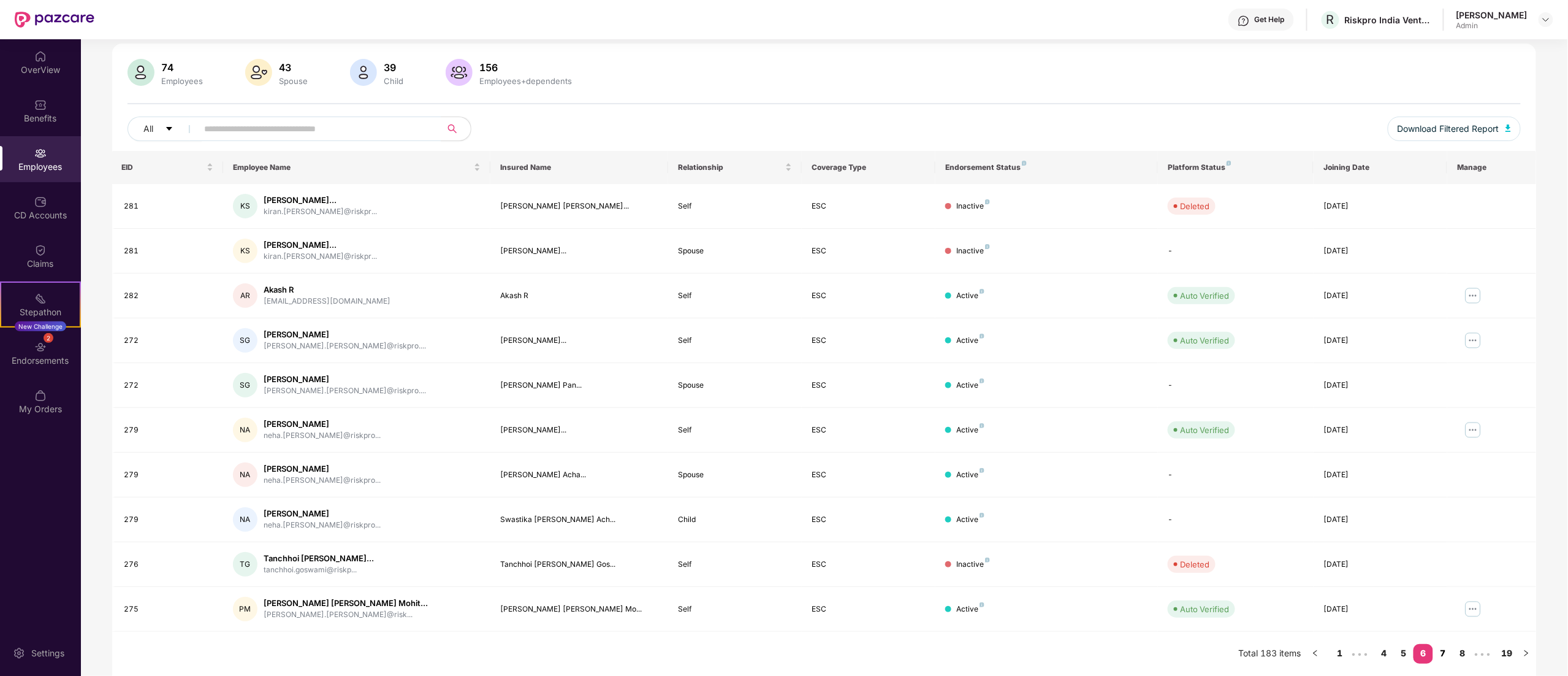
click at [979, 422] on link "7" at bounding box center [1442, 653] width 20 height 18
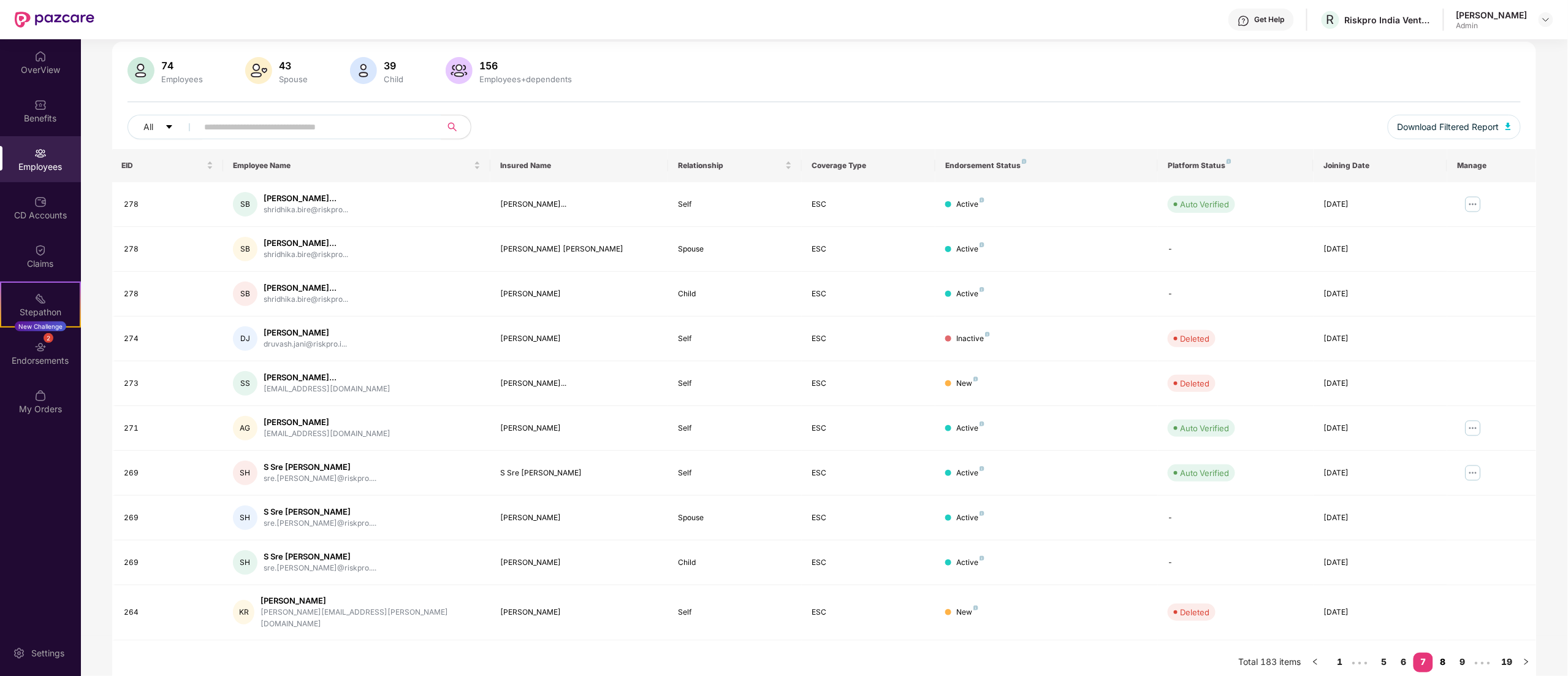
click at [979, 422] on link "8" at bounding box center [1442, 661] width 20 height 18
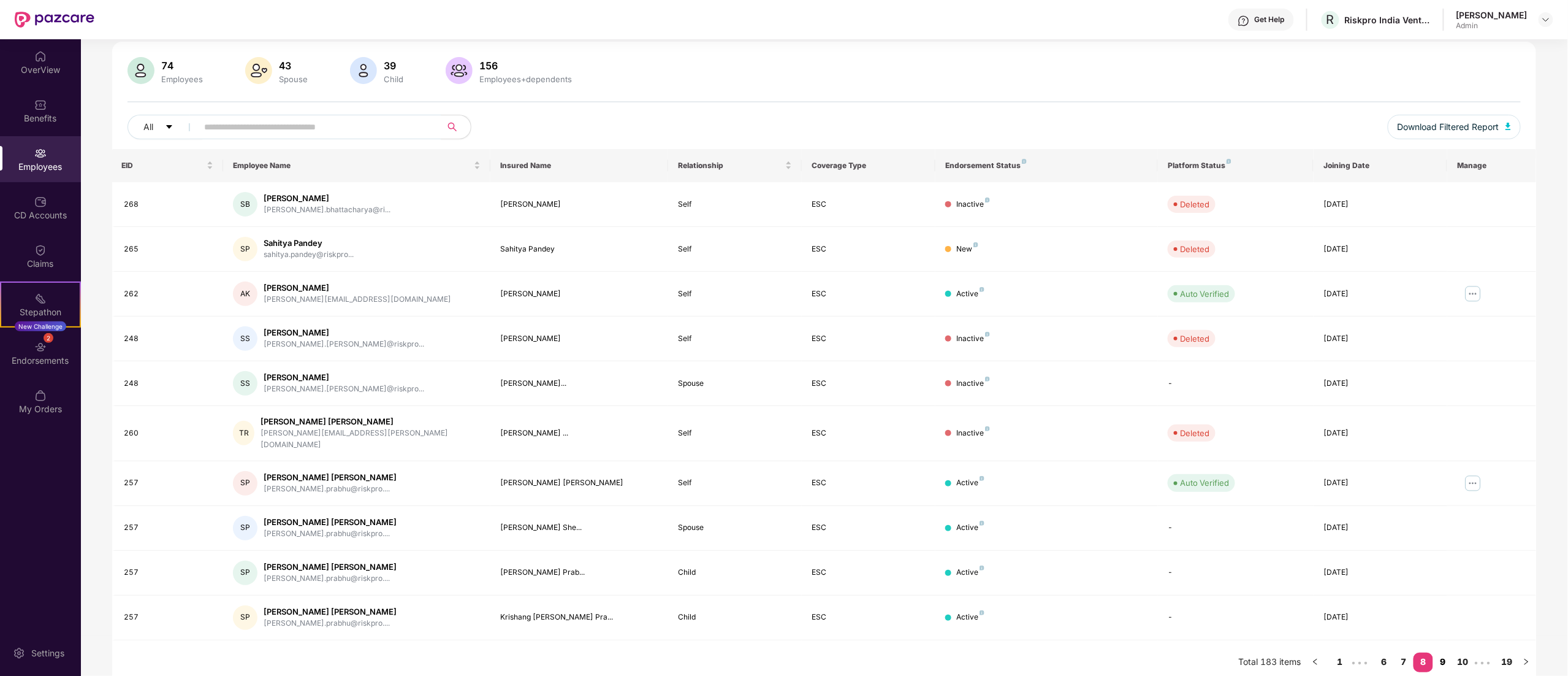
click at [979, 422] on link "9" at bounding box center [1442, 661] width 20 height 18
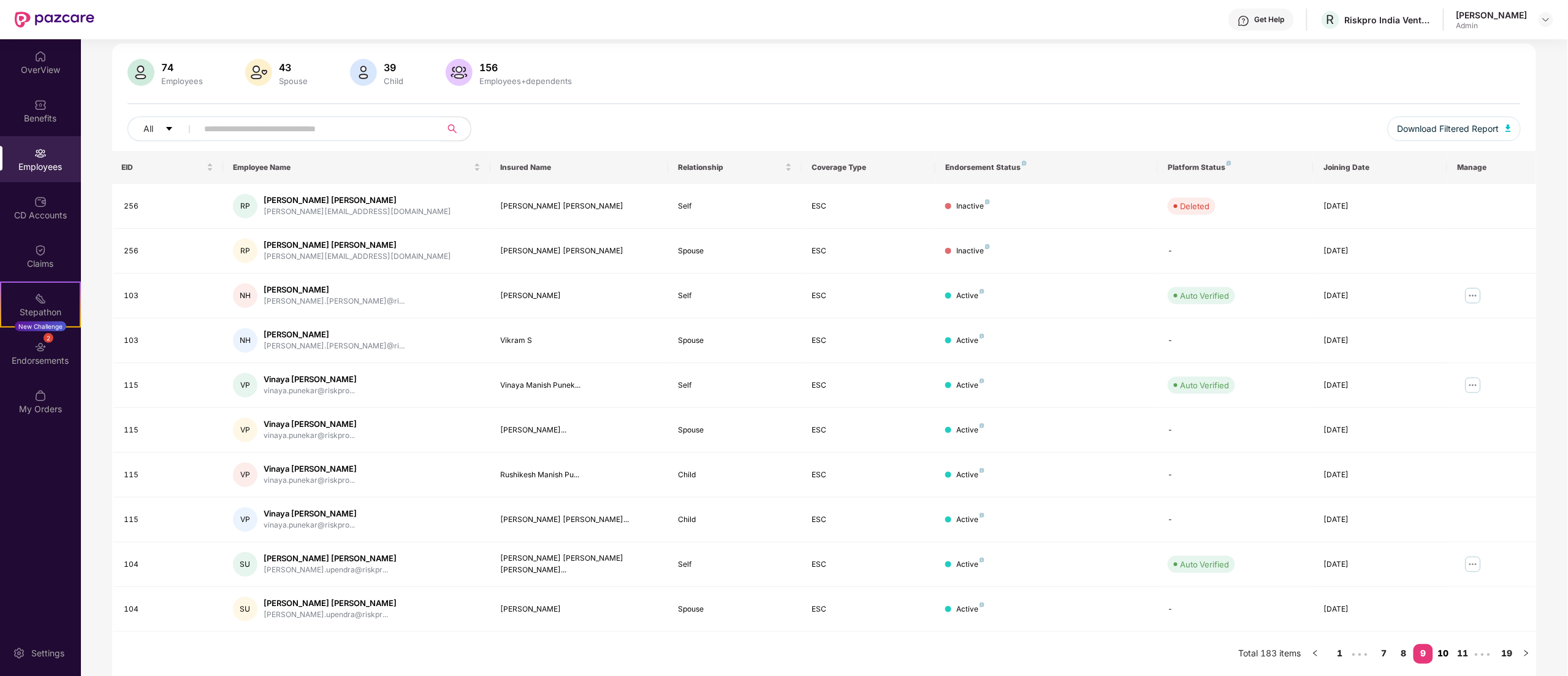
click at [979, 422] on link "10" at bounding box center [1442, 653] width 20 height 18
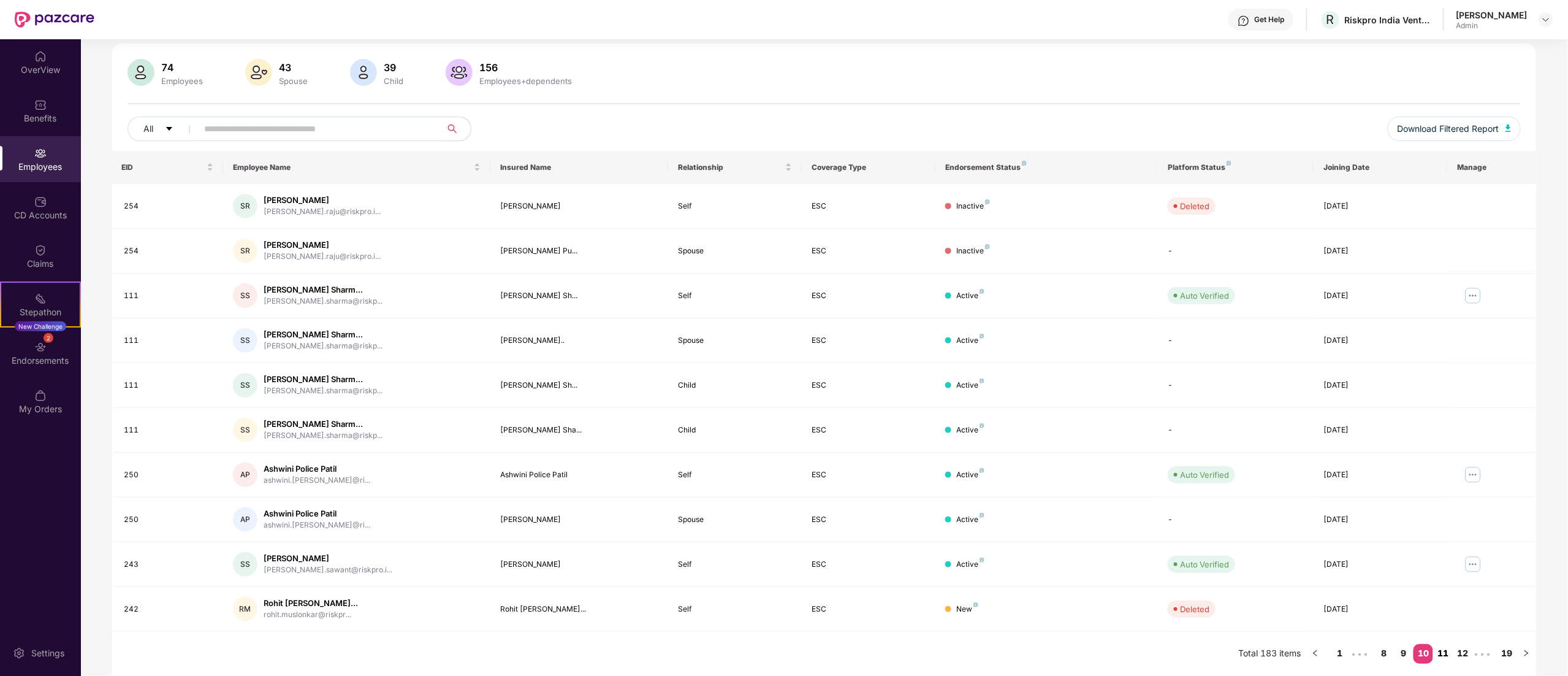
click at [979, 422] on link "11" at bounding box center [1442, 653] width 20 height 18
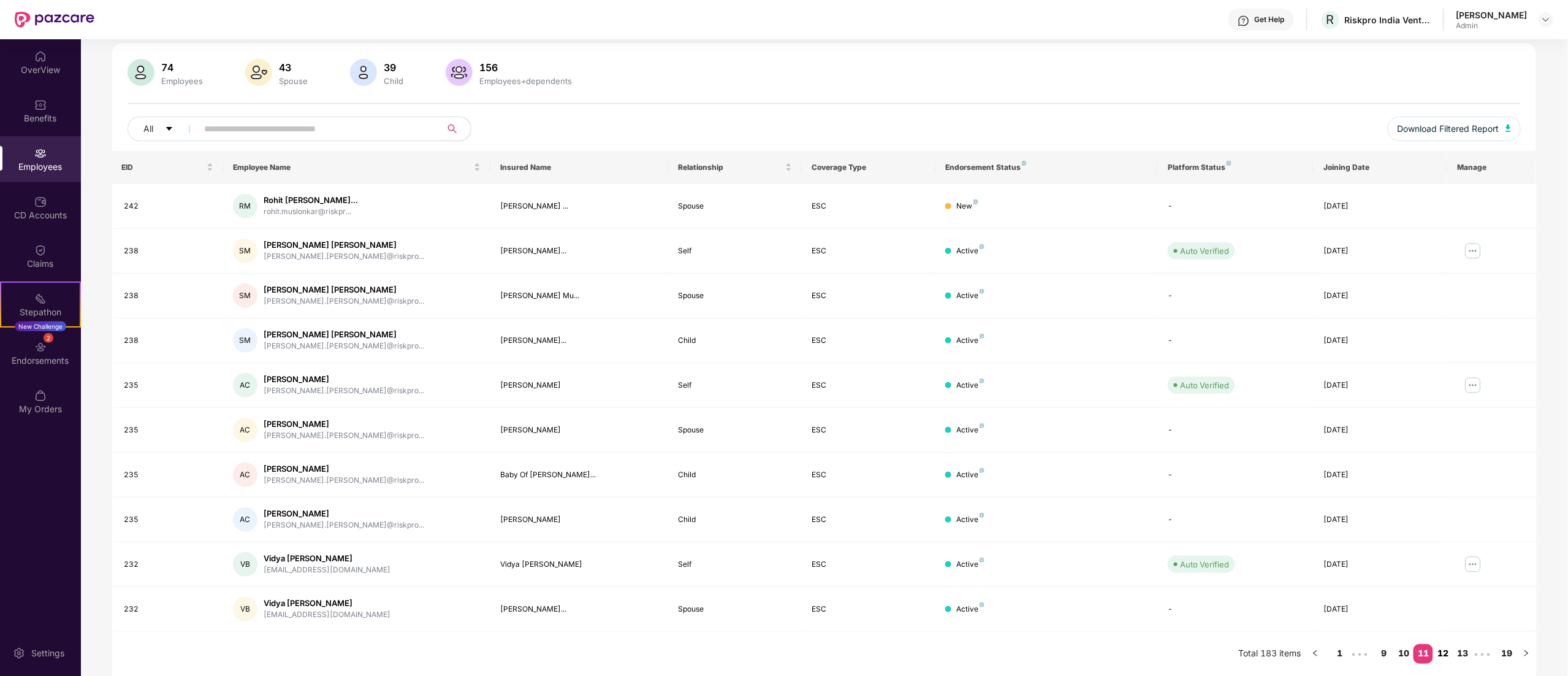
click at [979, 422] on link "12" at bounding box center [1442, 653] width 20 height 18
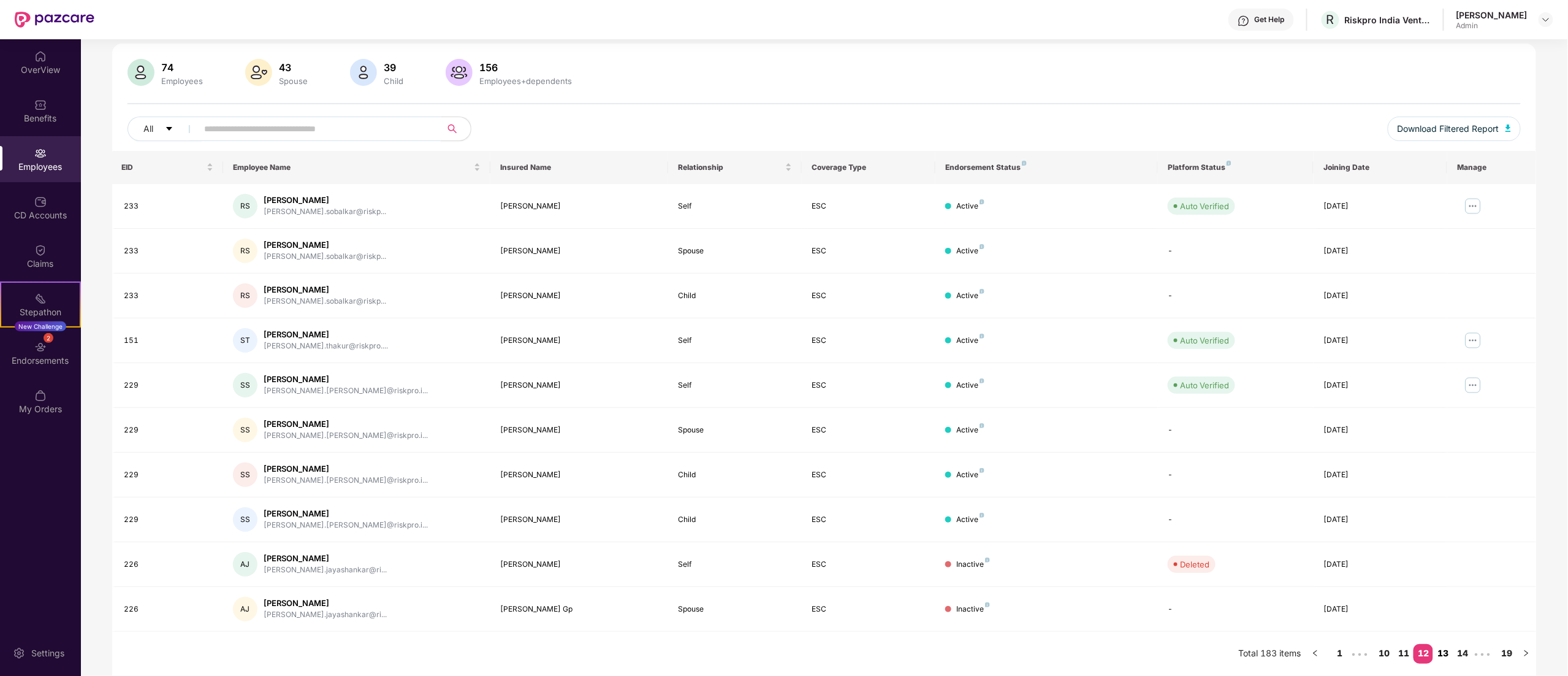
click at [979, 422] on link "13" at bounding box center [1442, 653] width 20 height 18
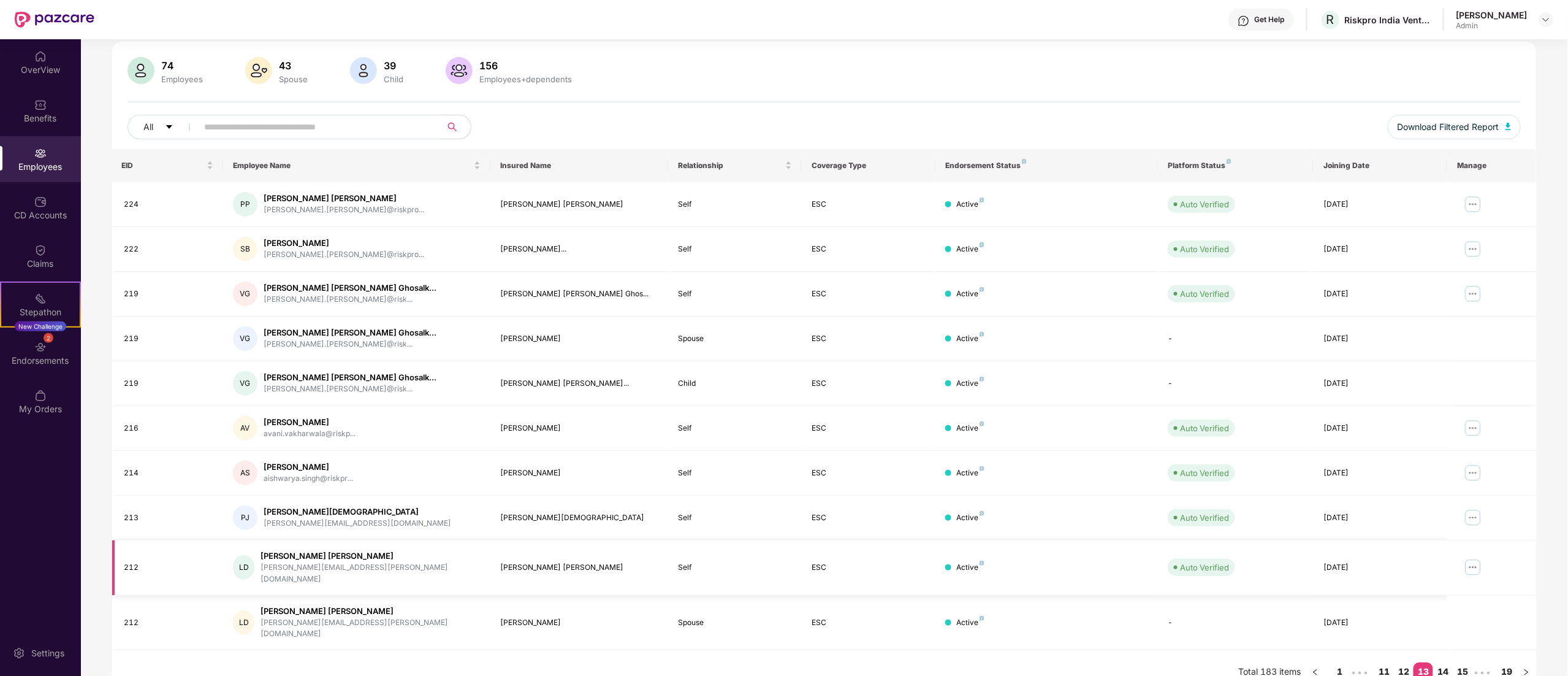
click at [979, 422] on img at bounding box center [1473, 567] width 20 height 20
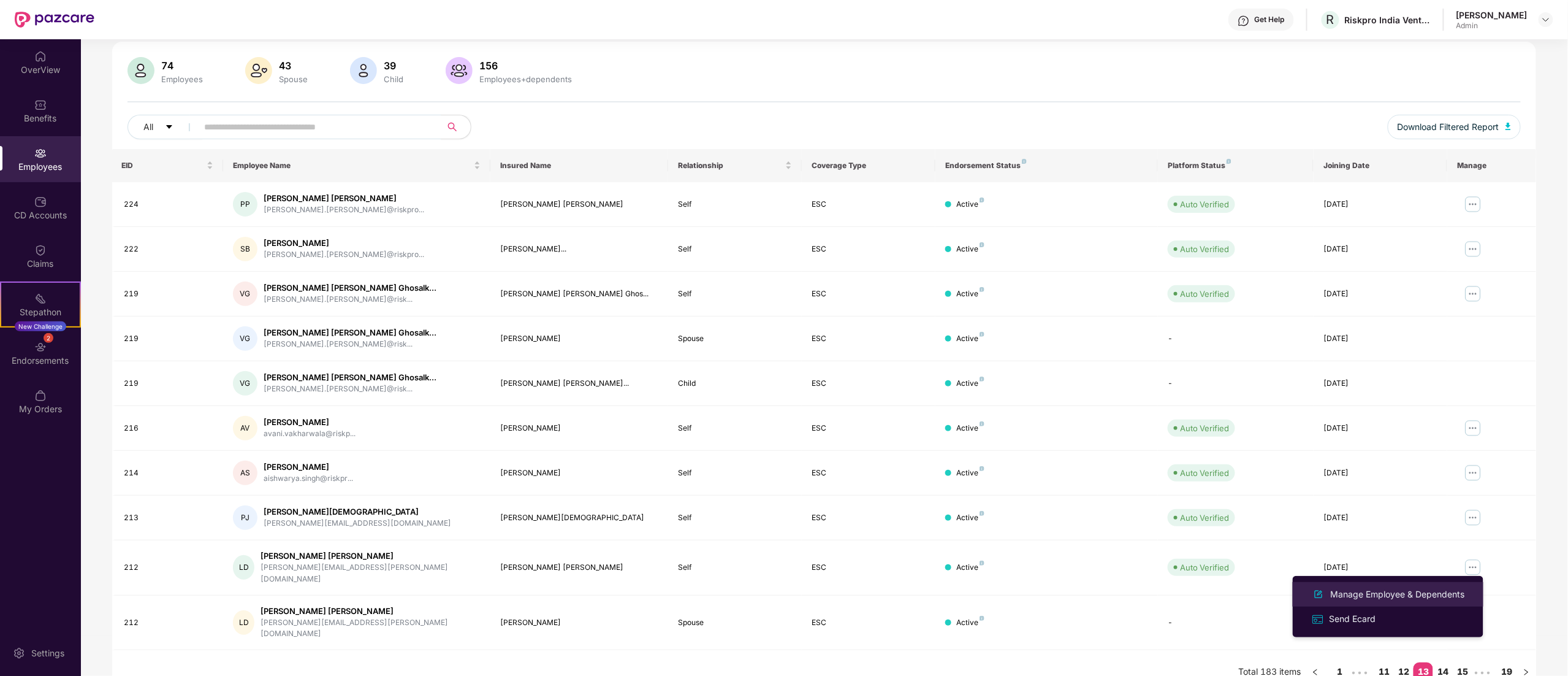
click at [979, 422] on div "Manage Employee & Dependents" at bounding box center [1397, 594] width 139 height 14
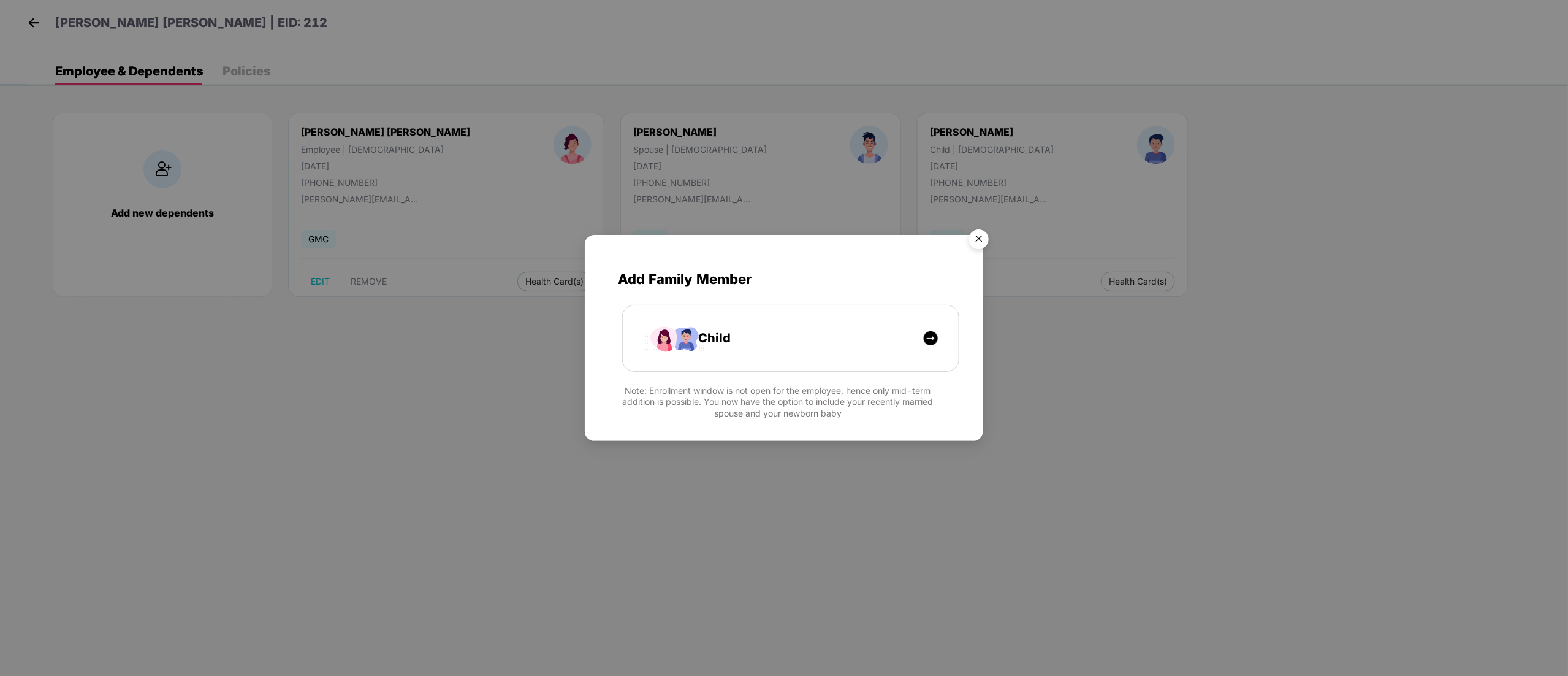
click at [979, 232] on img "Close" at bounding box center [978, 240] width 35 height 35
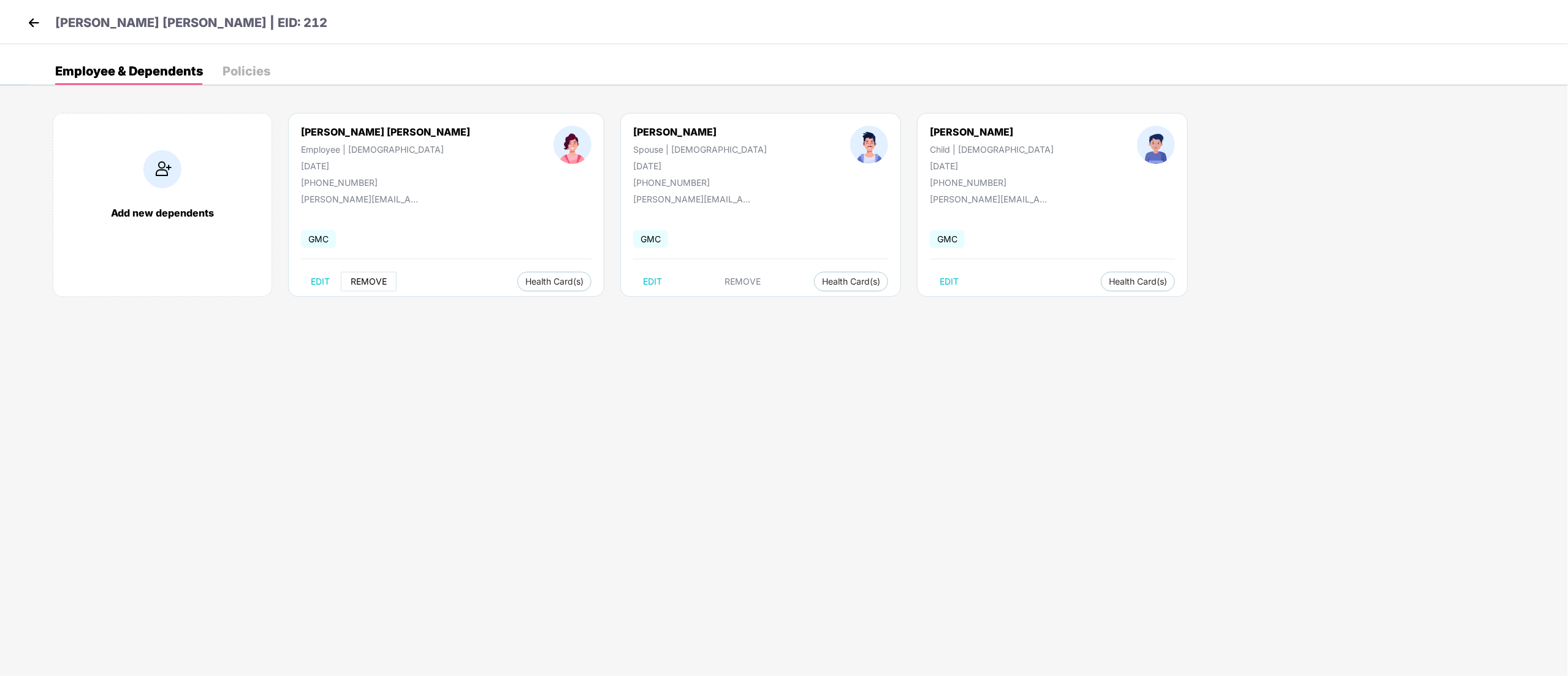
click at [375, 280] on span "REMOVE" at bounding box center [368, 281] width 36 height 9
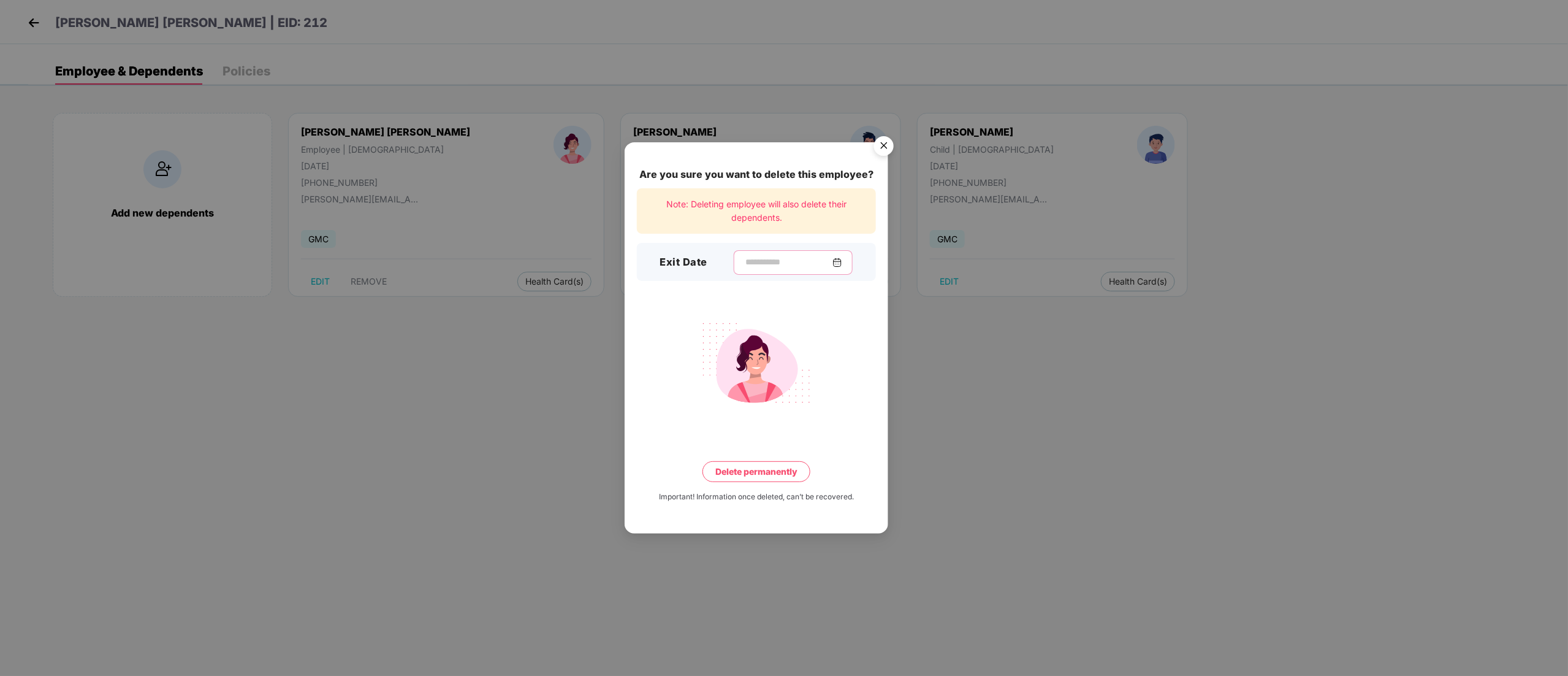
click at [744, 256] on input at bounding box center [788, 261] width 88 height 13
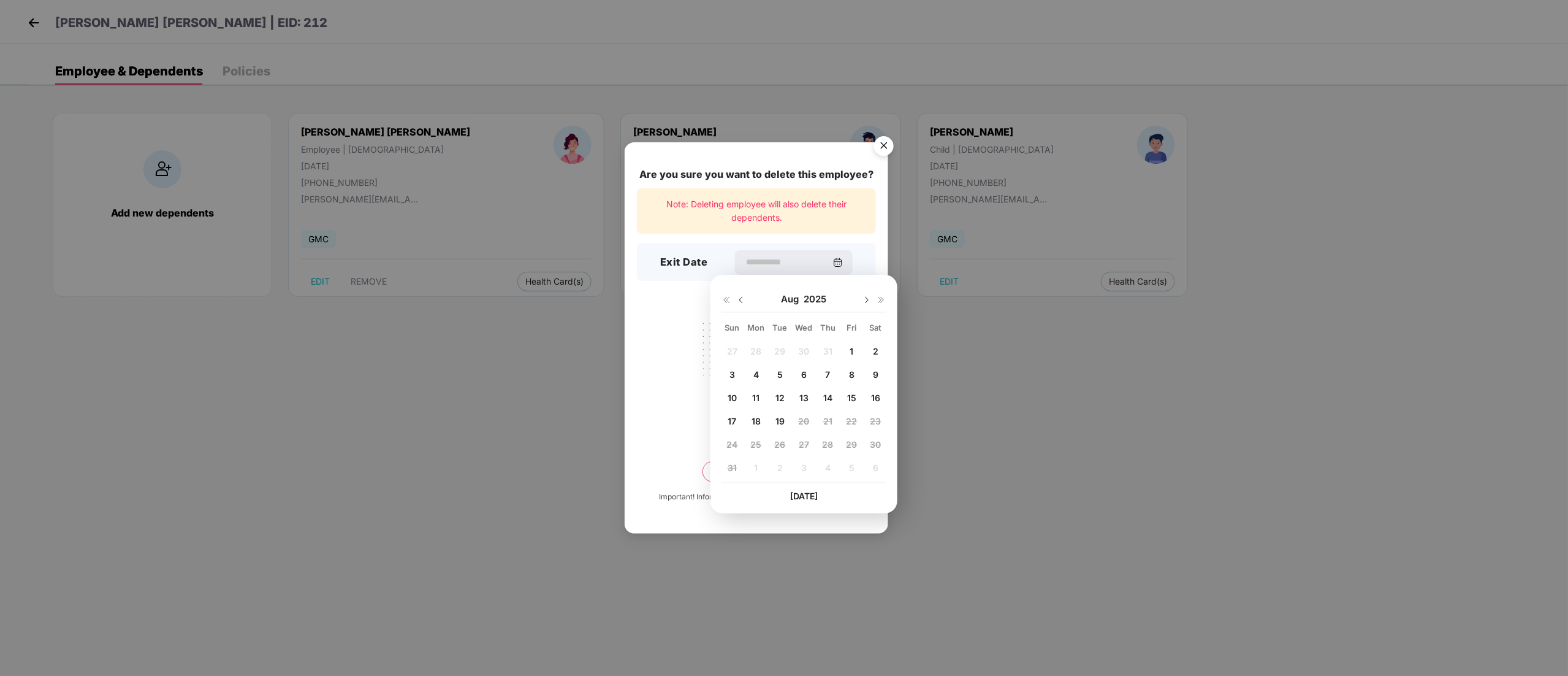
click at [743, 301] on img at bounding box center [741, 299] width 9 height 9
click at [825, 422] on span "31" at bounding box center [828, 444] width 9 height 10
type input "**********"
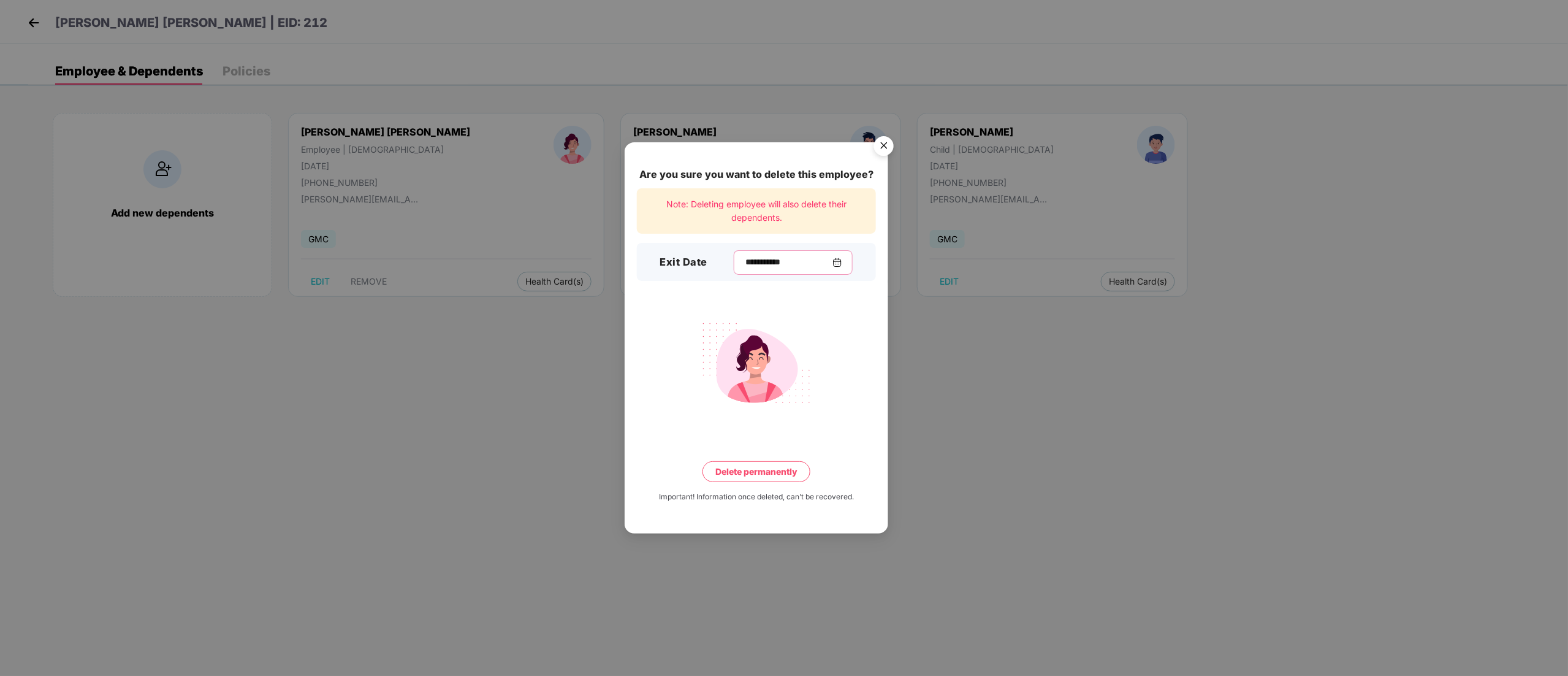
click at [770, 259] on input "**********" at bounding box center [788, 261] width 88 height 13
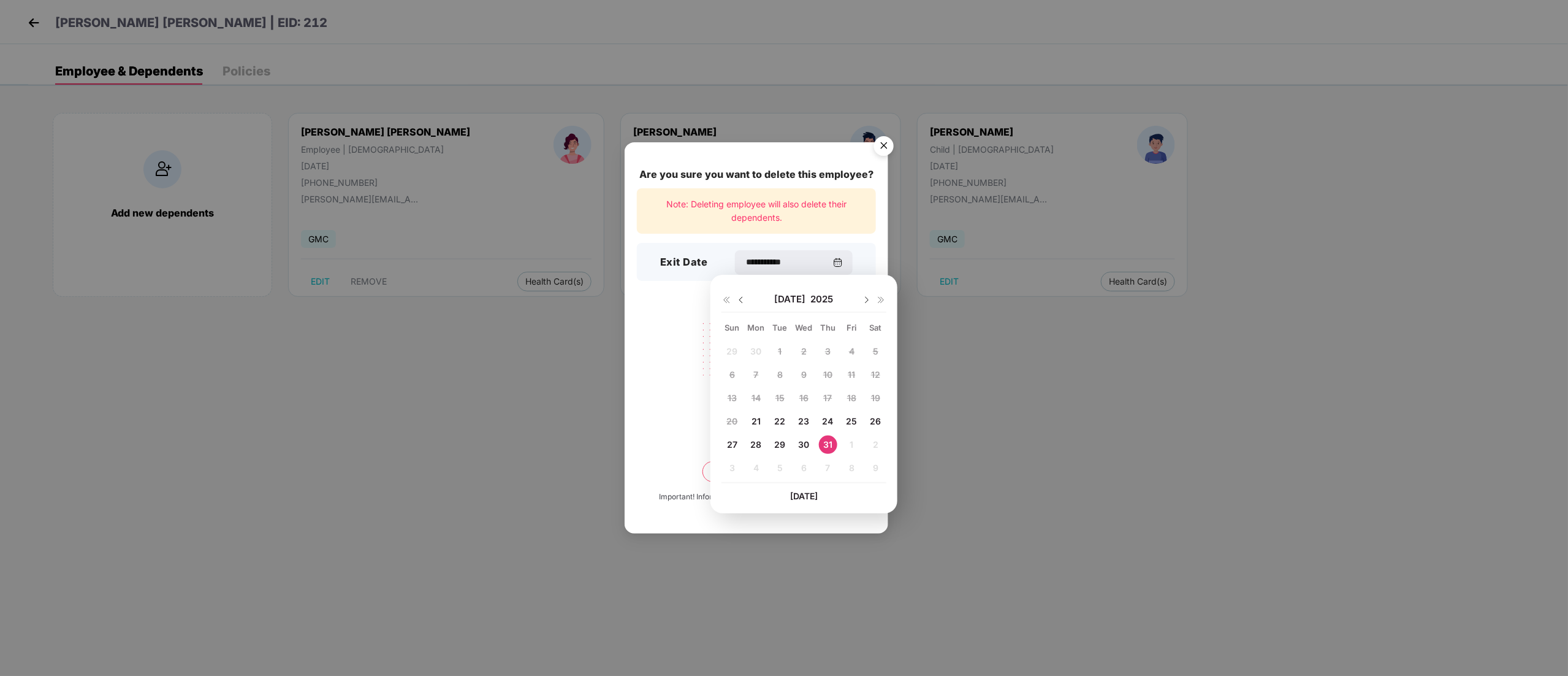
click at [825, 422] on span "31" at bounding box center [828, 444] width 9 height 10
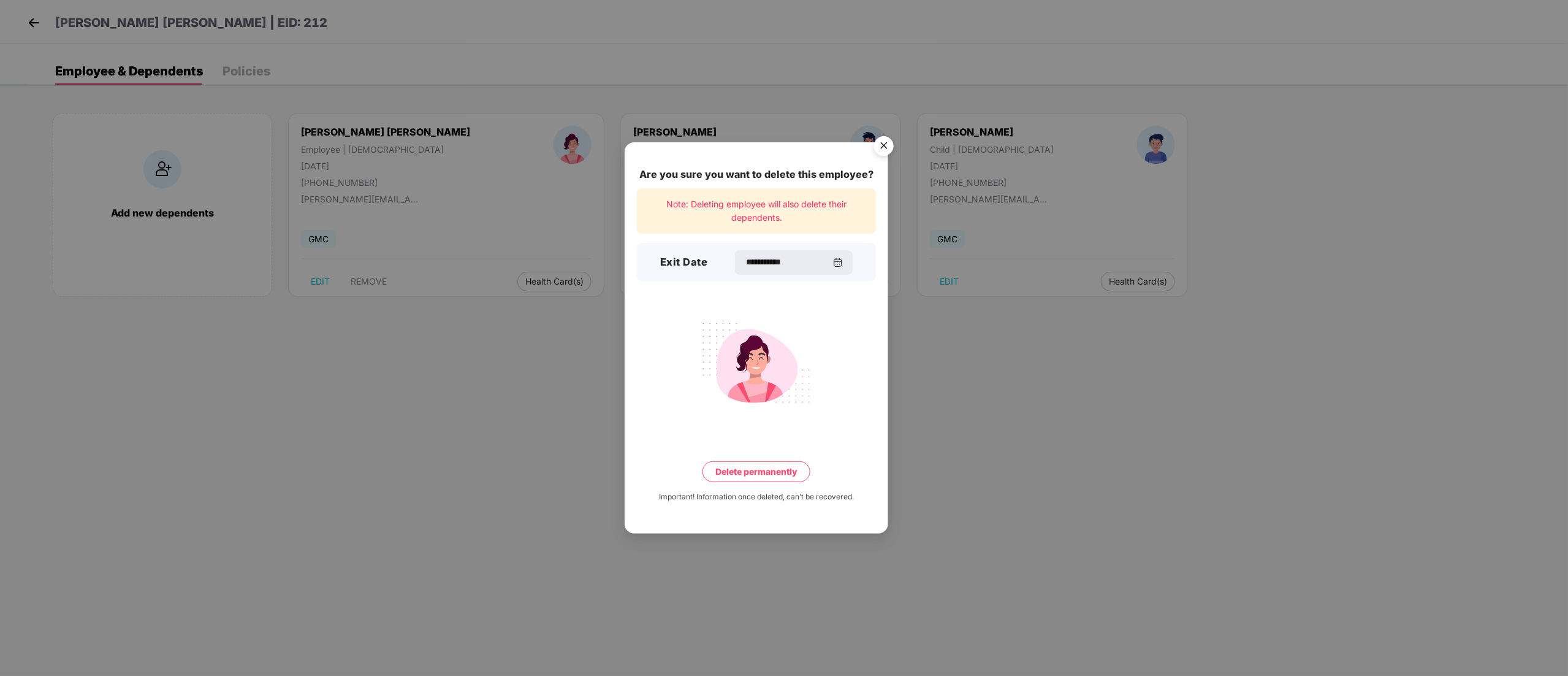
click at [766, 422] on button "Delete permanently" at bounding box center [756, 471] width 108 height 21
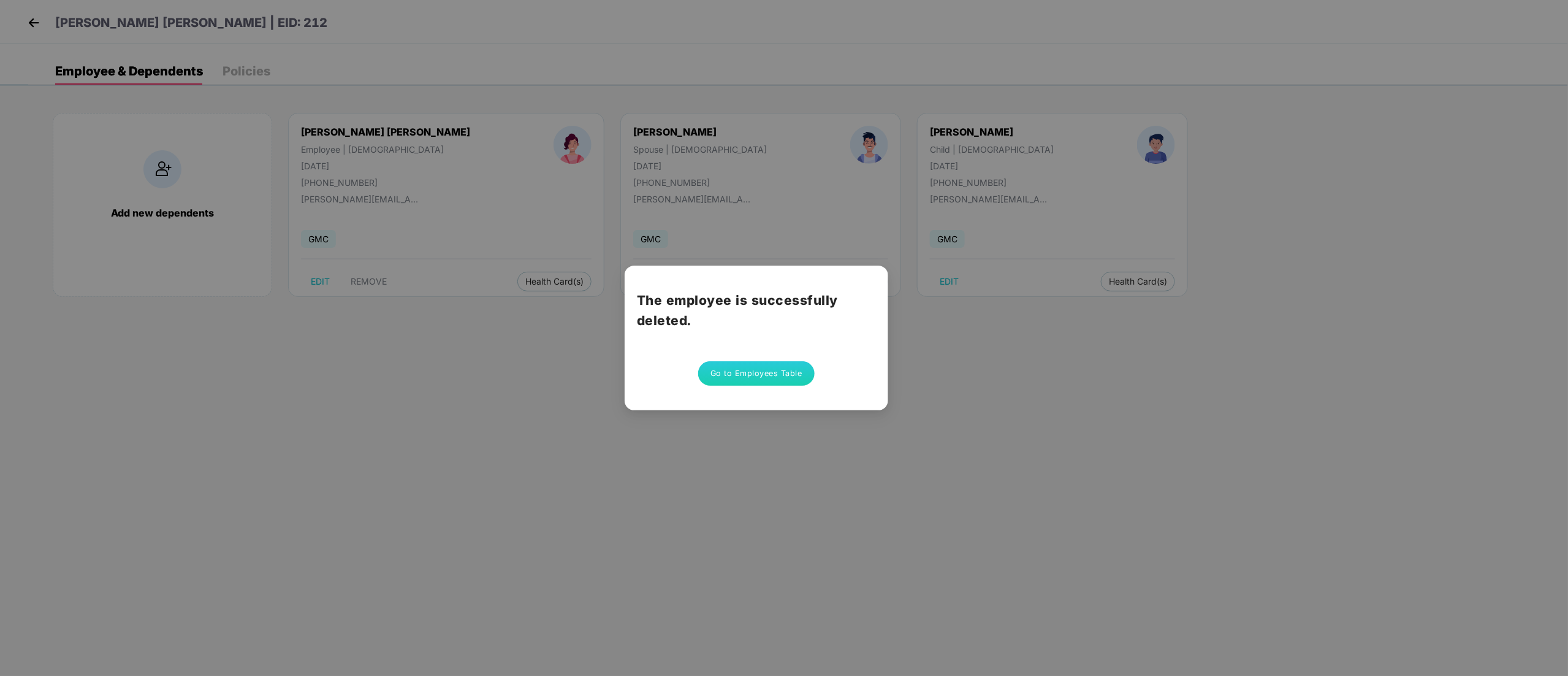
click at [779, 377] on button "Go to Employees Table" at bounding box center [756, 373] width 116 height 24
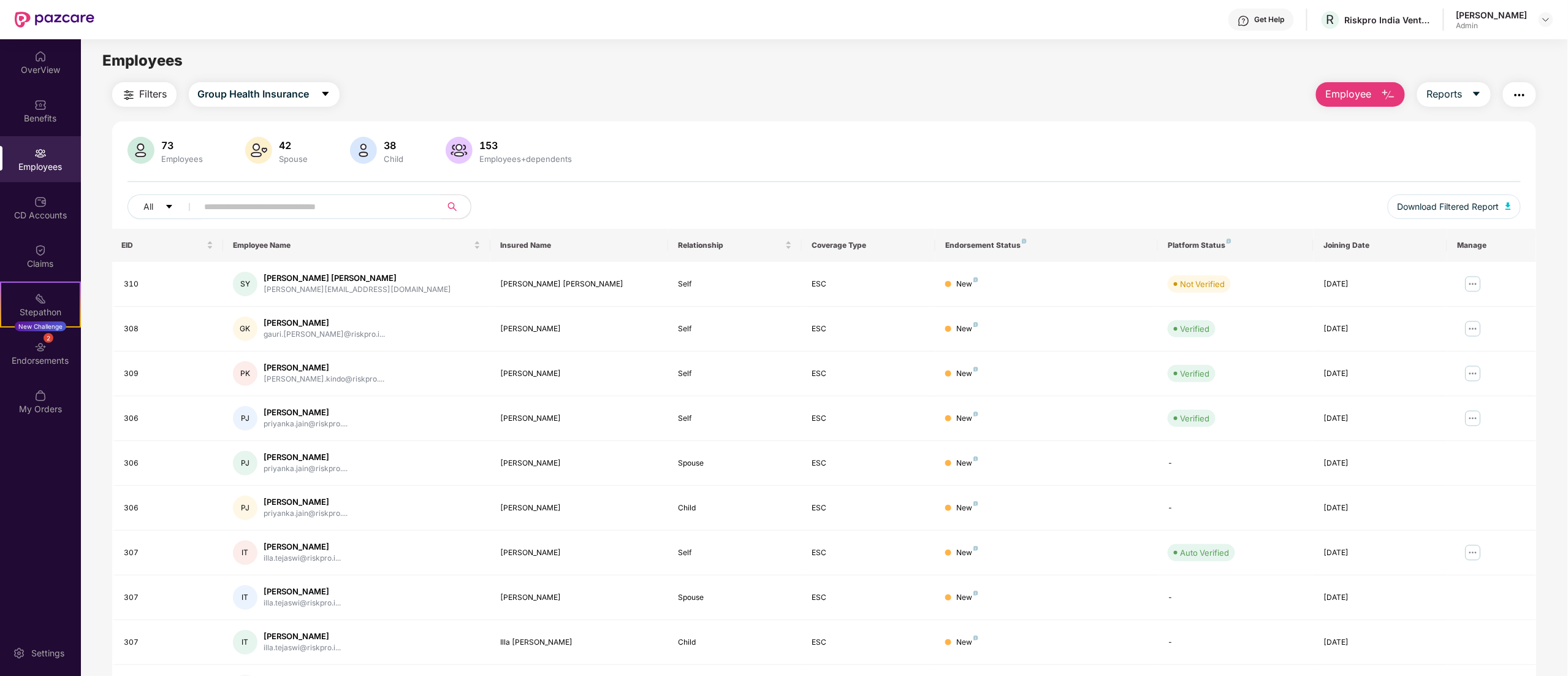
drag, startPoint x: 1567, startPoint y: 266, endPoint x: 1568, endPoint y: 342, distance: 76.0
click at [979, 342] on html "Get Help R Riskpro India Ventures Private Limited [PERSON_NAME] Admin OverView …" at bounding box center [784, 338] width 1568 height 676
click at [979, 422] on td at bounding box center [1491, 642] width 89 height 45
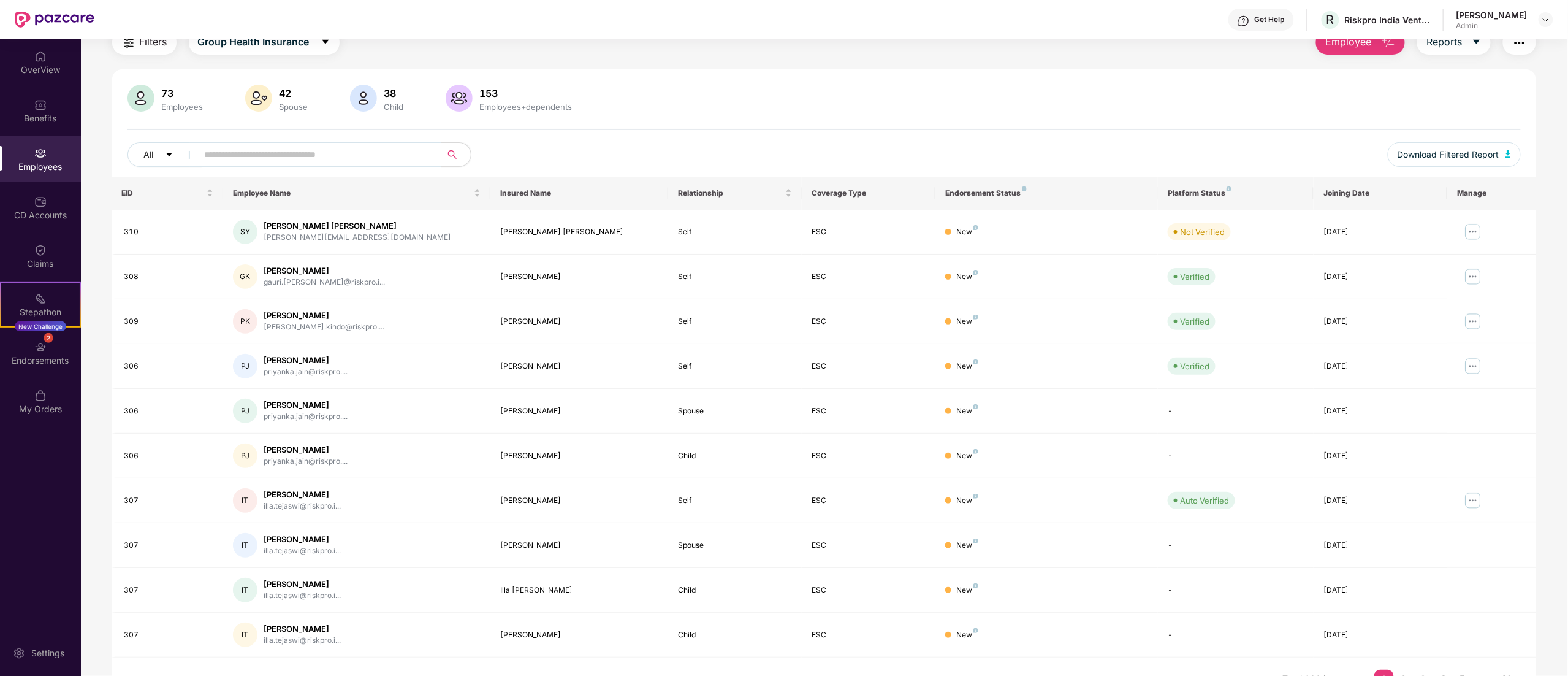
scroll to position [80, 0]
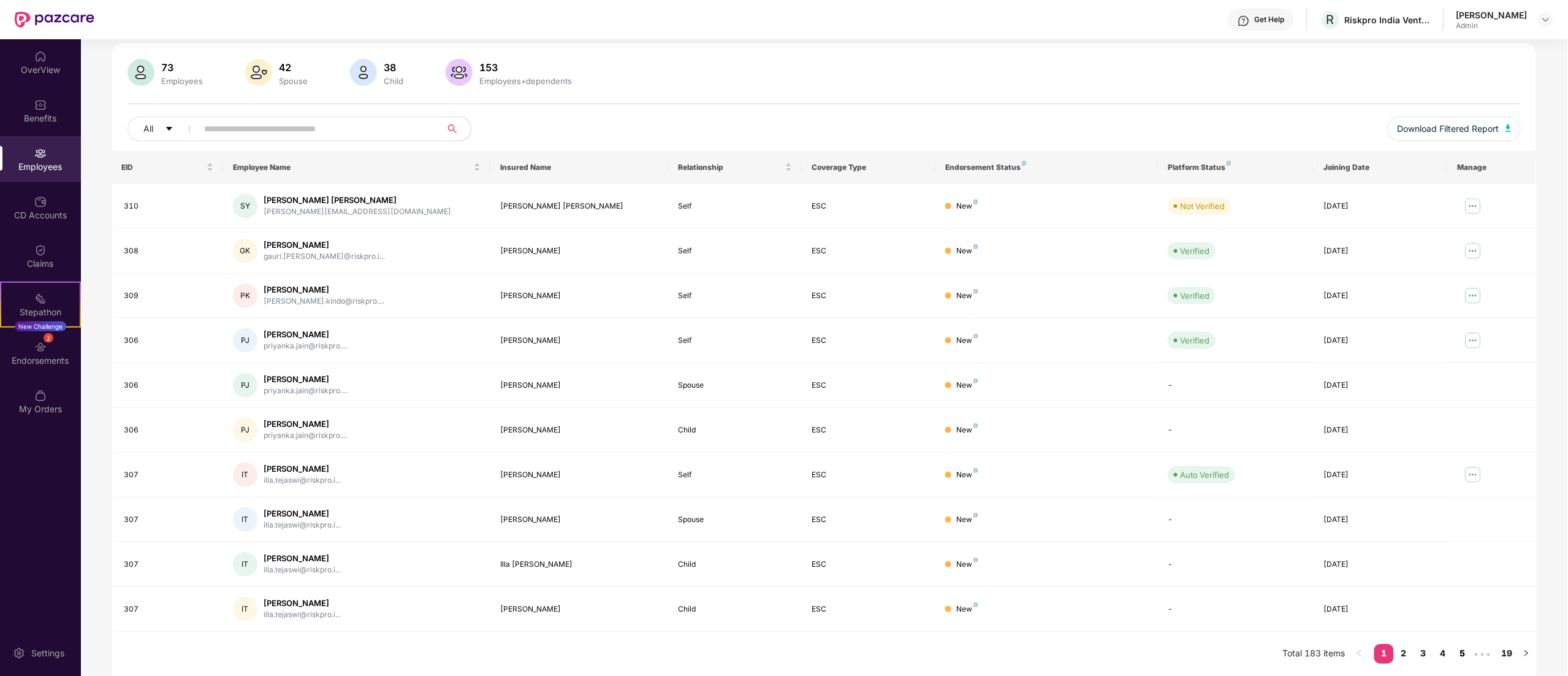
click at [979, 422] on link "5" at bounding box center [1462, 653] width 20 height 18
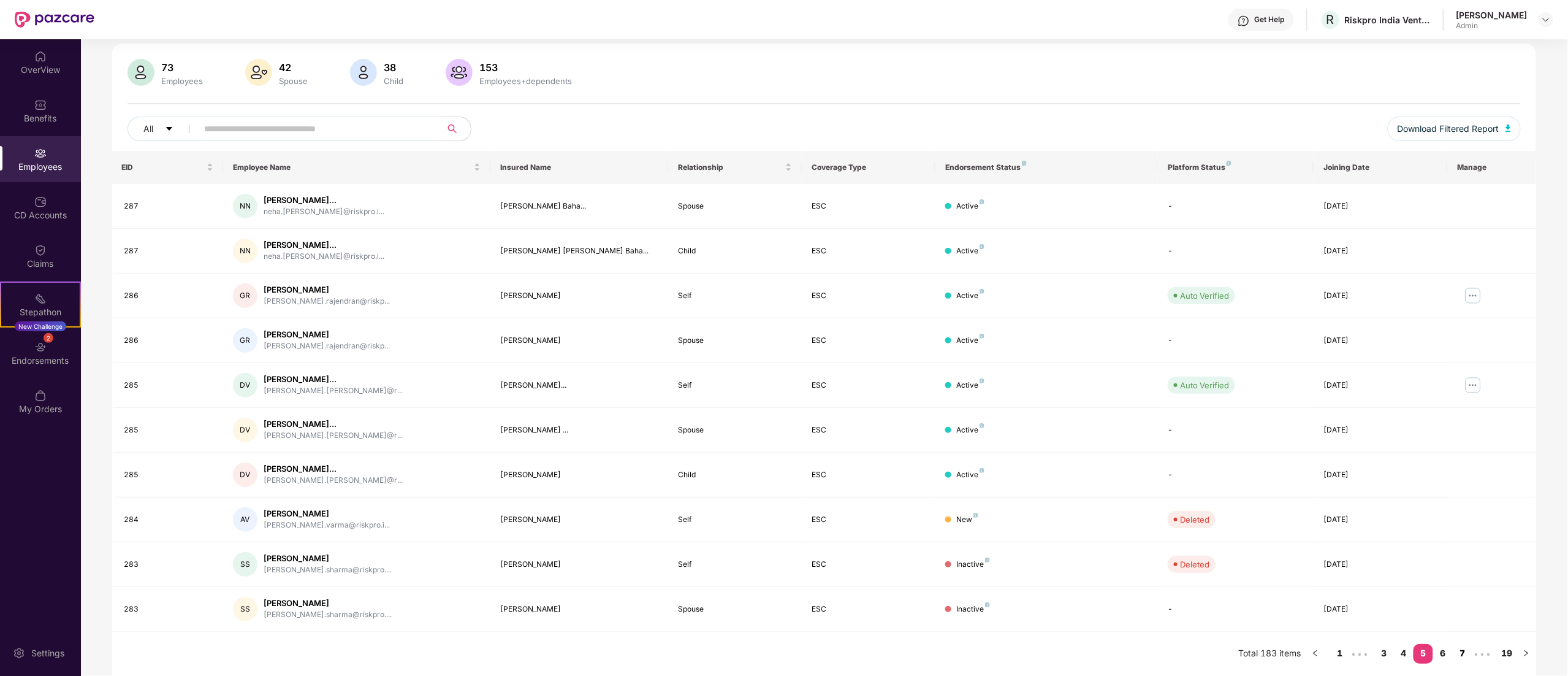
click at [979, 422] on link "7" at bounding box center [1462, 653] width 20 height 18
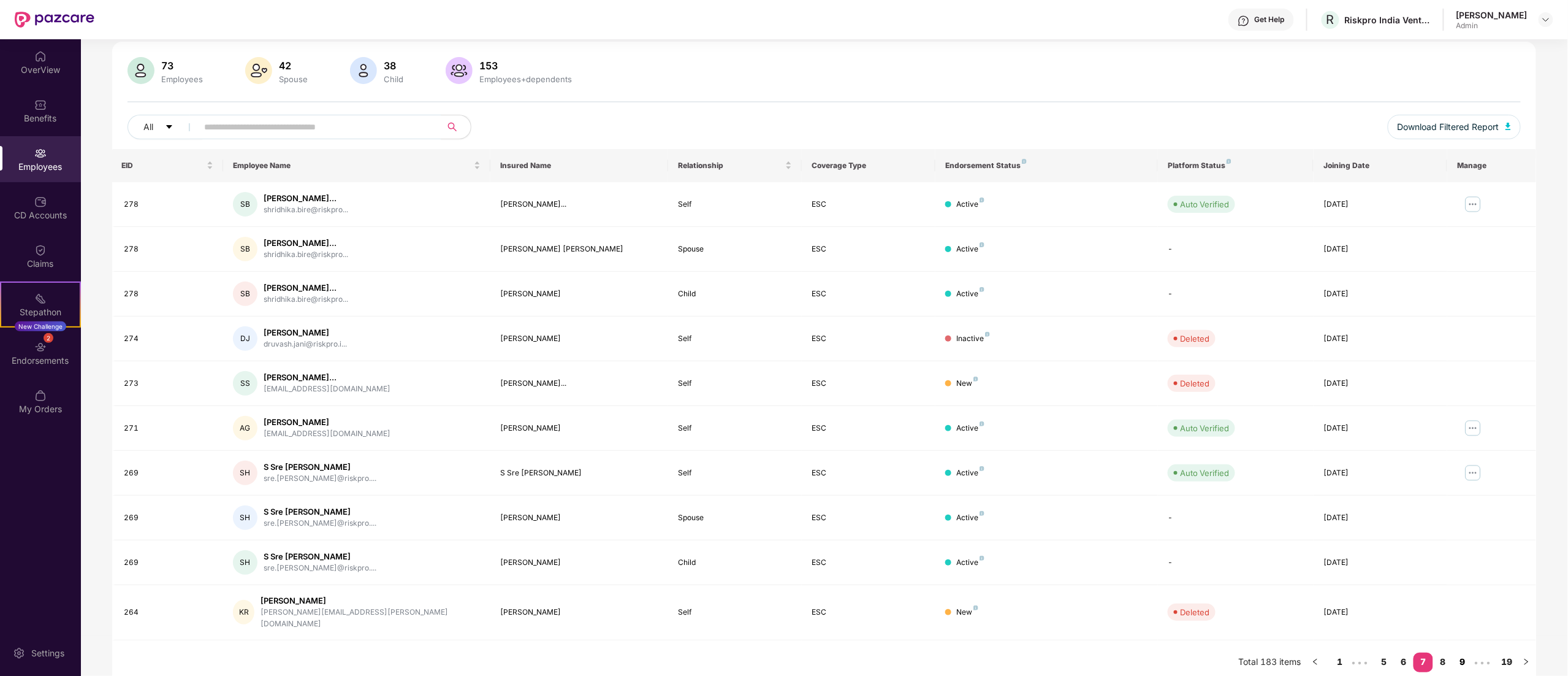
click at [979, 422] on link "9" at bounding box center [1462, 661] width 20 height 18
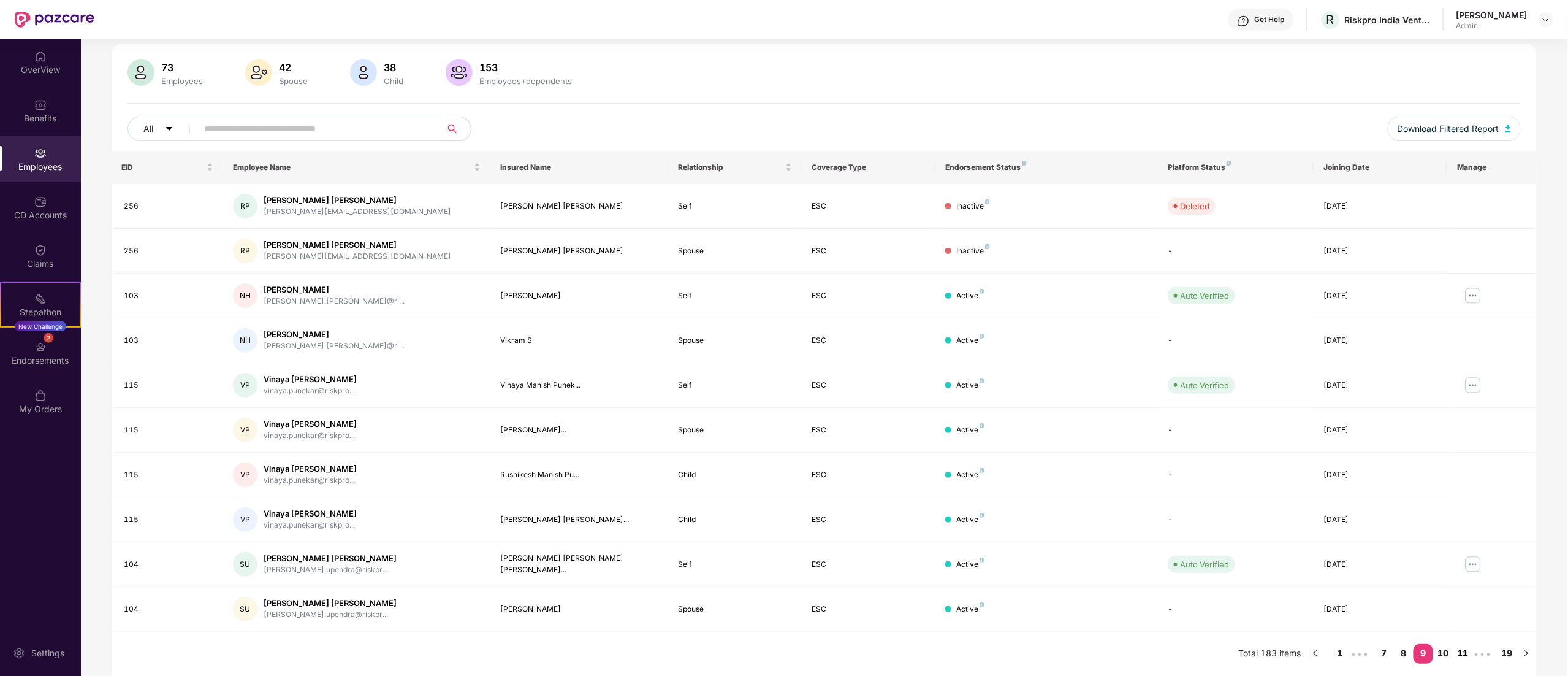
click at [979, 422] on link "11" at bounding box center [1462, 653] width 20 height 18
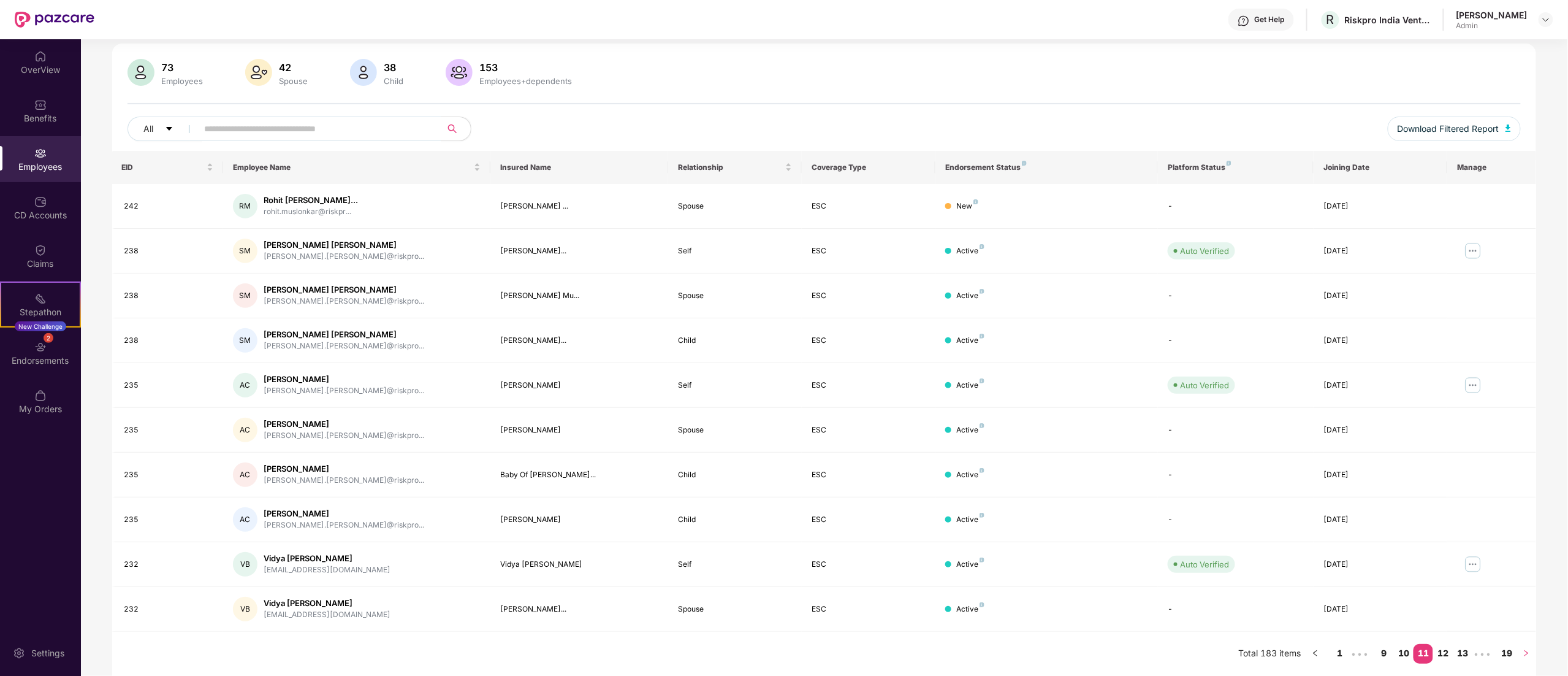
click at [979, 422] on icon "right" at bounding box center [1526, 653] width 3 height 6
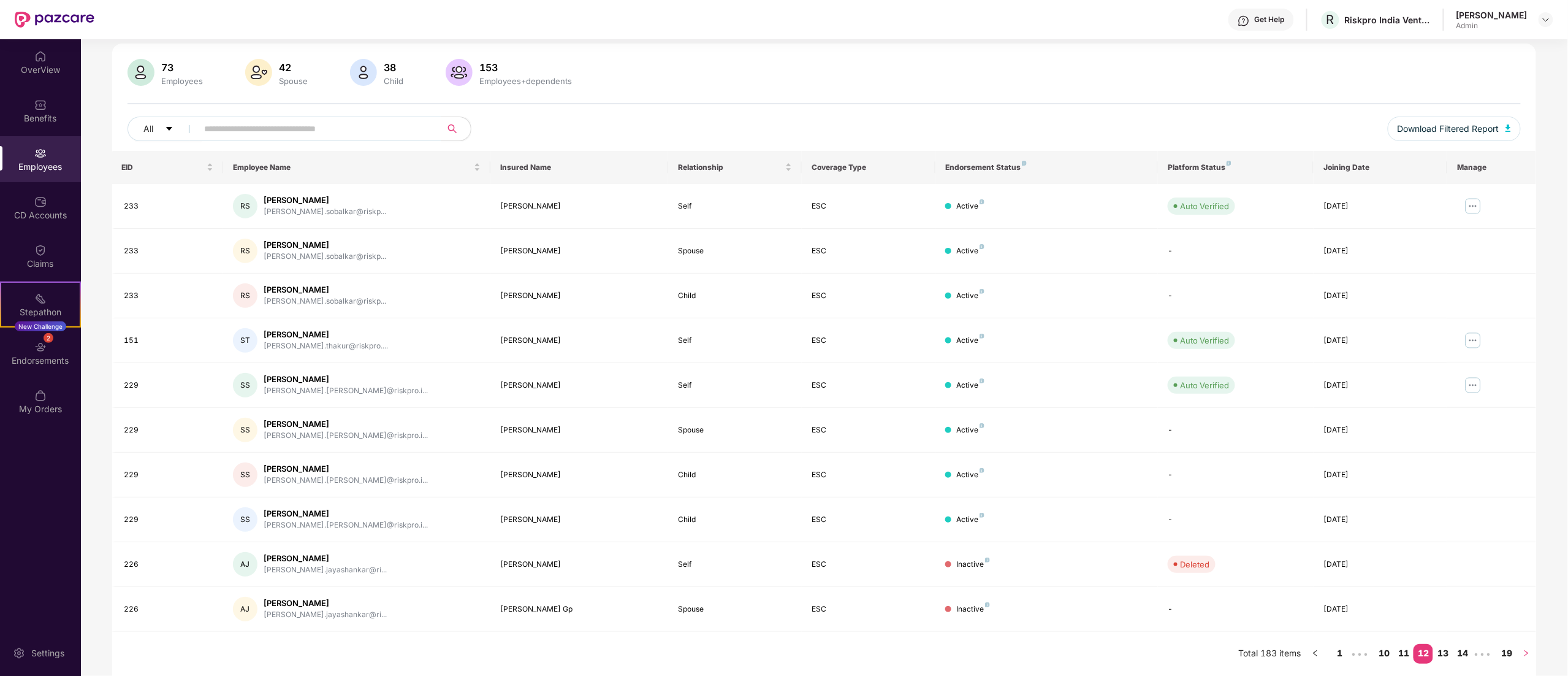
click at [979, 422] on icon "right" at bounding box center [1526, 653] width 3 height 6
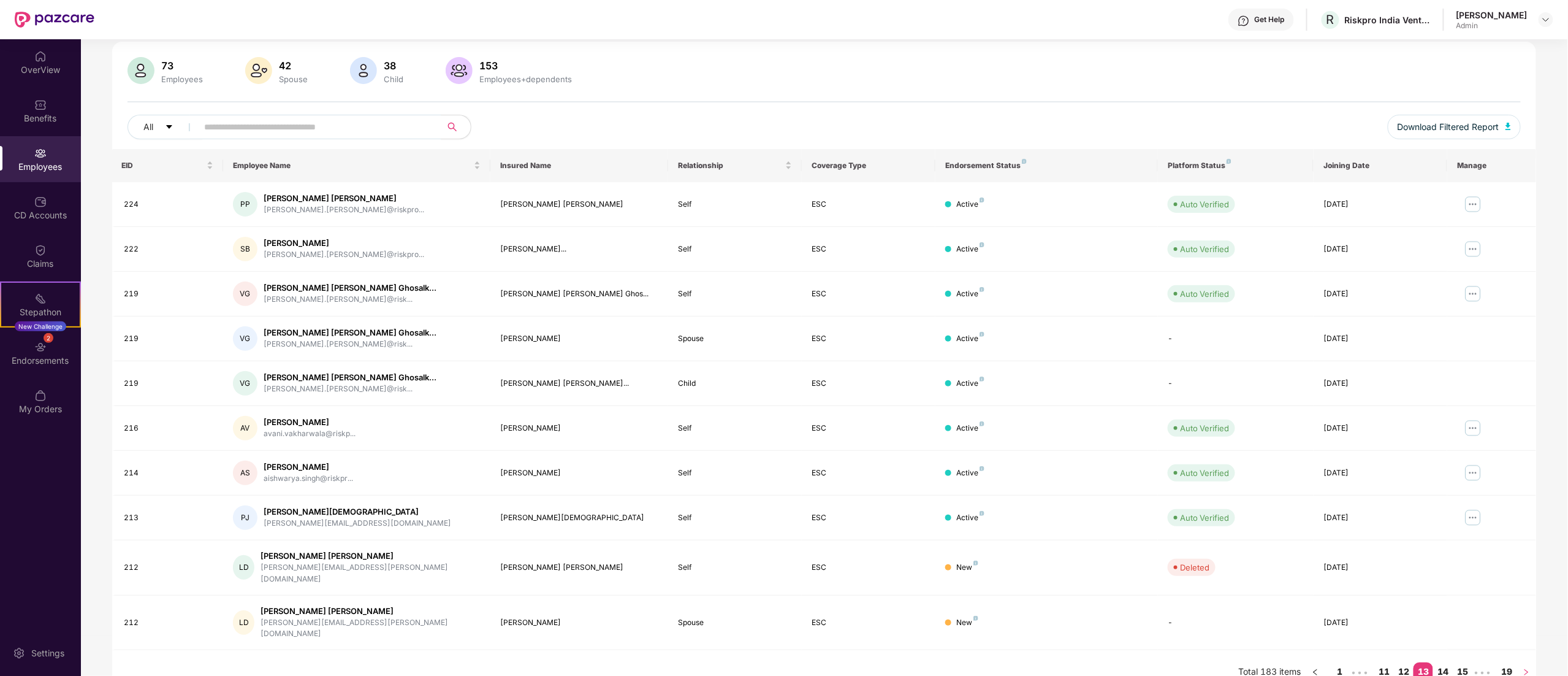
click at [979, 422] on icon "right" at bounding box center [1526, 672] width 3 height 6
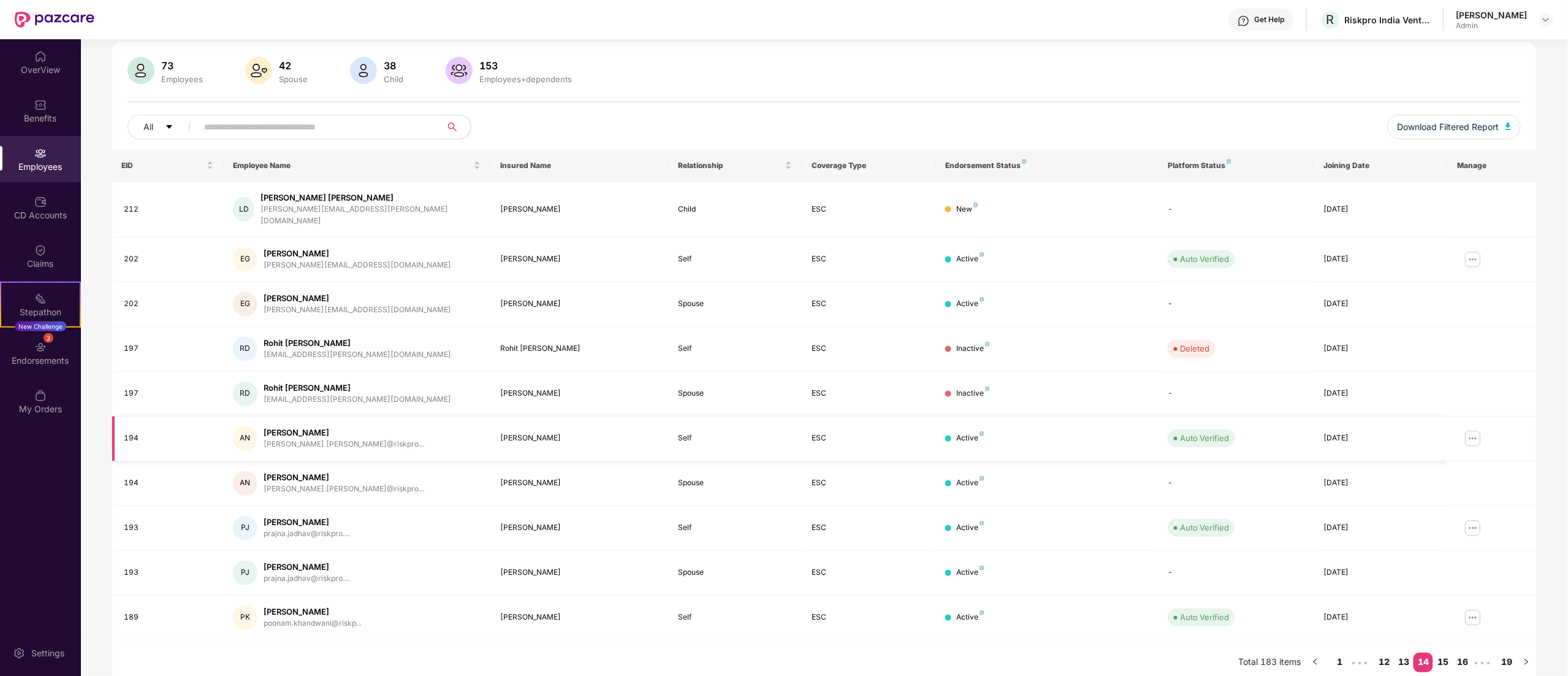
click at [979, 422] on img at bounding box center [1473, 438] width 20 height 20
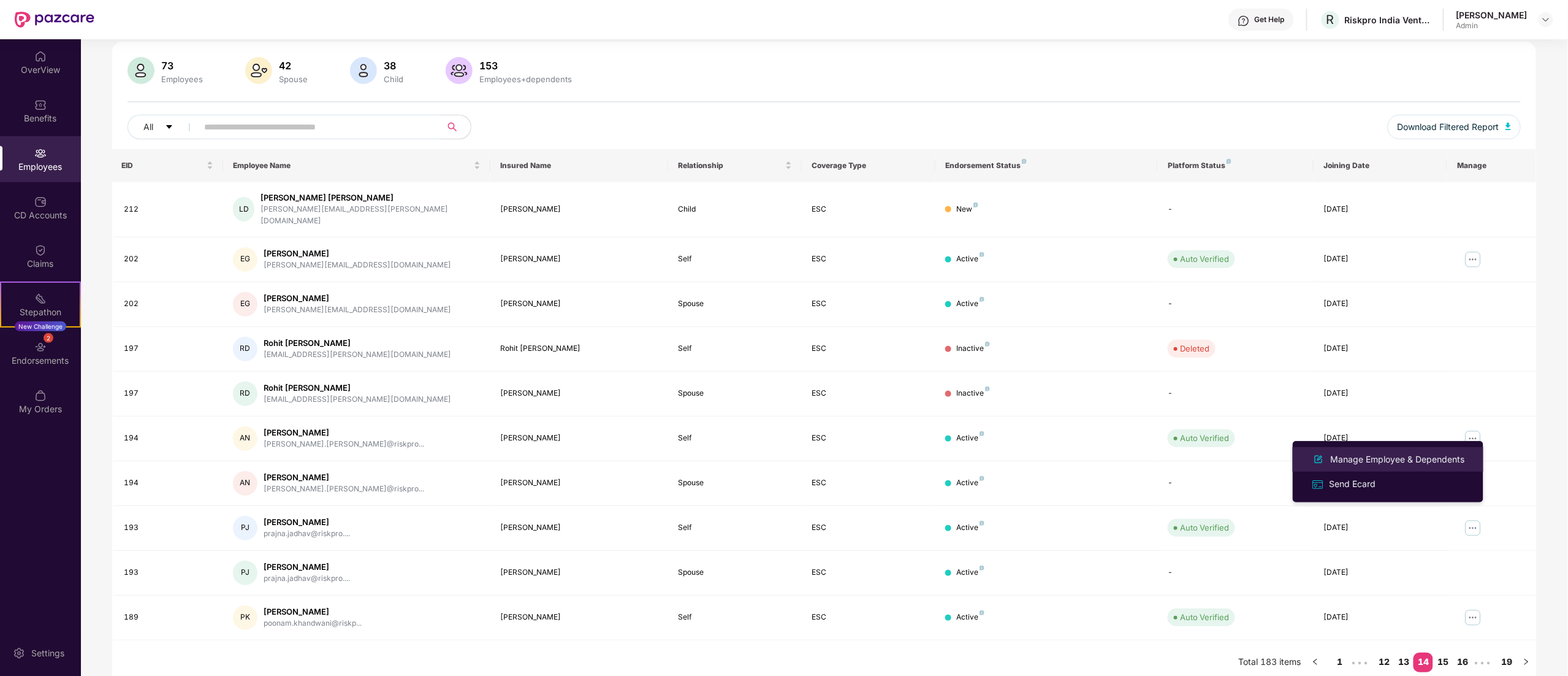
click at [979, 422] on div "Manage Employee & Dependents" at bounding box center [1397, 459] width 139 height 14
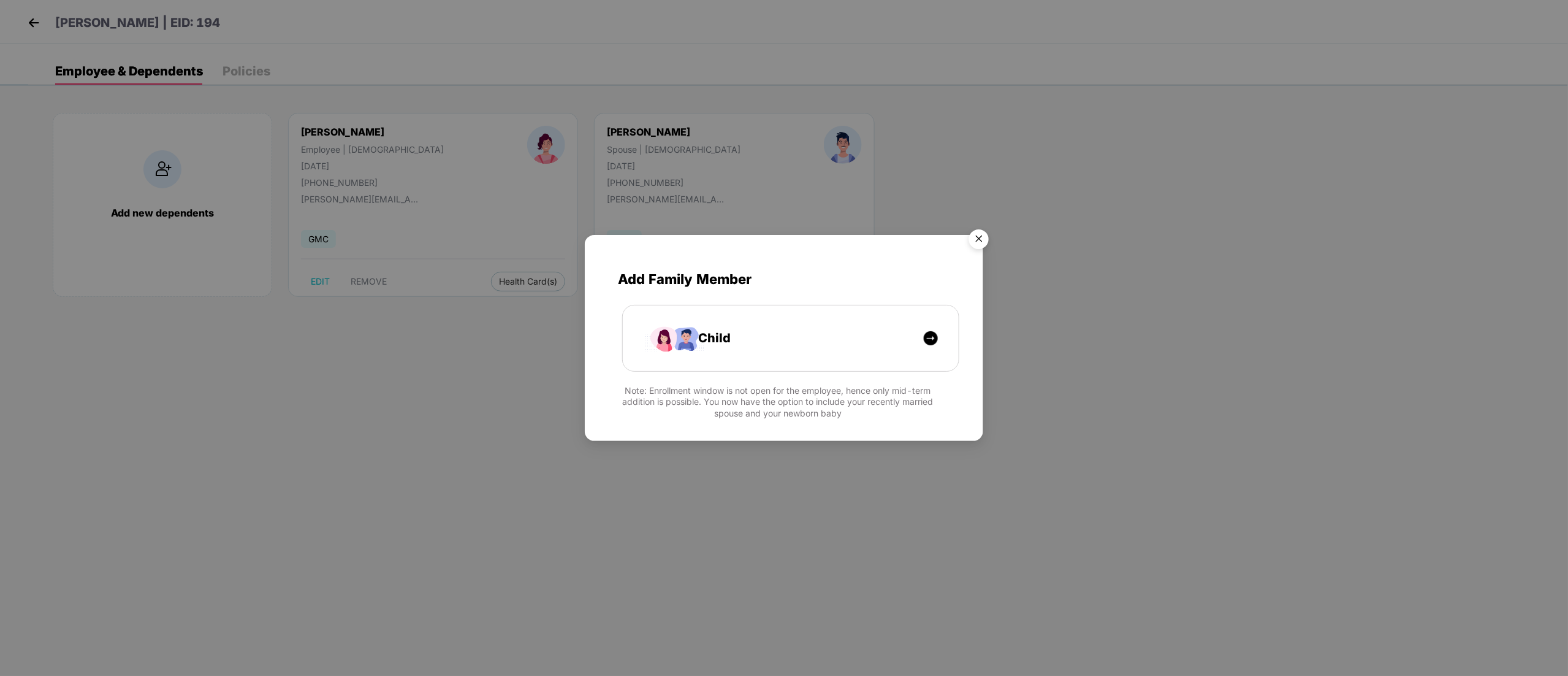
click at [977, 239] on img "Close" at bounding box center [978, 240] width 35 height 35
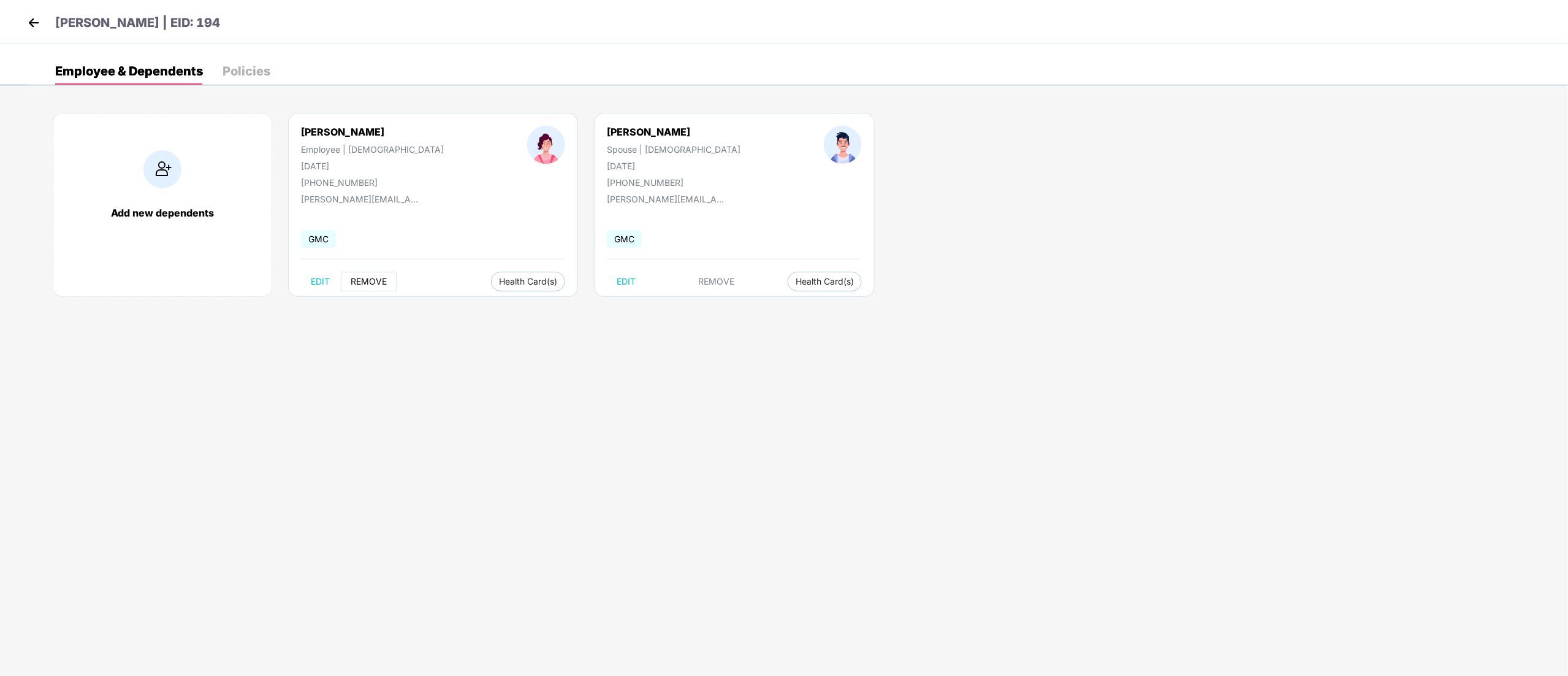
click at [364, 282] on span "REMOVE" at bounding box center [368, 281] width 36 height 9
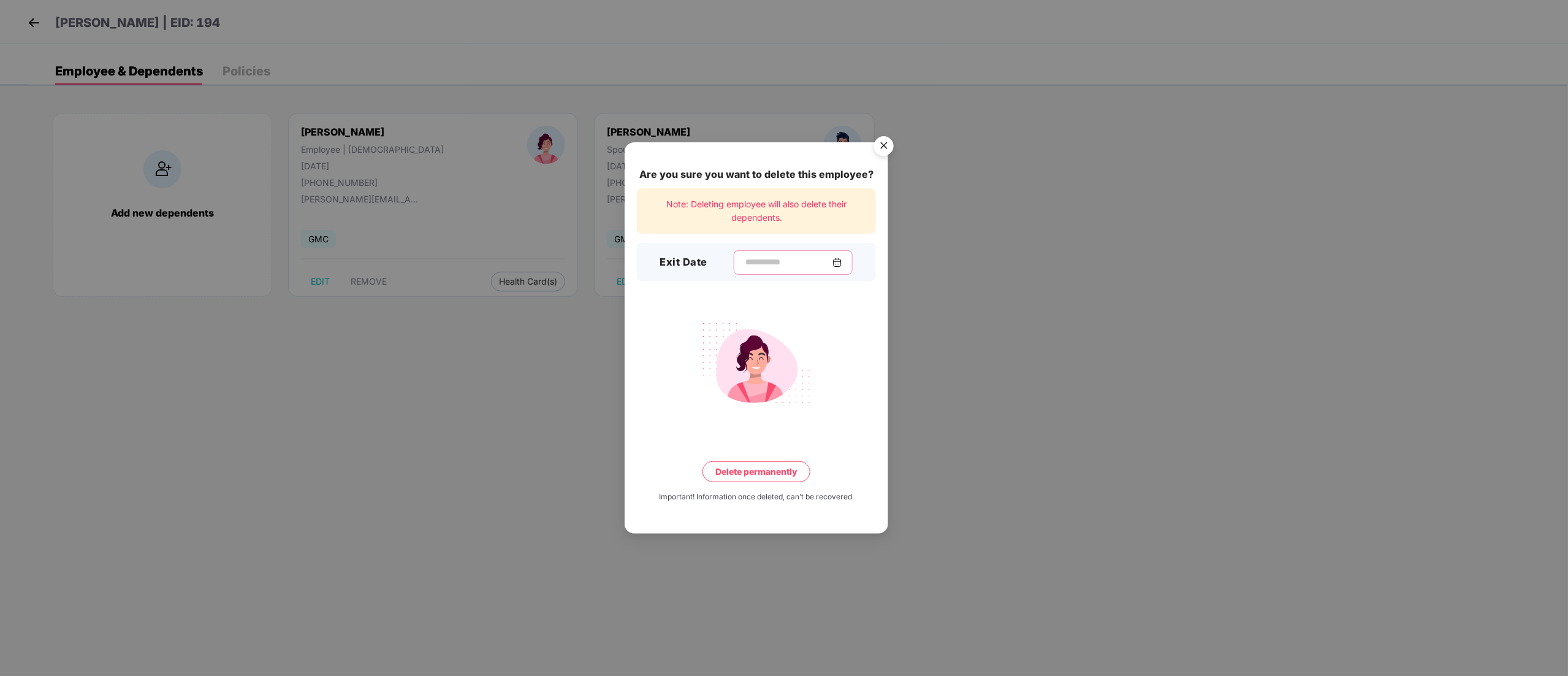
click at [744, 256] on input at bounding box center [788, 261] width 88 height 13
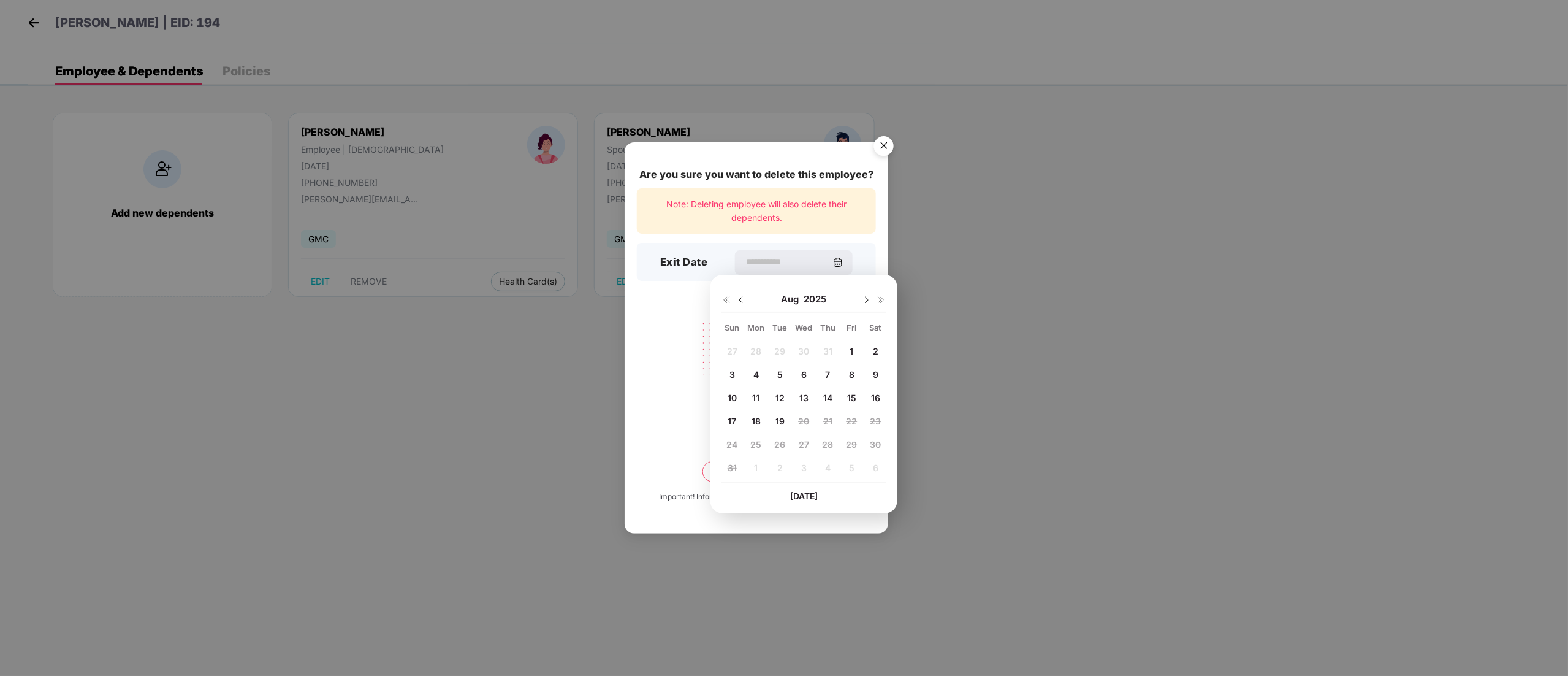
click at [737, 301] on img at bounding box center [741, 299] width 9 height 9
click at [829, 422] on div "31" at bounding box center [827, 444] width 18 height 18
type input "**********"
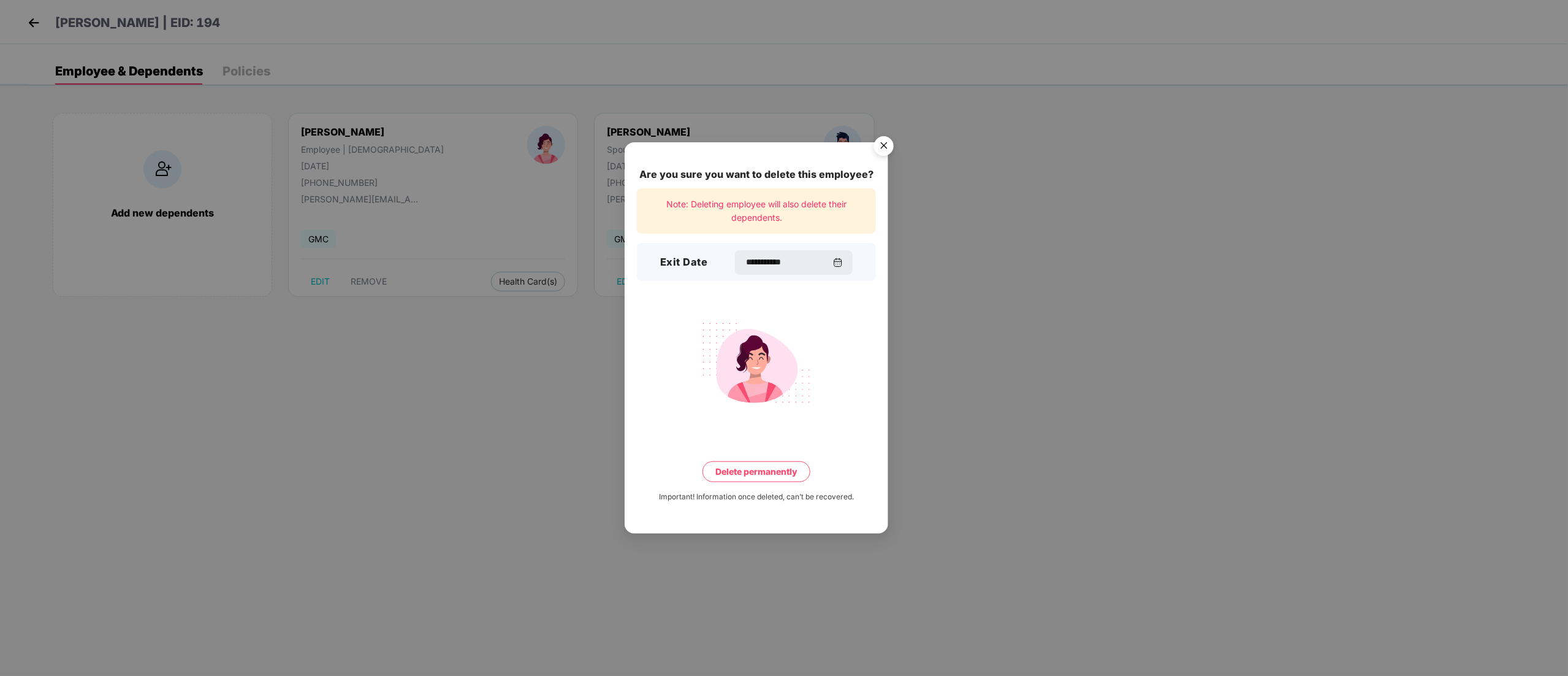
click at [753, 422] on button "Delete permanently" at bounding box center [756, 471] width 108 height 21
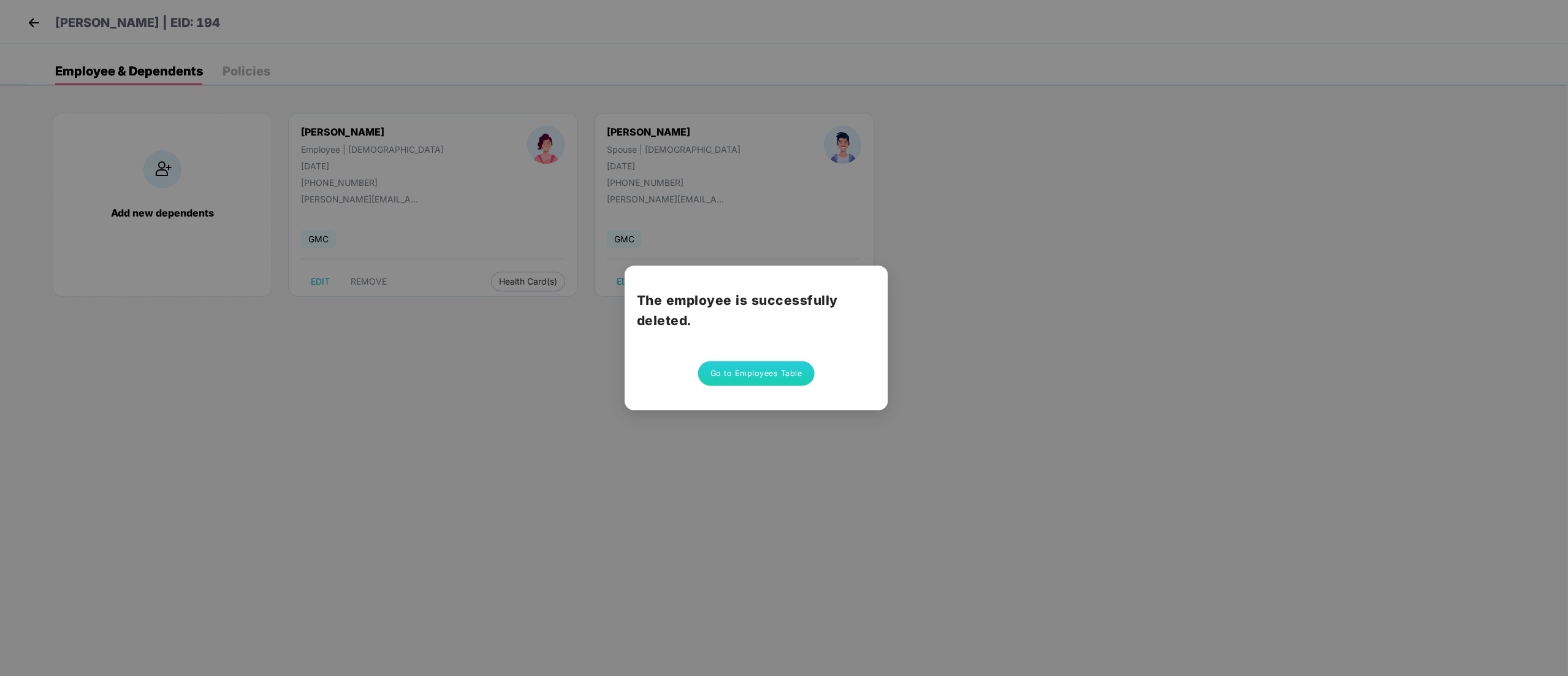
click at [754, 371] on button "Go to Employees Table" at bounding box center [756, 373] width 116 height 24
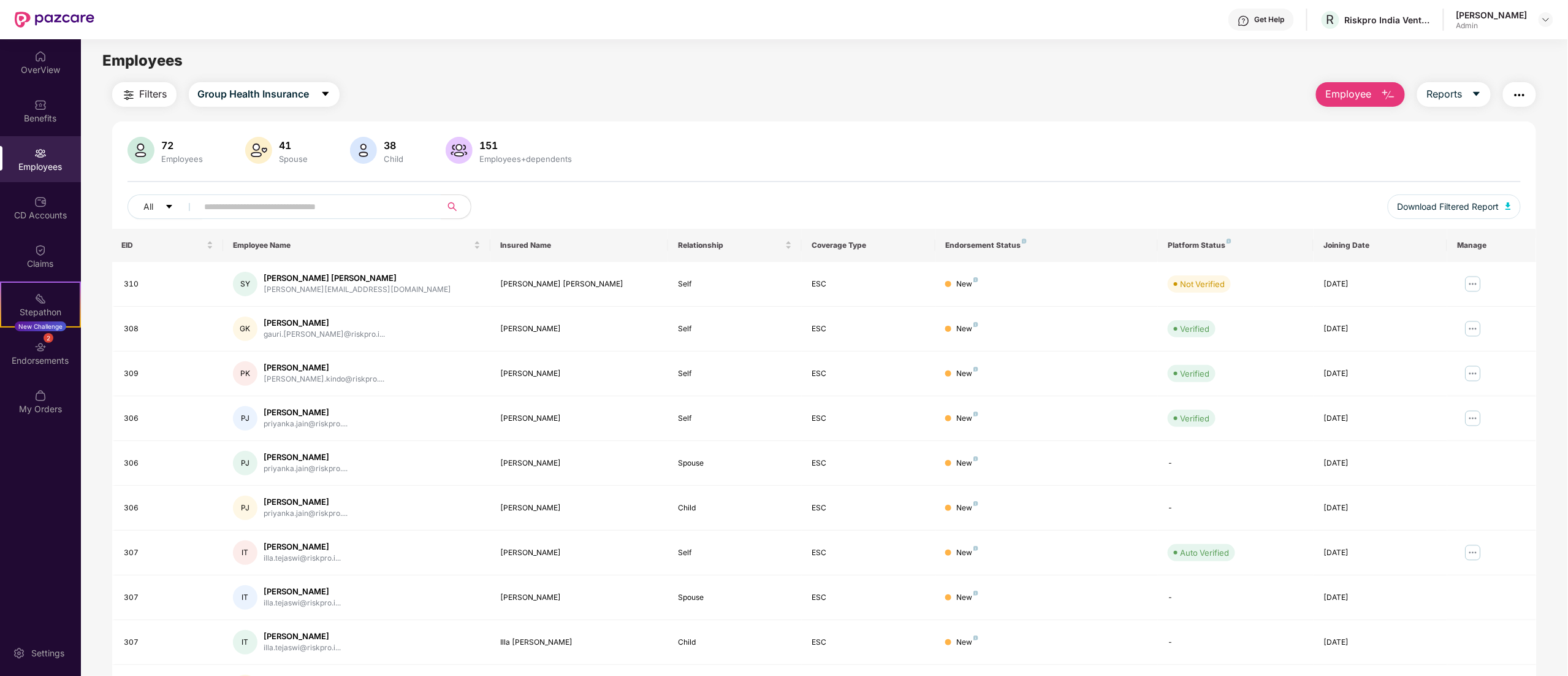
drag, startPoint x: 1567, startPoint y: 236, endPoint x: 1557, endPoint y: 465, distance: 229.2
click at [979, 422] on div "Filters Group Health Insurance Employee Reports 72 Employees 41 Spouse 38 Child…" at bounding box center [823, 417] width 1486 height 671
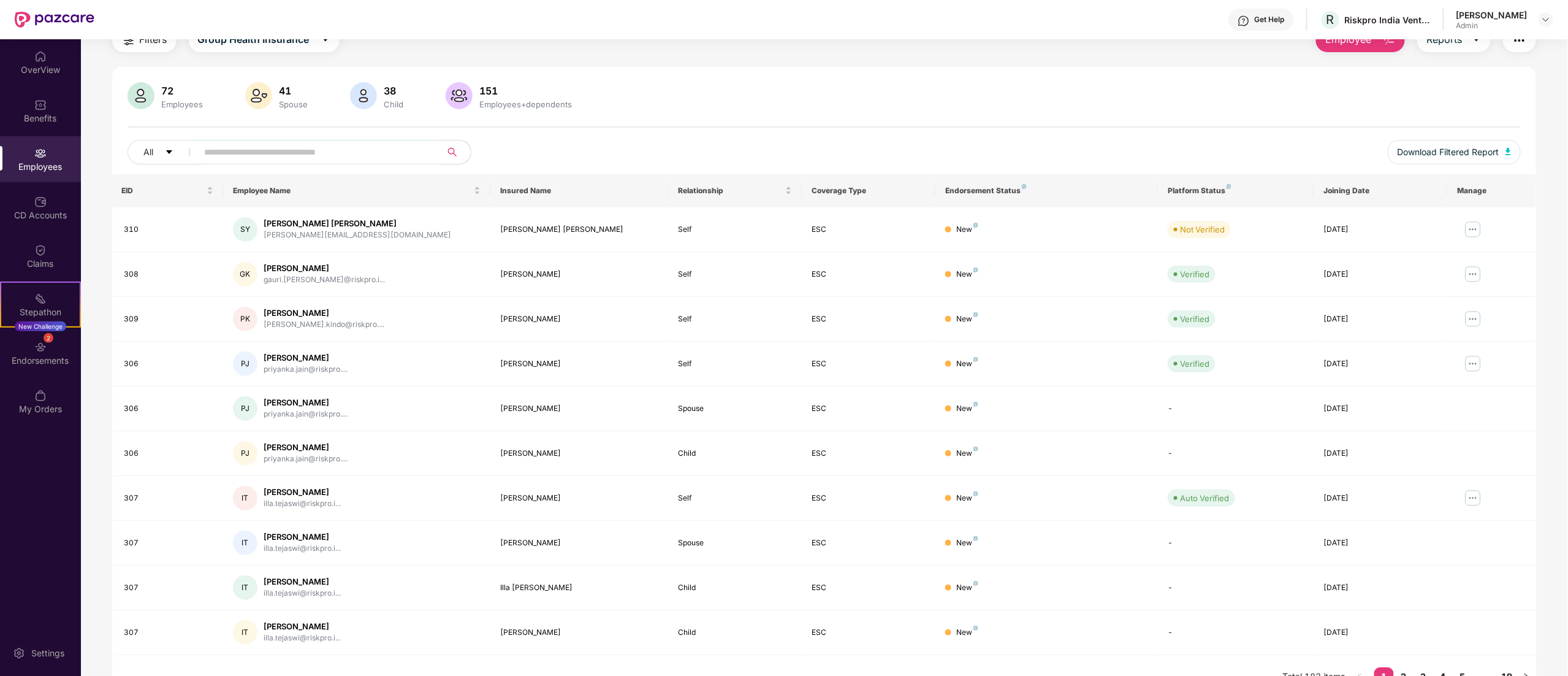
scroll to position [80, 0]
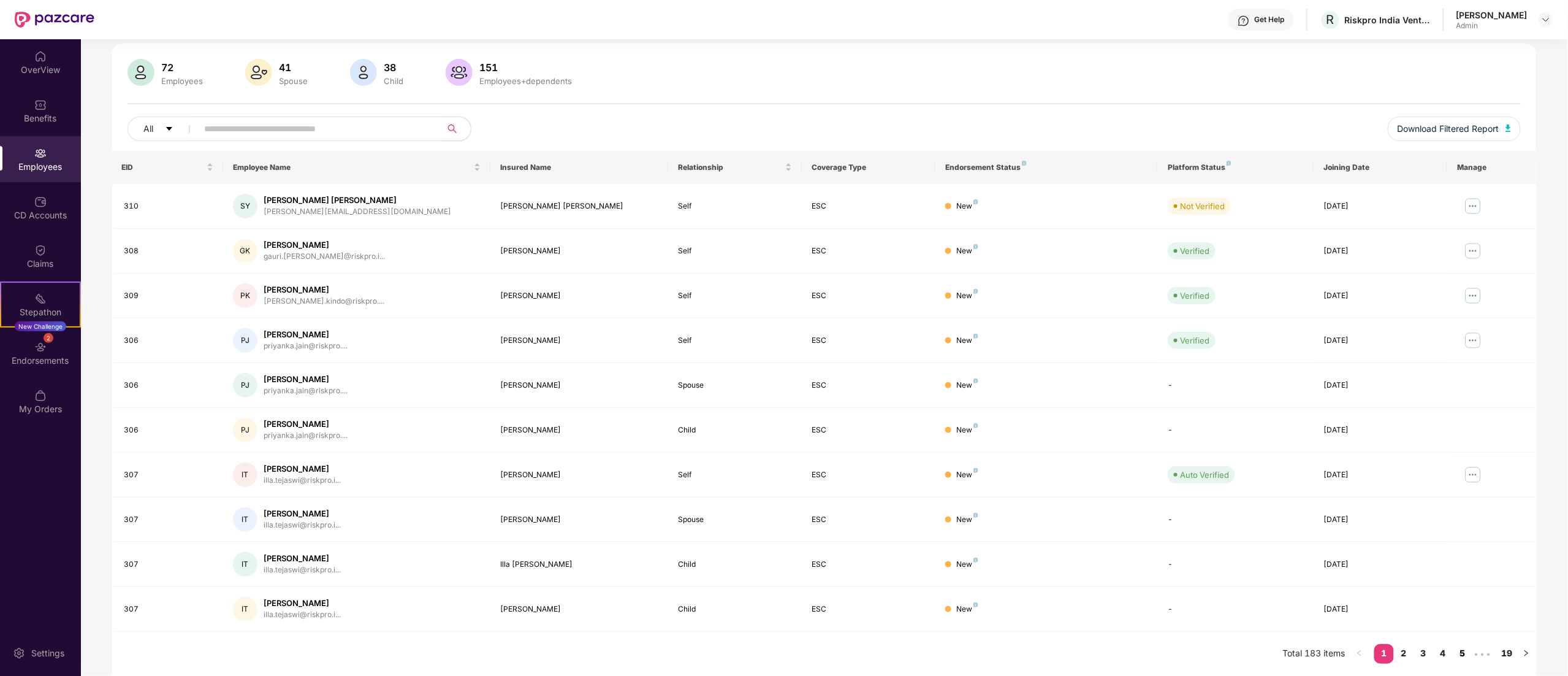
click at [979, 422] on link "5" at bounding box center [1462, 653] width 20 height 18
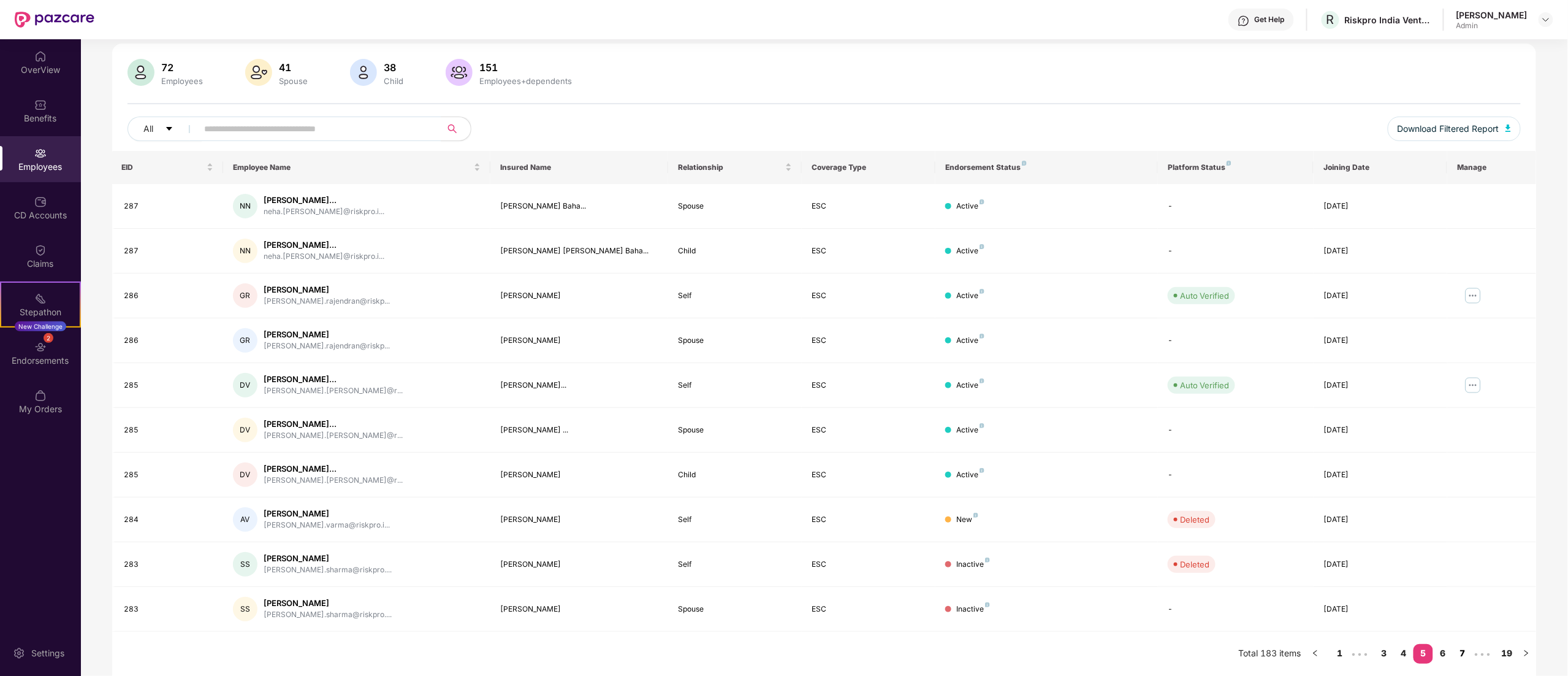
click at [979, 422] on link "7" at bounding box center [1462, 653] width 20 height 18
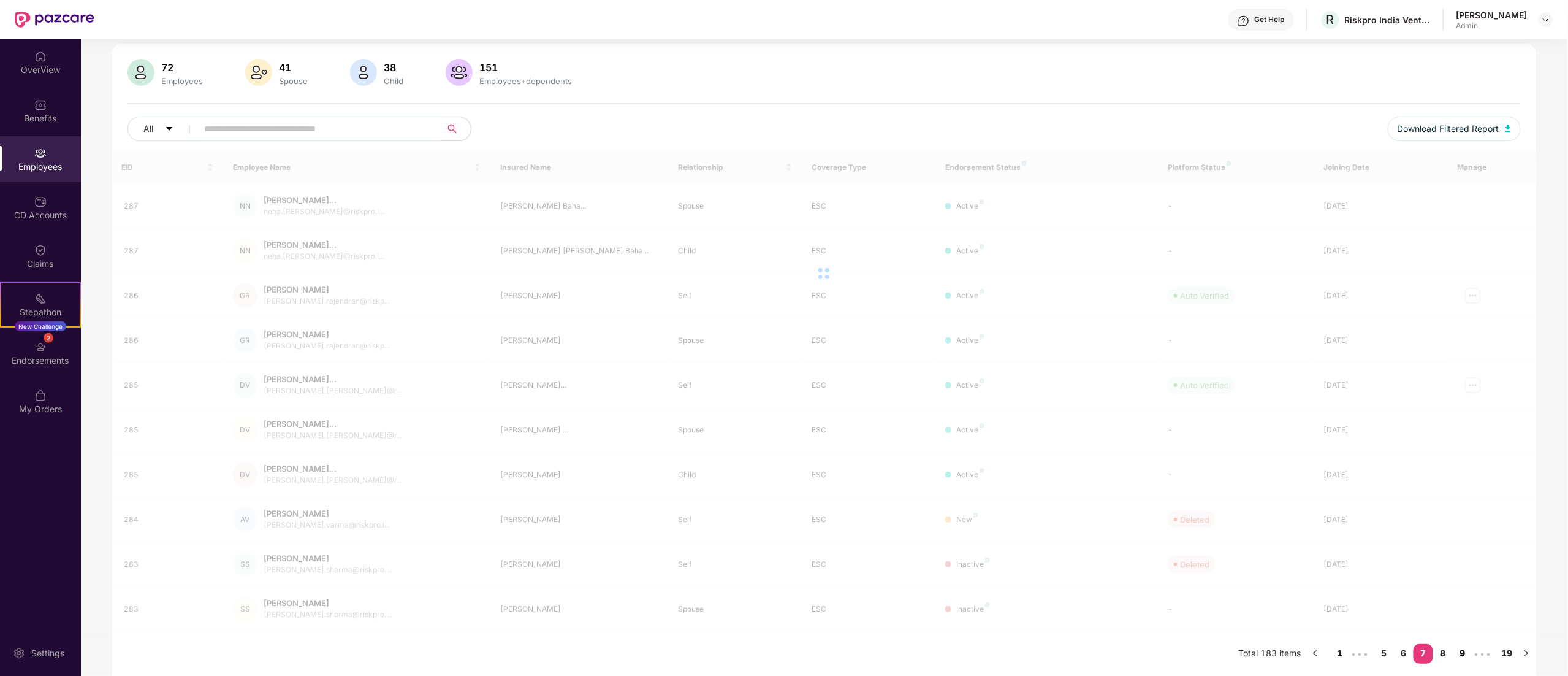
click at [979, 422] on link "9" at bounding box center [1462, 653] width 20 height 18
click at [979, 422] on link "11" at bounding box center [1462, 661] width 20 height 18
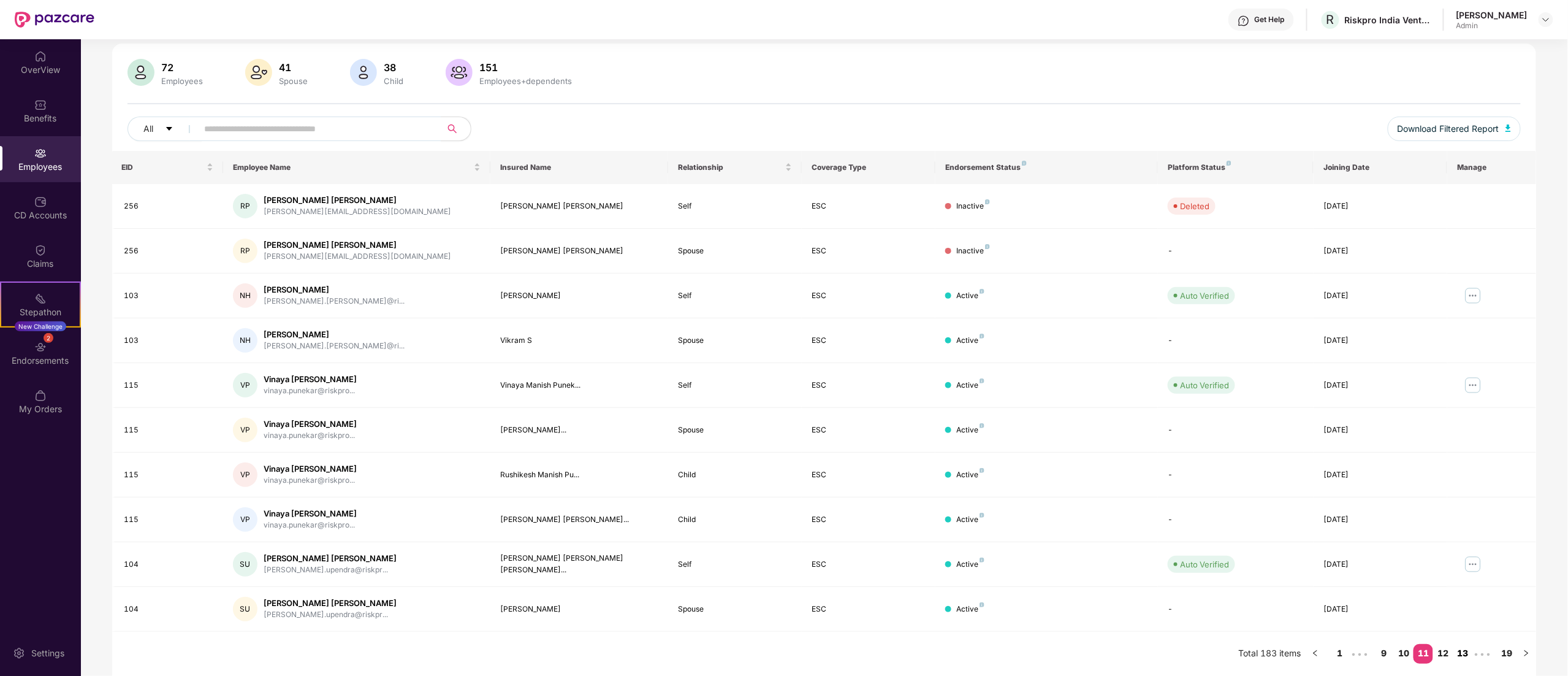
click at [979, 422] on link "13" at bounding box center [1462, 653] width 20 height 18
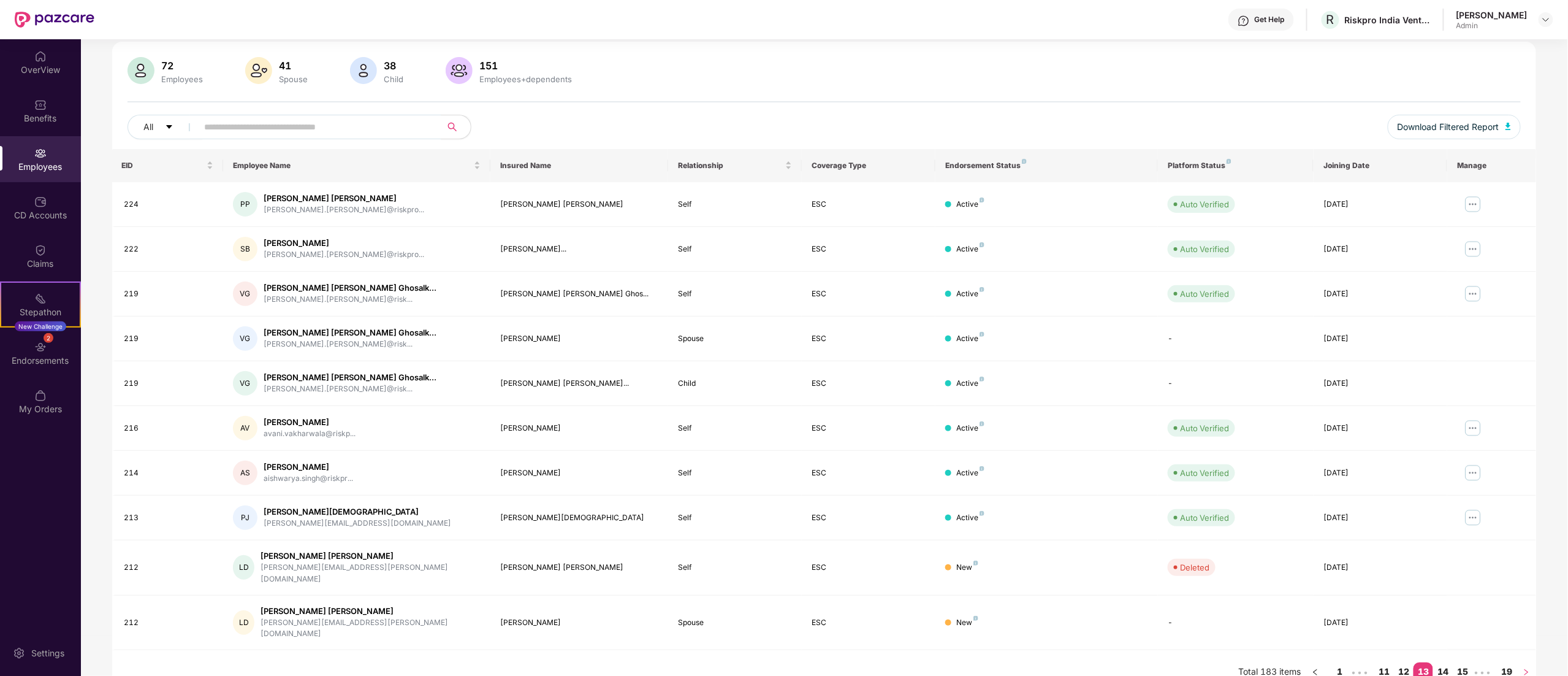
click at [979, 422] on button "button" at bounding box center [1526, 672] width 20 height 20
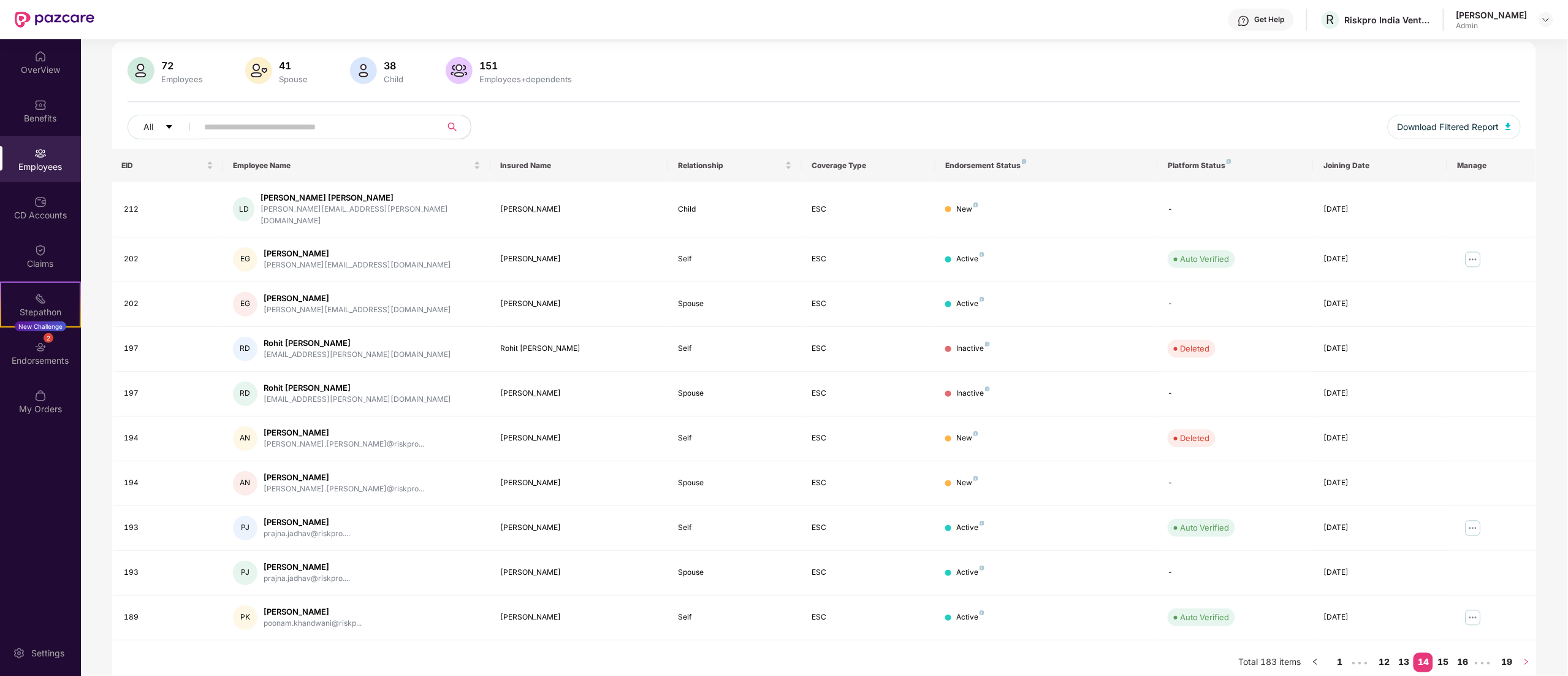
click at [979, 422] on button "button" at bounding box center [1526, 662] width 20 height 20
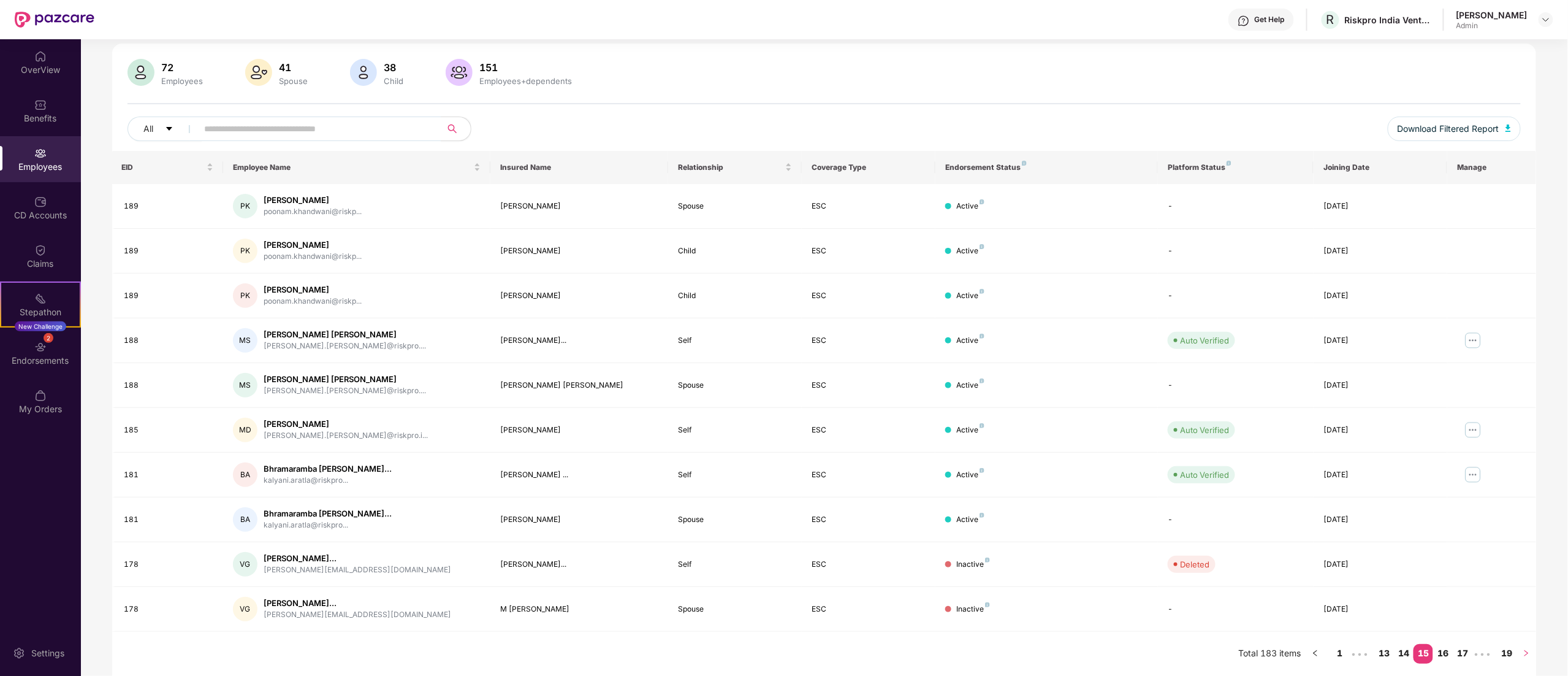
click at [979, 422] on button "button" at bounding box center [1526, 654] width 20 height 20
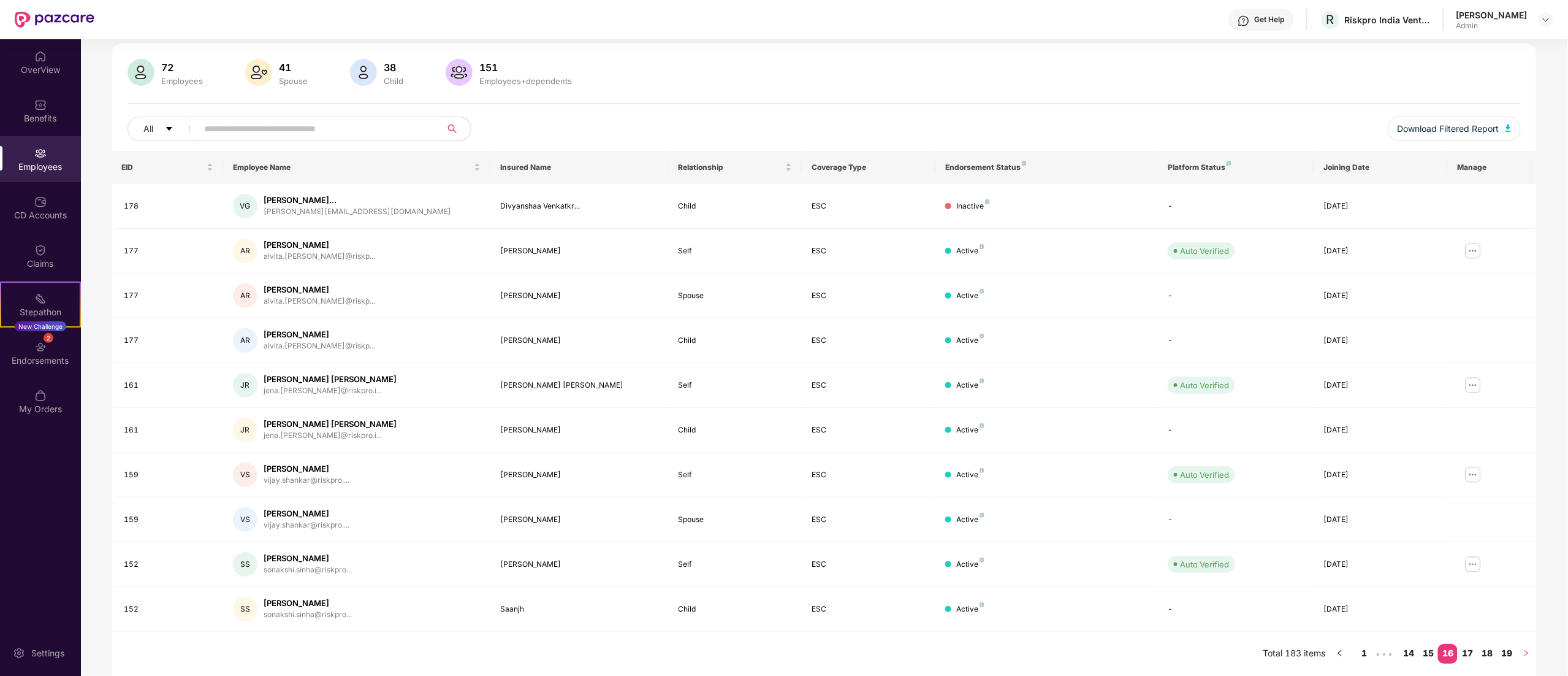
click at [979, 422] on button "button" at bounding box center [1526, 654] width 20 height 20
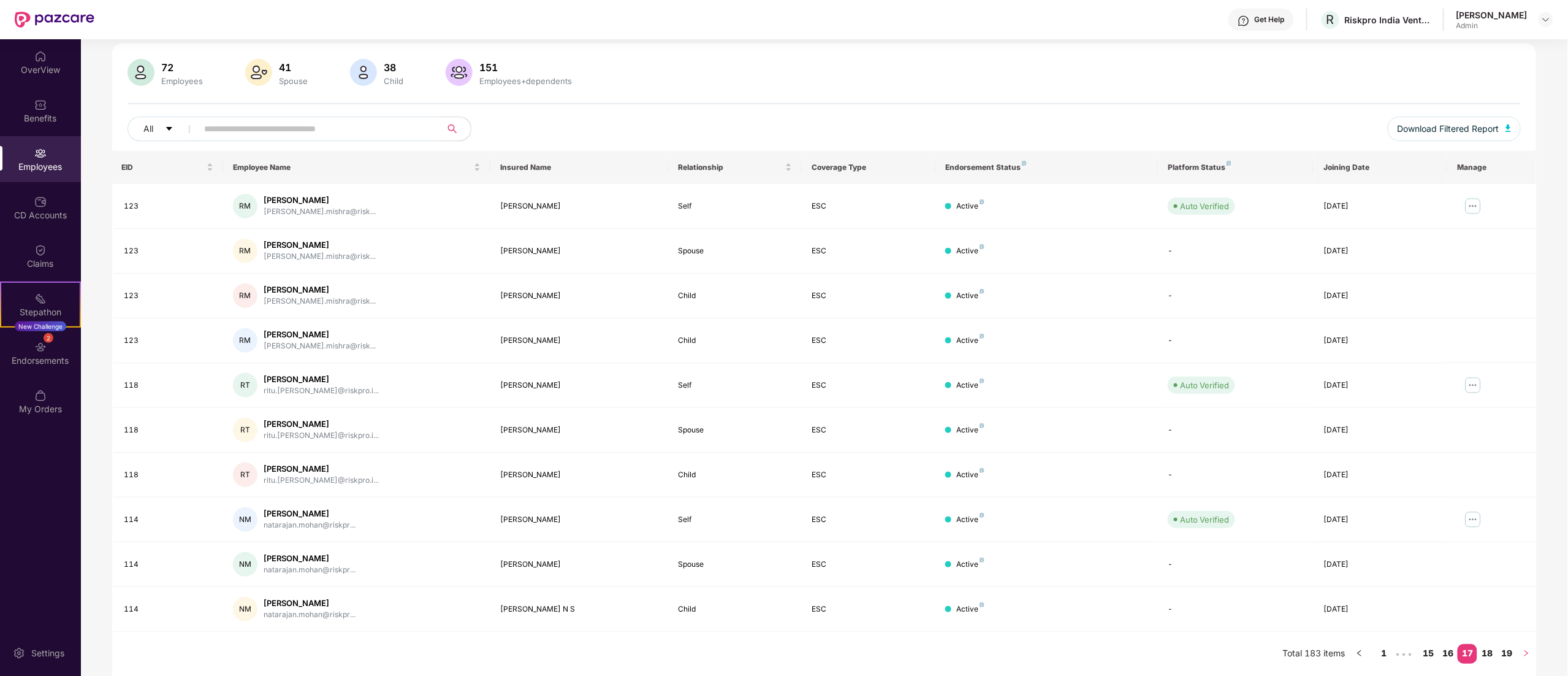
click at [979, 422] on button "button" at bounding box center [1526, 654] width 20 height 20
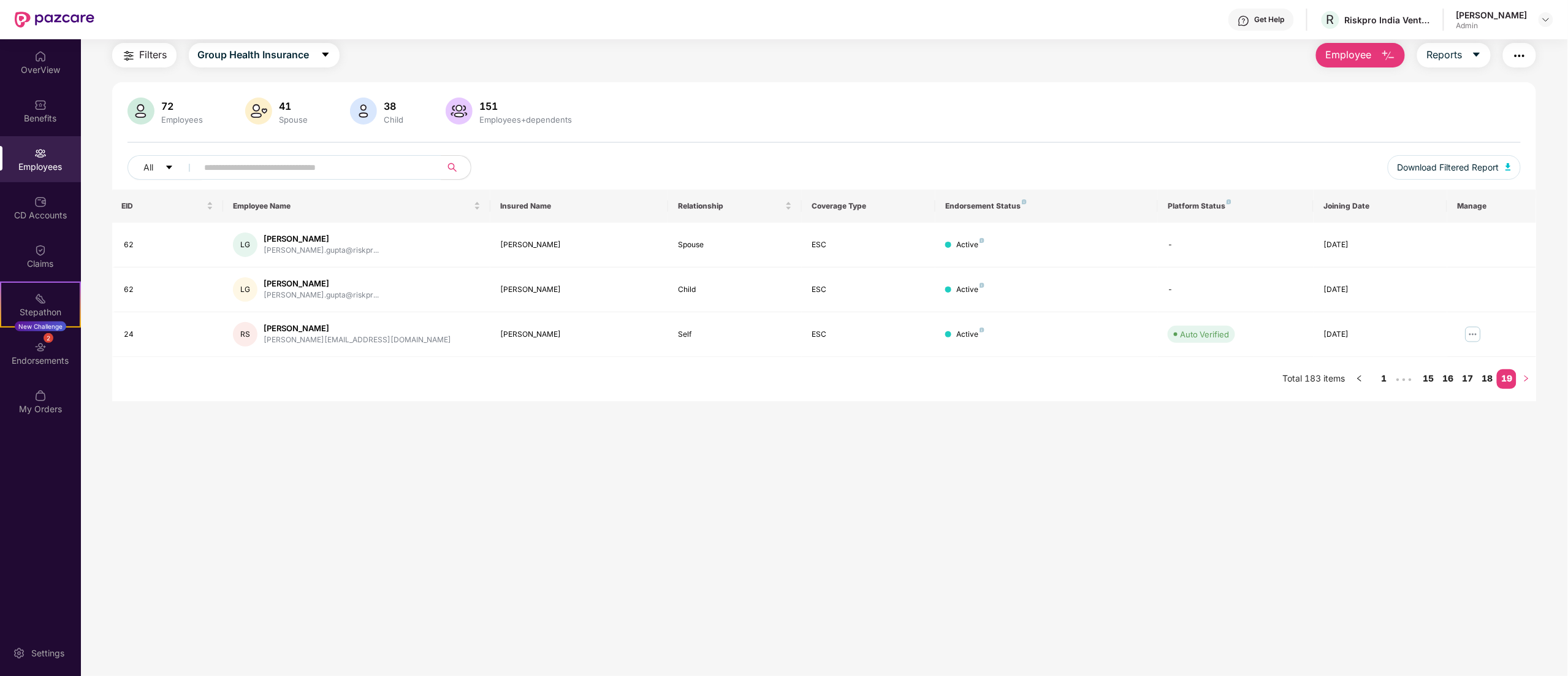
scroll to position [39, 0]
click at [41, 237] on div "Claims" at bounding box center [40, 256] width 81 height 46
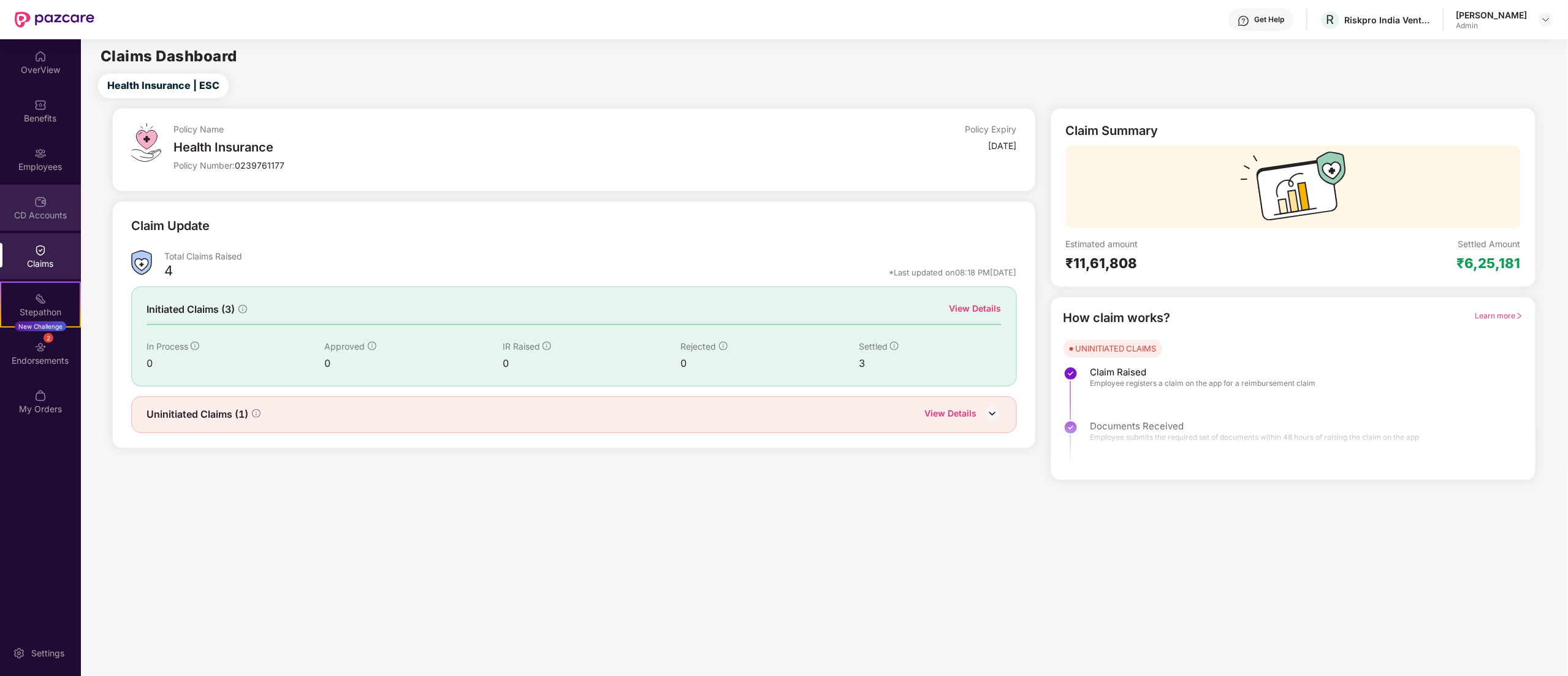
click at [48, 213] on div "CD Accounts" at bounding box center [40, 215] width 81 height 12
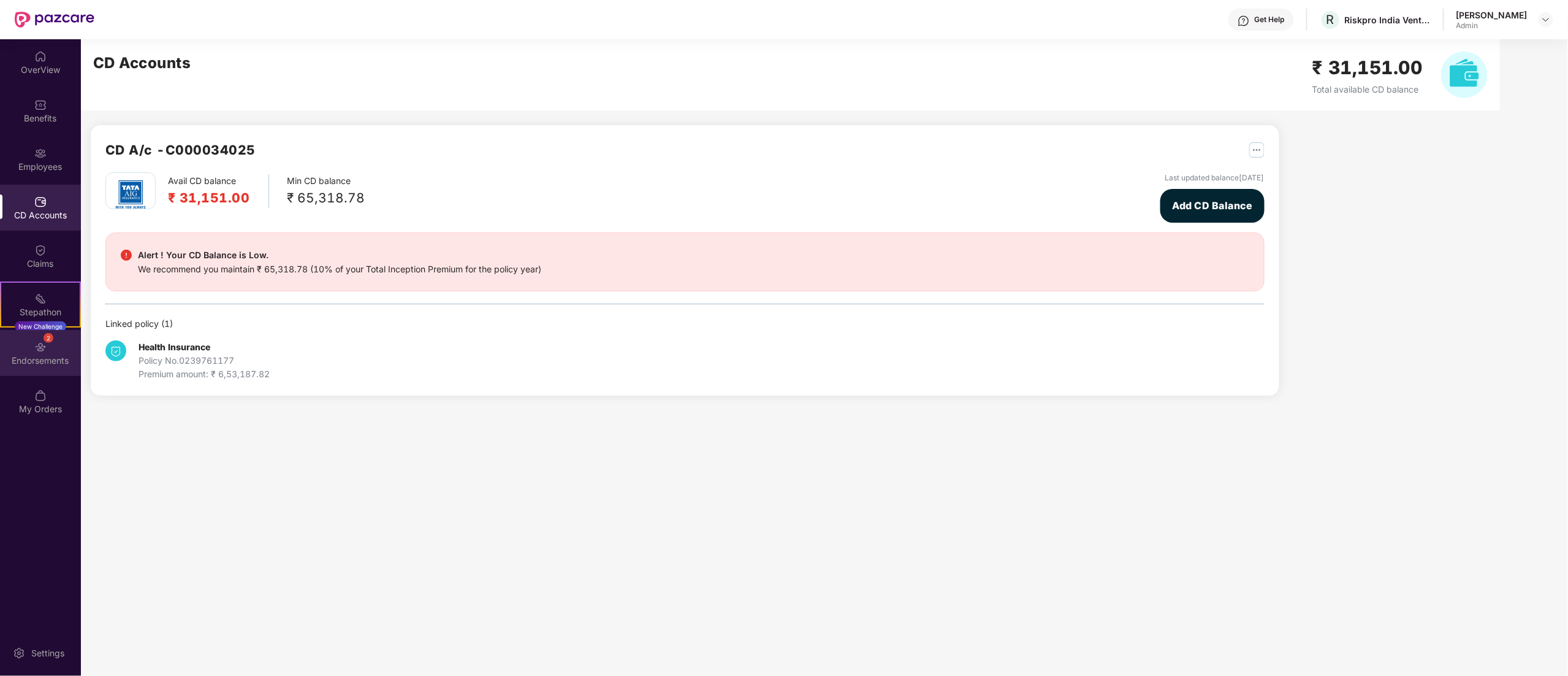
click at [42, 345] on img at bounding box center [41, 347] width 12 height 12
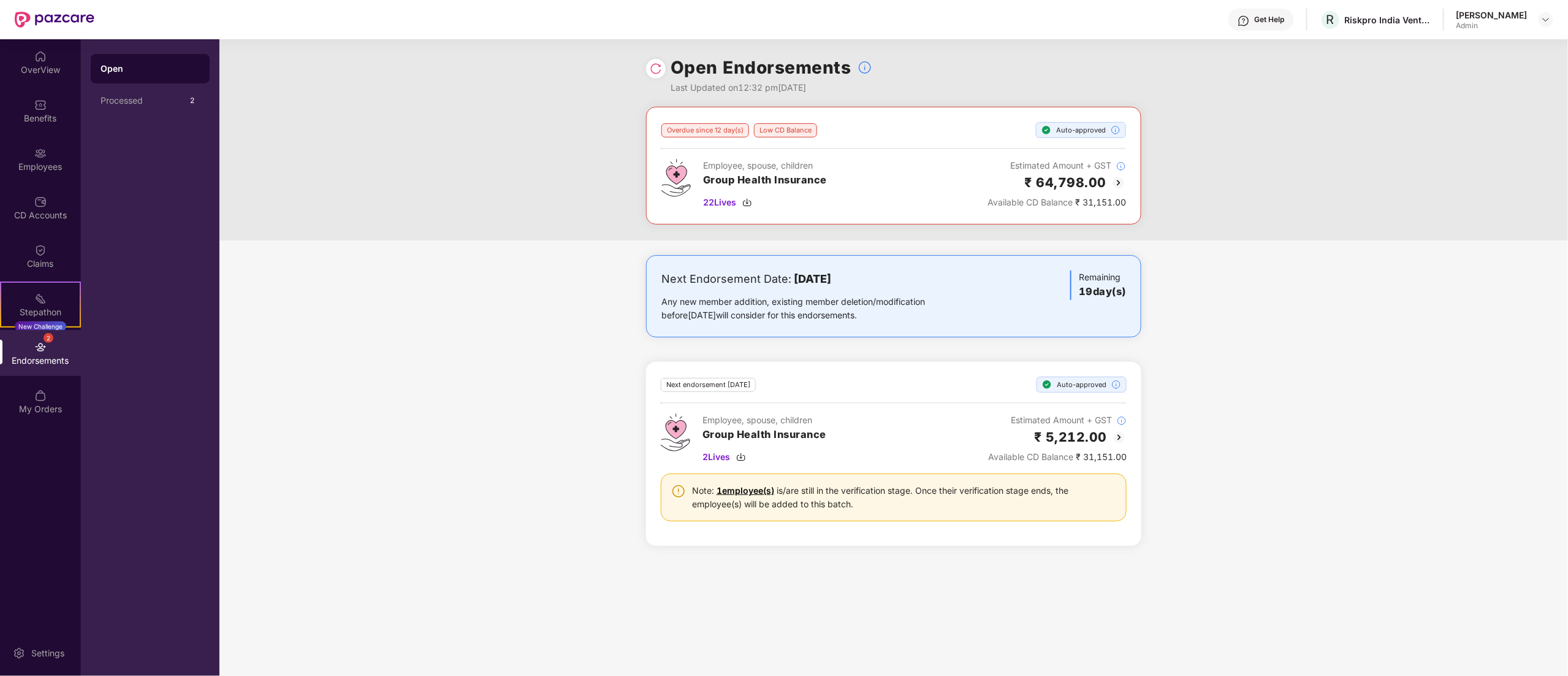
click at [979, 422] on div "Next Endorsement Date: [DATE] Any new member addition, existing member deletion…" at bounding box center [894, 408] width 1349 height 305
click at [39, 165] on div "Employees" at bounding box center [40, 167] width 81 height 12
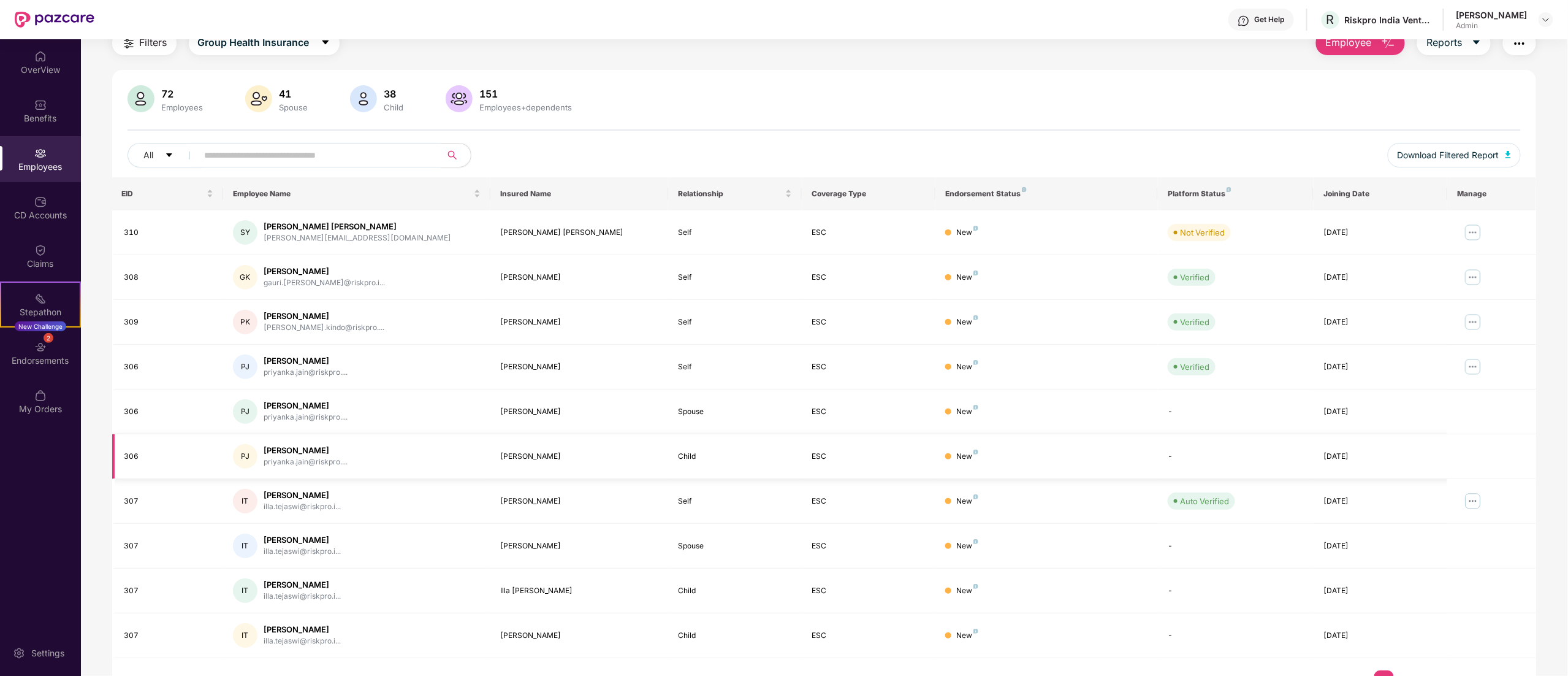
scroll to position [80, 0]
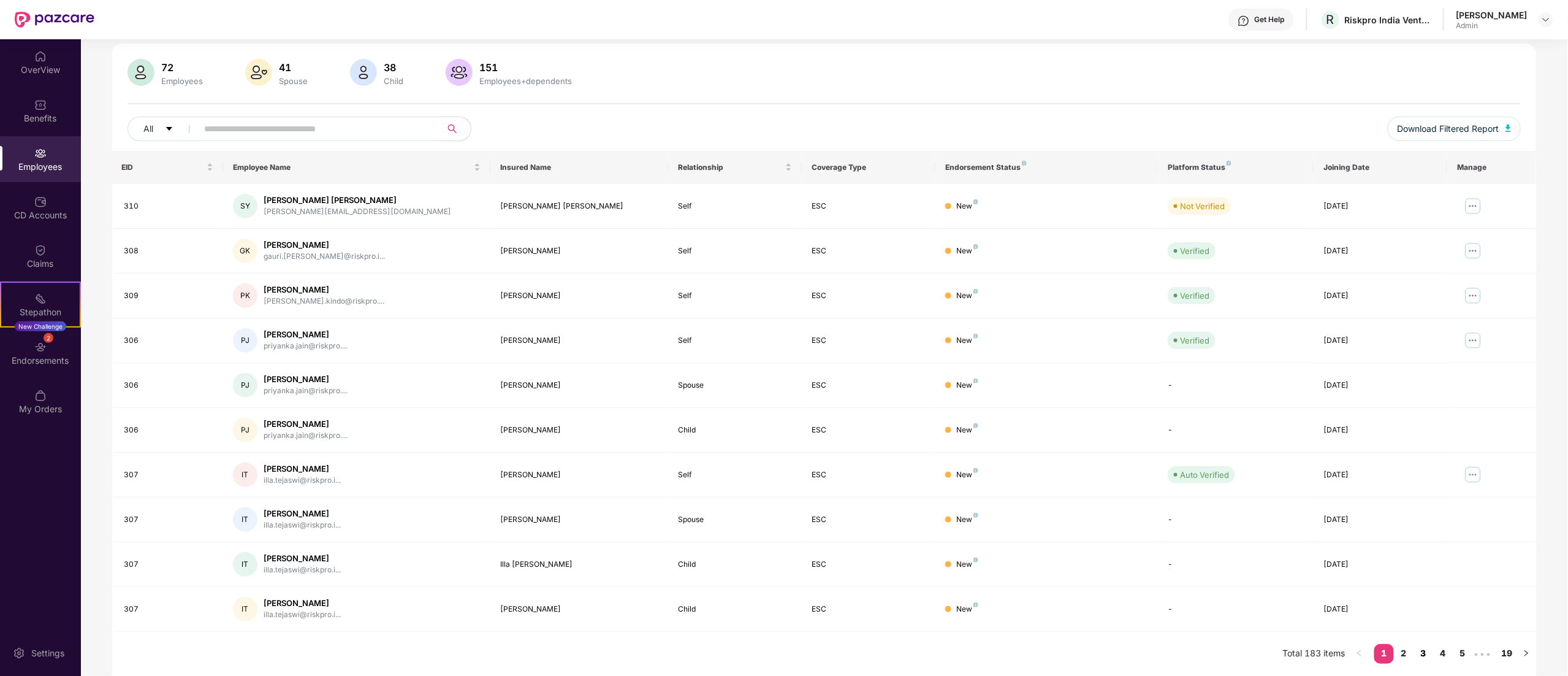
click at [979, 422] on link "3" at bounding box center [1423, 653] width 20 height 18
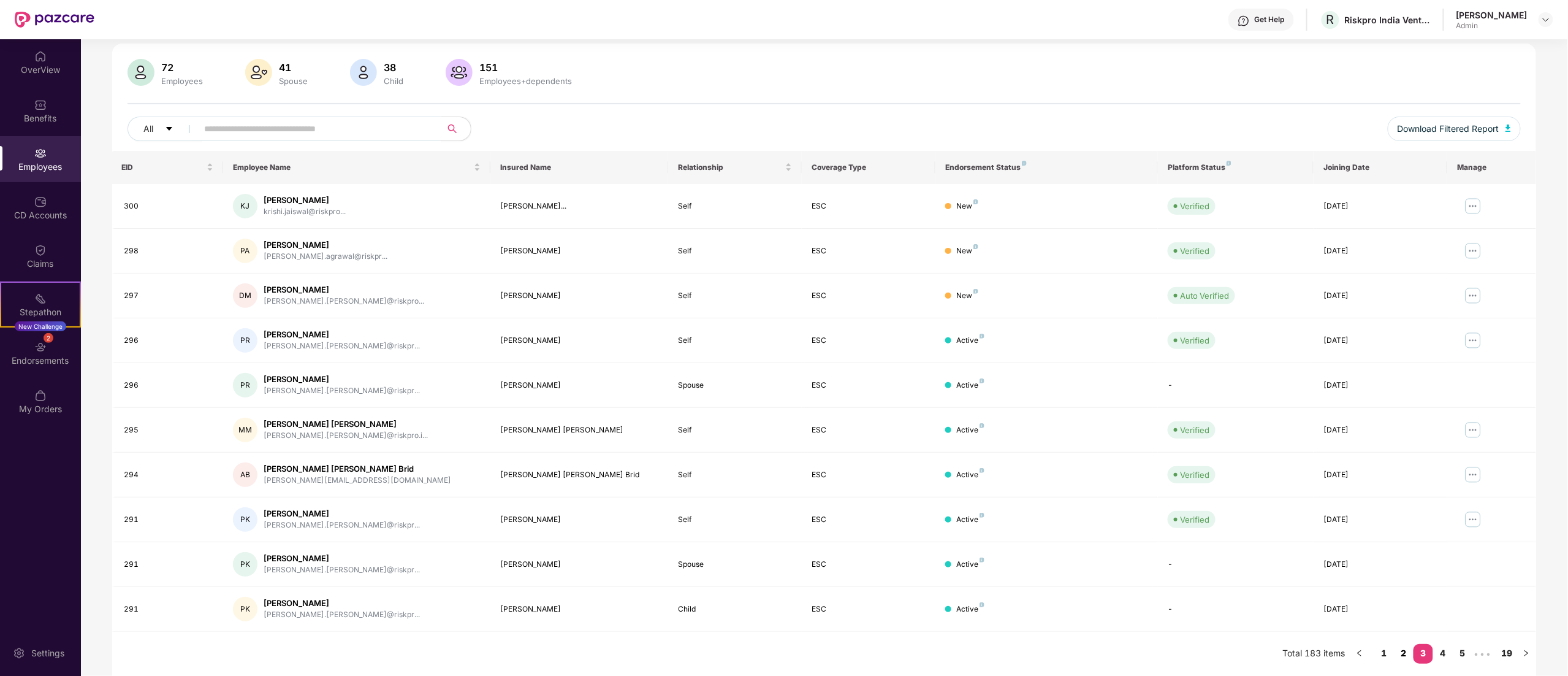
click at [979, 422] on link "2" at bounding box center [1403, 653] width 20 height 18
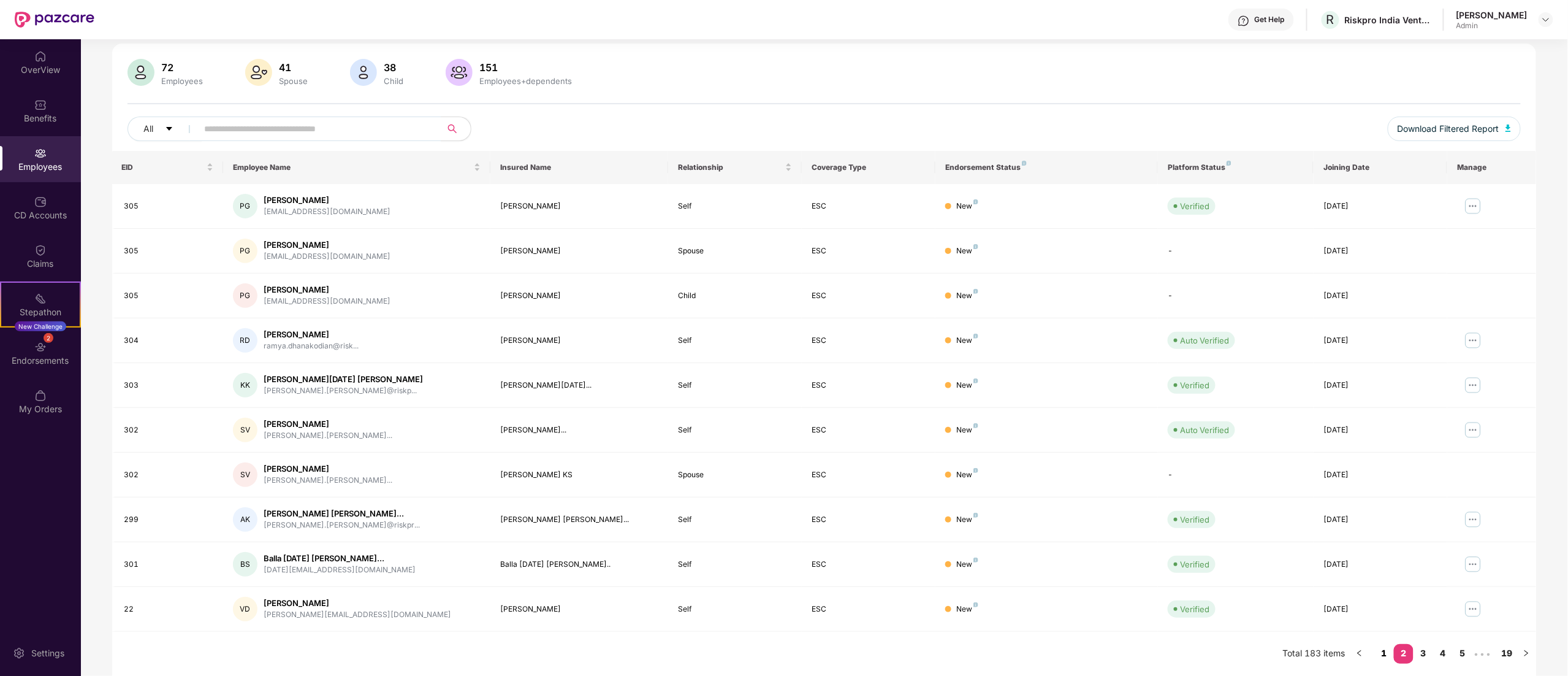
click at [979, 422] on link "1" at bounding box center [1384, 653] width 20 height 18
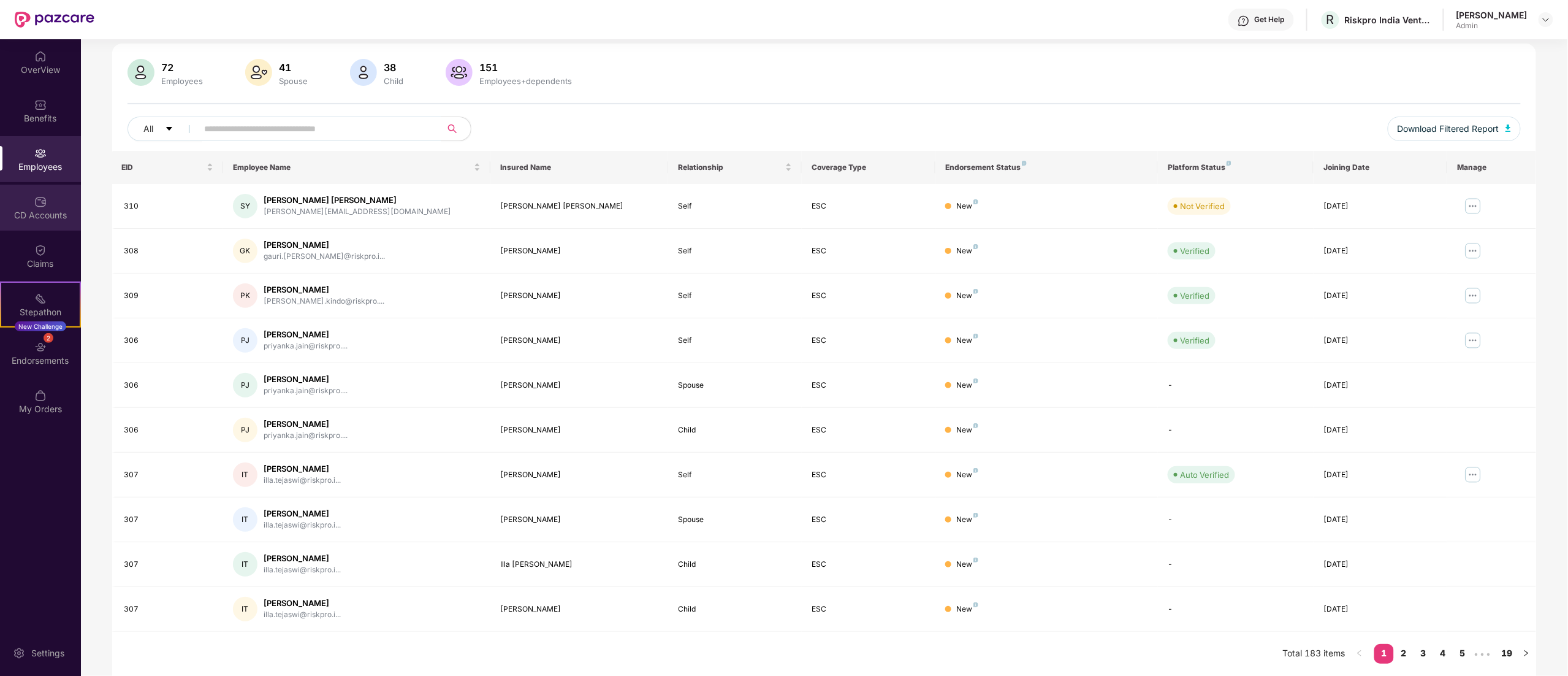
click at [49, 189] on div "CD Accounts" at bounding box center [40, 207] width 81 height 46
